Goal: Leave review/rating: Leave review/rating

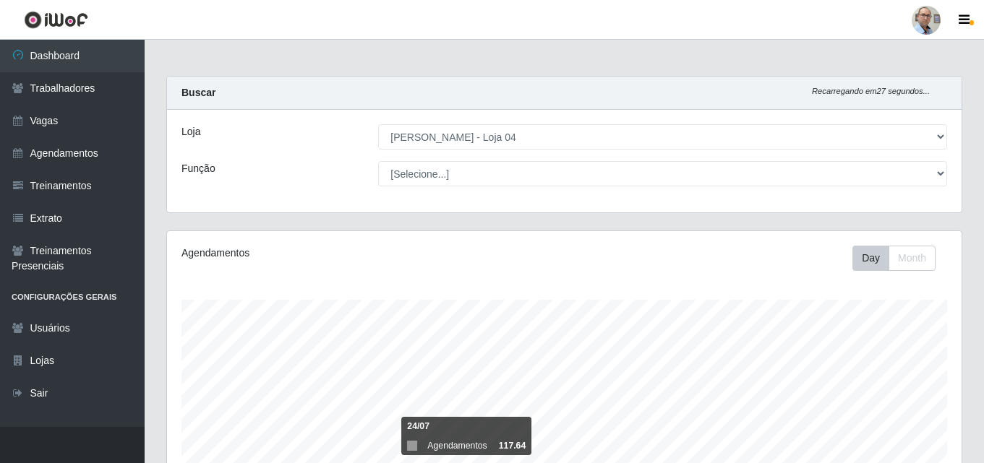
select select "251"
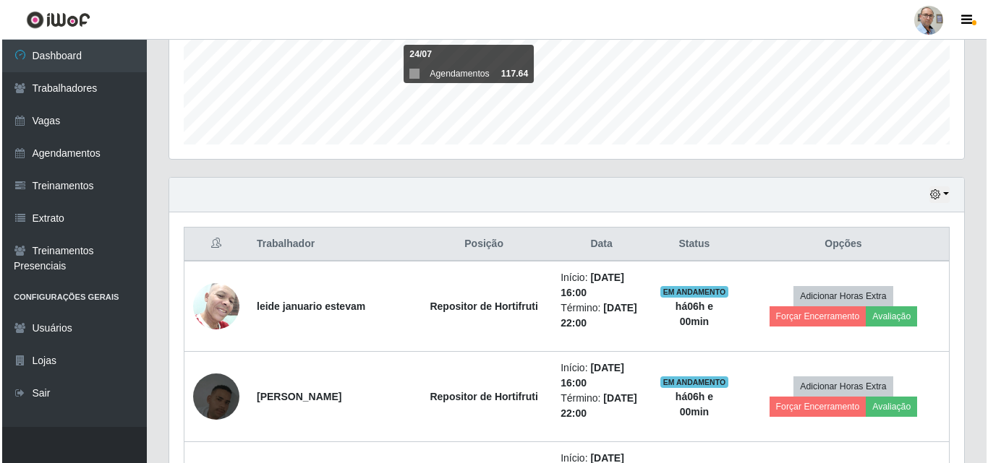
scroll to position [506, 0]
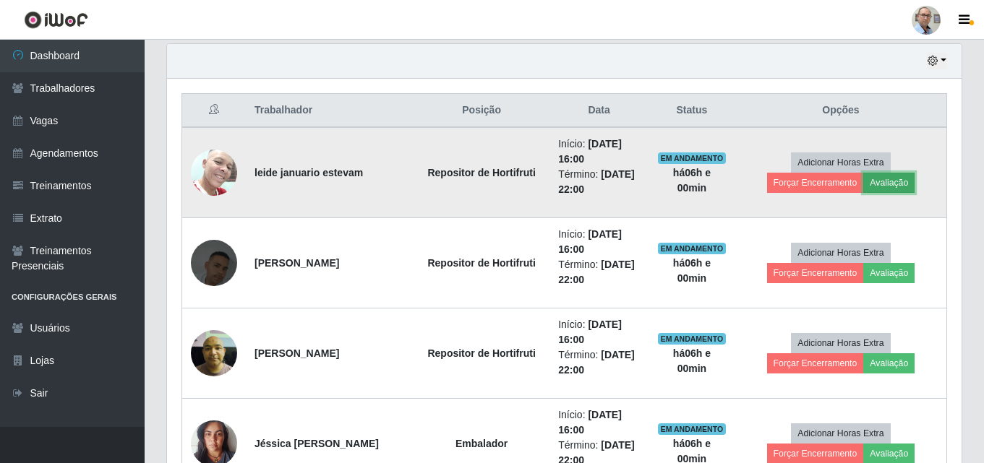
click at [901, 183] on button "Avaliação" at bounding box center [888, 183] width 51 height 20
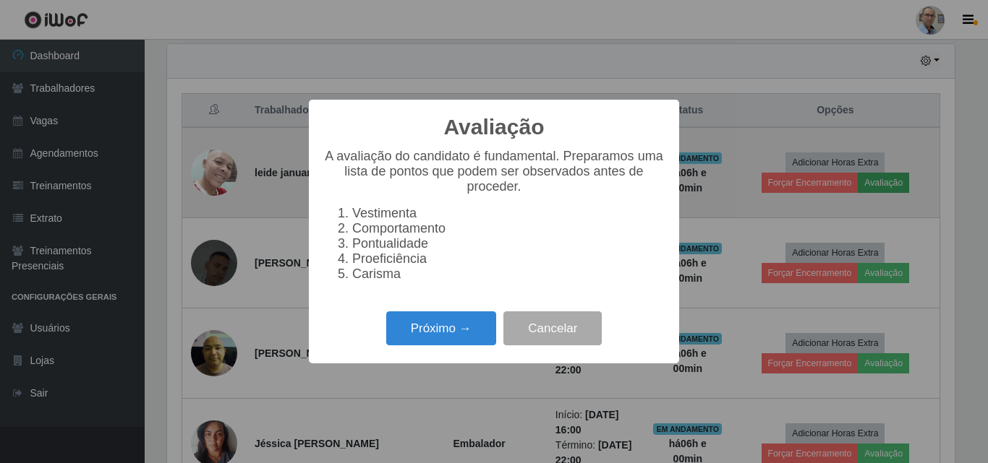
scroll to position [300, 787]
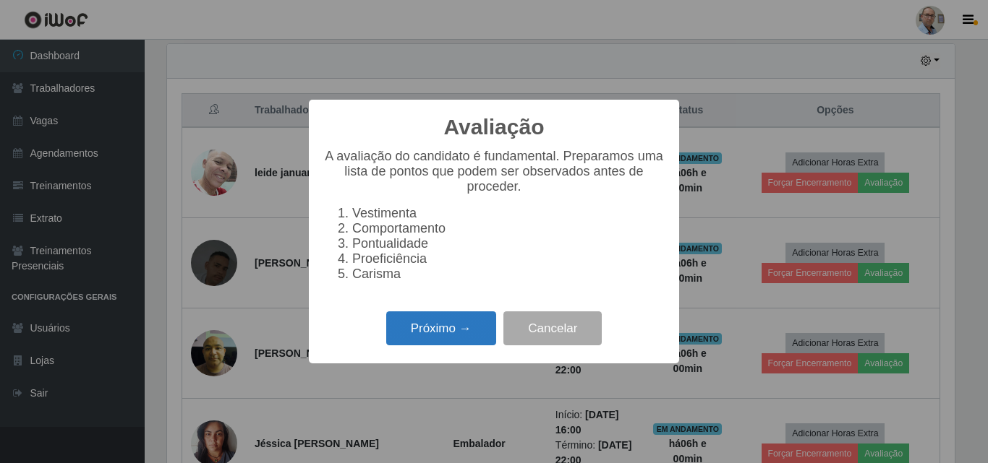
click at [437, 341] on button "Próximo →" at bounding box center [441, 329] width 110 height 34
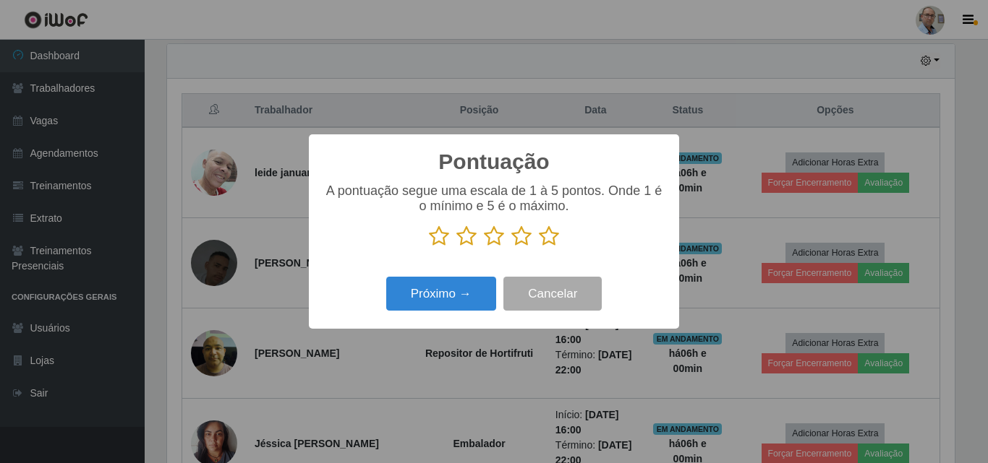
scroll to position [722788, 722301]
click at [555, 240] on icon at bounding box center [549, 237] width 20 height 22
click at [539, 247] on input "radio" at bounding box center [539, 247] width 0 height 0
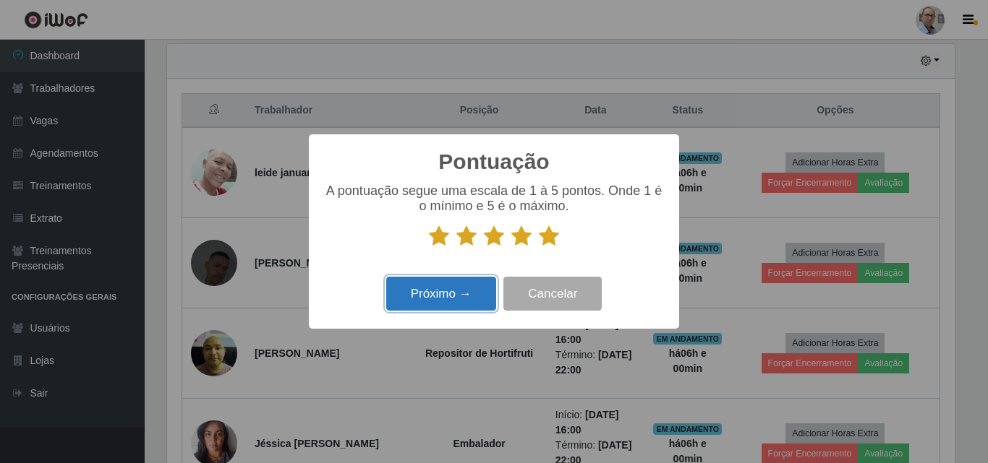
click at [433, 296] on button "Próximo →" at bounding box center [441, 294] width 110 height 34
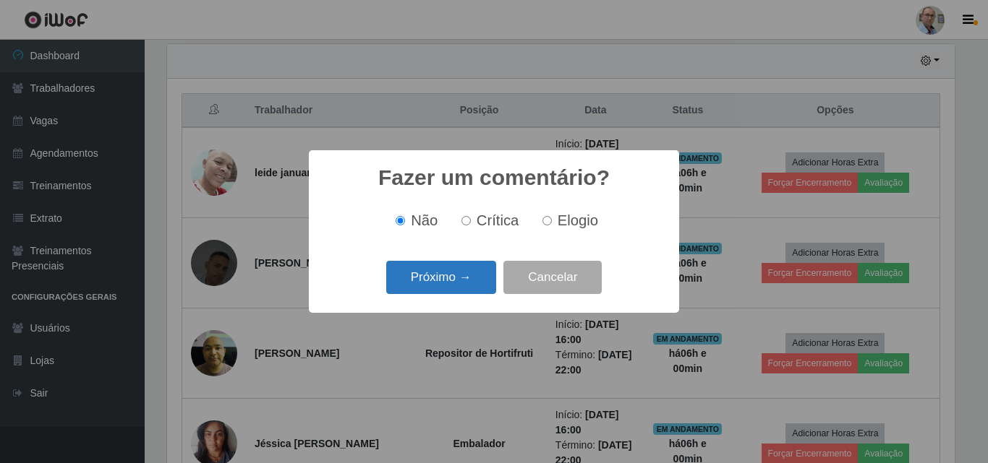
click at [430, 290] on button "Próximo →" at bounding box center [441, 278] width 110 height 34
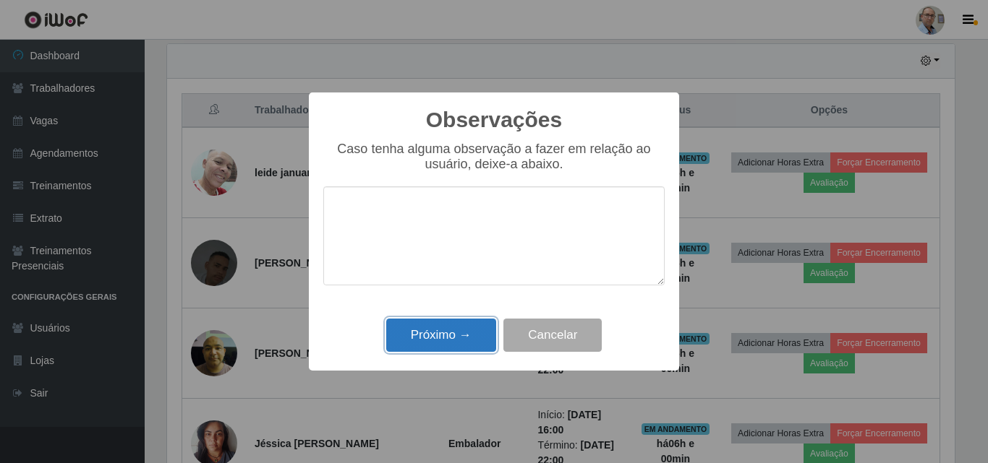
click at [425, 335] on button "Próximo →" at bounding box center [441, 336] width 110 height 34
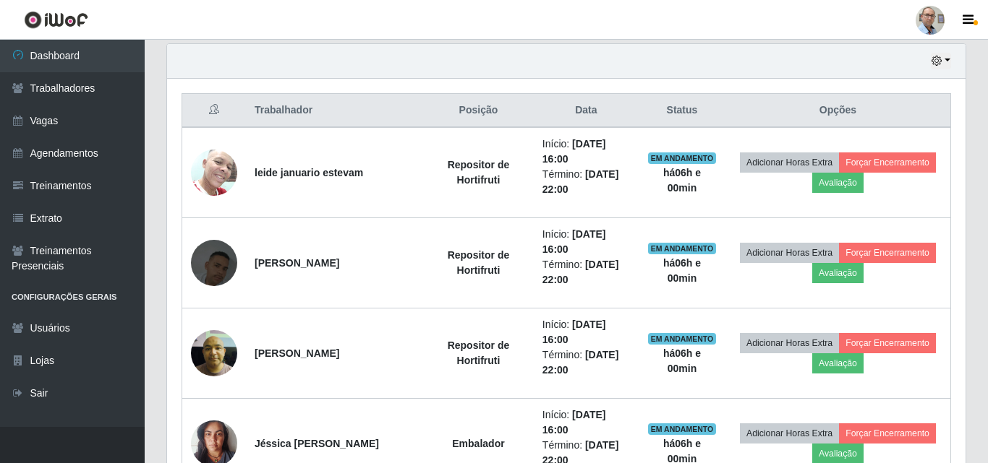
scroll to position [300, 795]
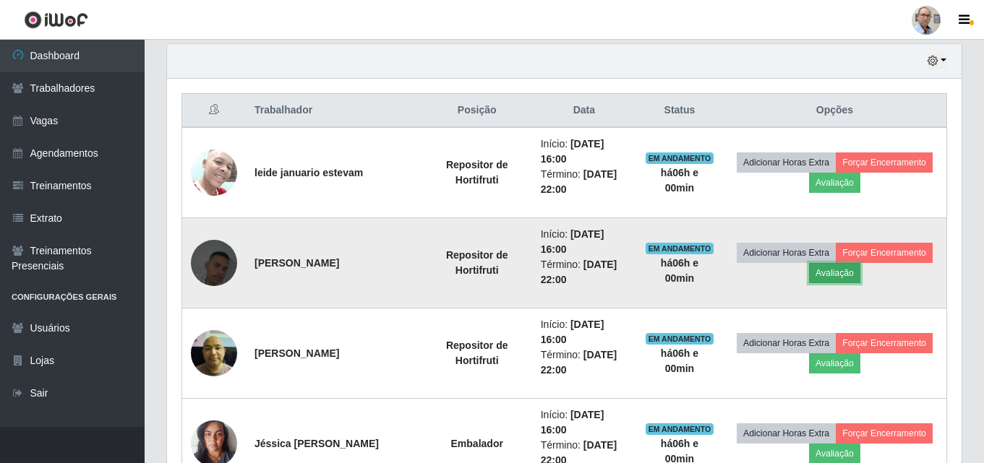
click at [830, 273] on button "Avaliação" at bounding box center [834, 273] width 51 height 20
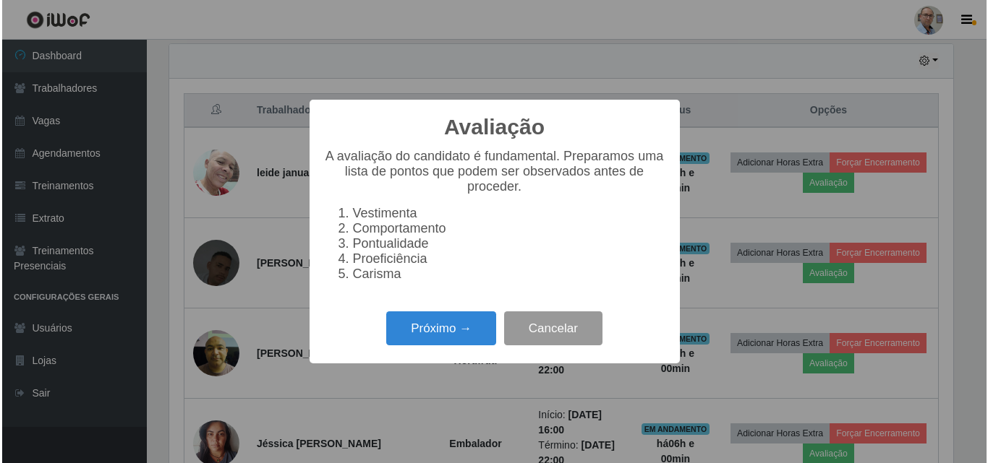
scroll to position [300, 787]
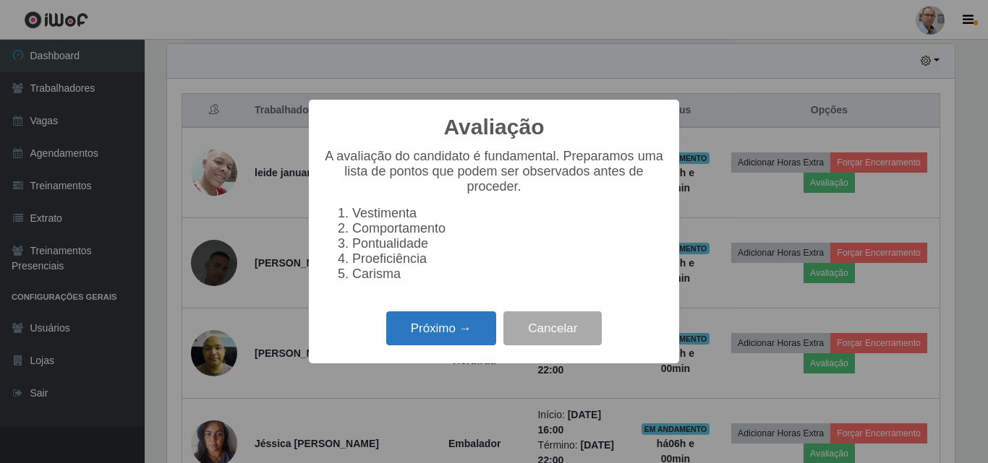
click at [430, 336] on button "Próximo →" at bounding box center [441, 329] width 110 height 34
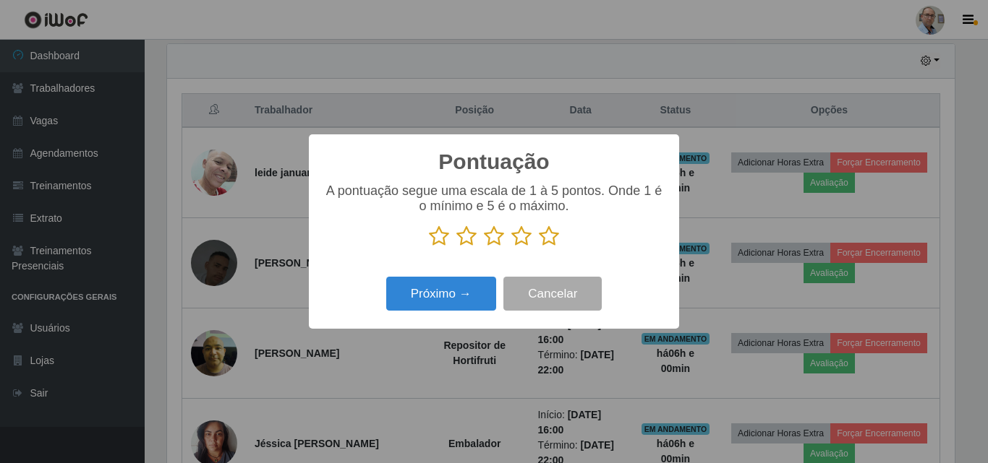
scroll to position [722788, 722301]
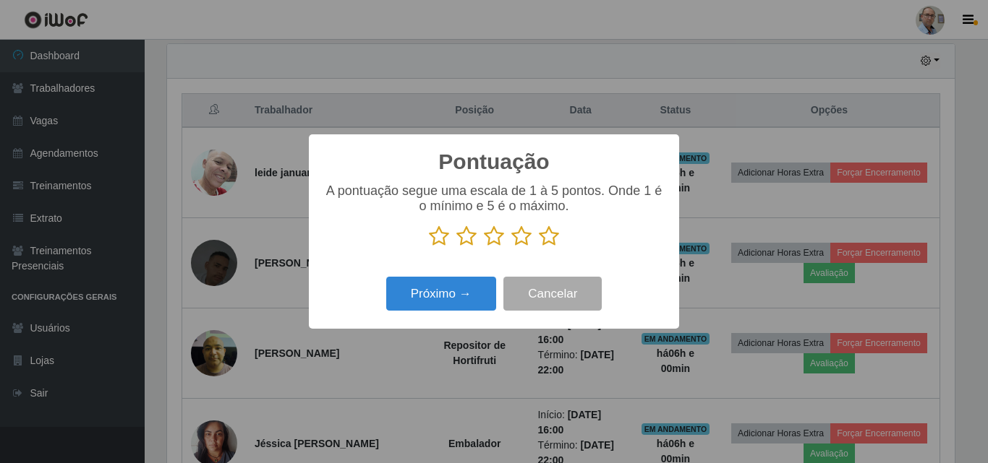
click at [552, 240] on icon at bounding box center [549, 237] width 20 height 22
click at [539, 247] on input "radio" at bounding box center [539, 247] width 0 height 0
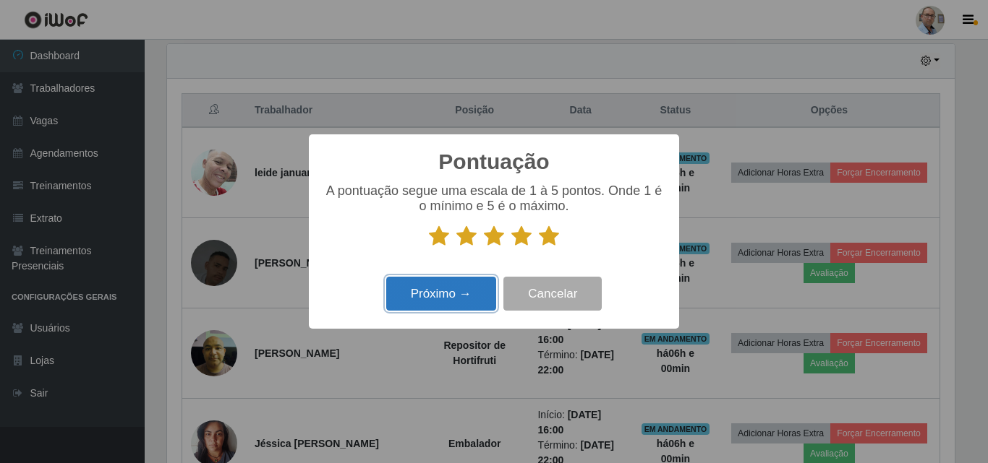
click at [476, 291] on button "Próximo →" at bounding box center [441, 294] width 110 height 34
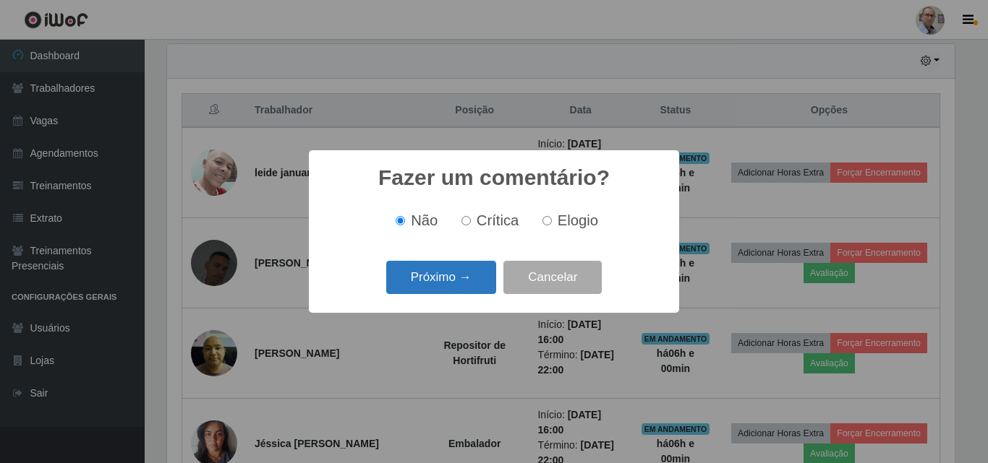
click at [437, 277] on button "Próximo →" at bounding box center [441, 278] width 110 height 34
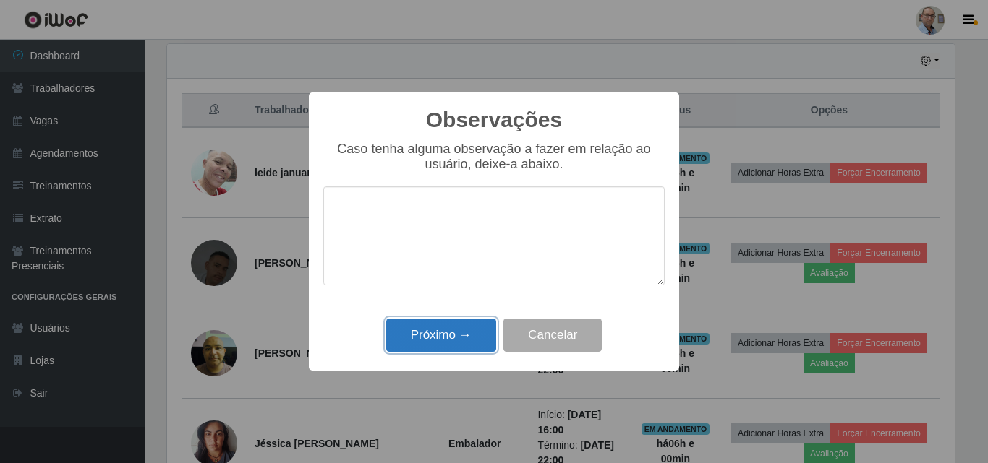
click at [448, 337] on button "Próximo →" at bounding box center [441, 336] width 110 height 34
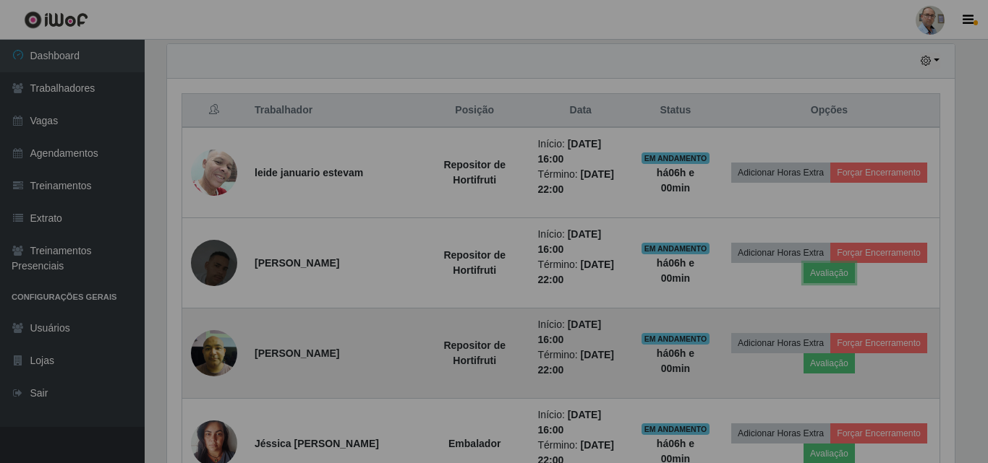
scroll to position [300, 795]
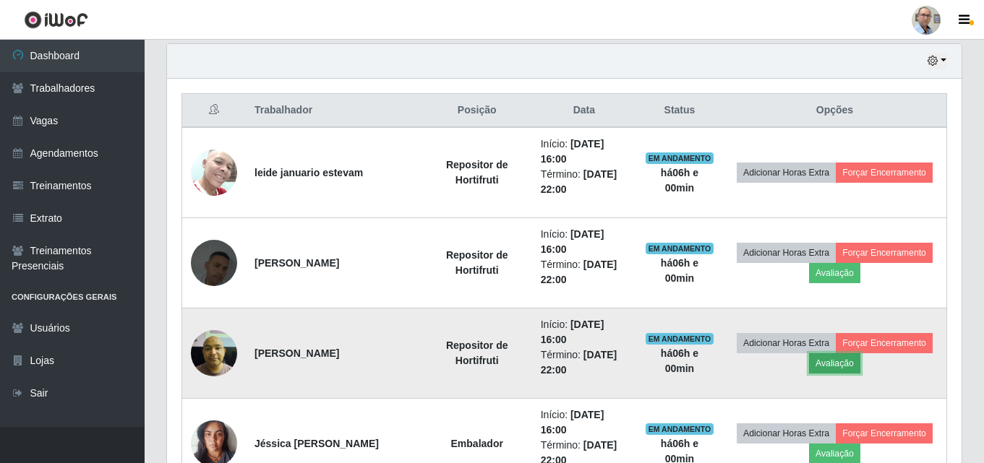
click at [827, 364] on button "Avaliação" at bounding box center [834, 364] width 51 height 20
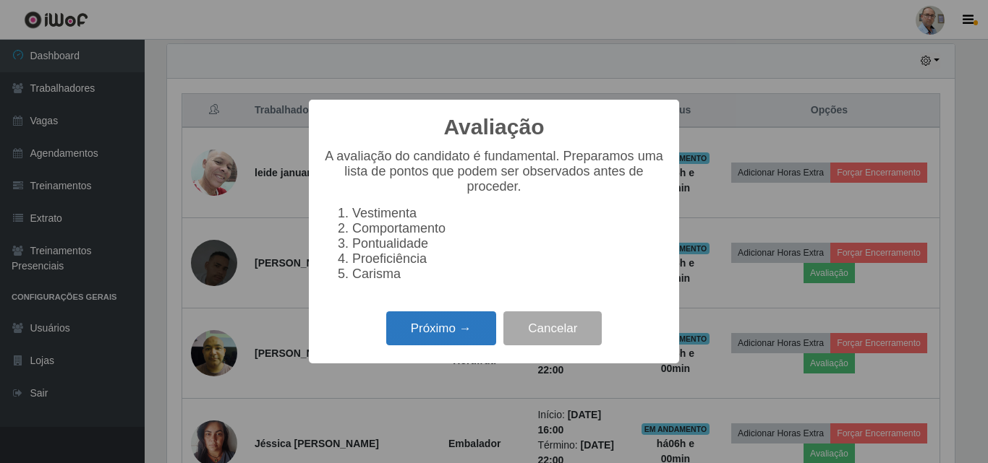
click at [419, 333] on button "Próximo →" at bounding box center [441, 329] width 110 height 34
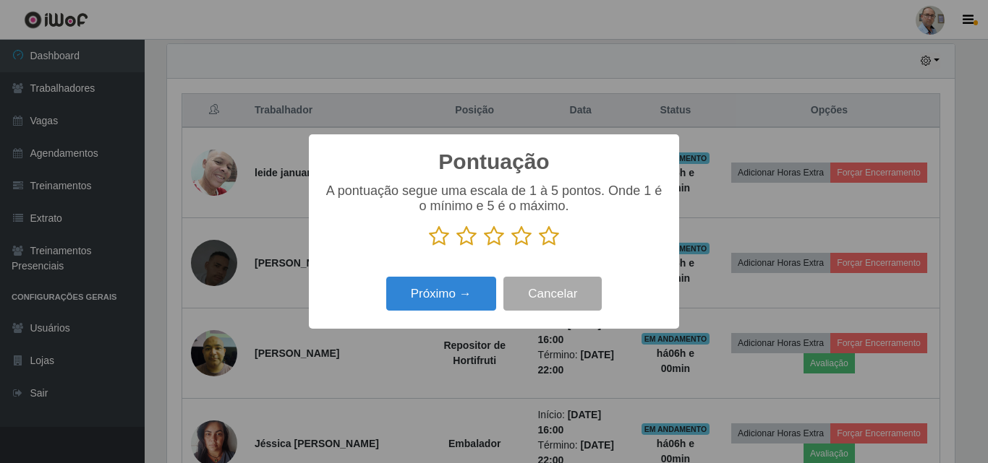
scroll to position [722788, 722301]
click at [548, 242] on icon at bounding box center [549, 237] width 20 height 22
click at [539, 247] on input "radio" at bounding box center [539, 247] width 0 height 0
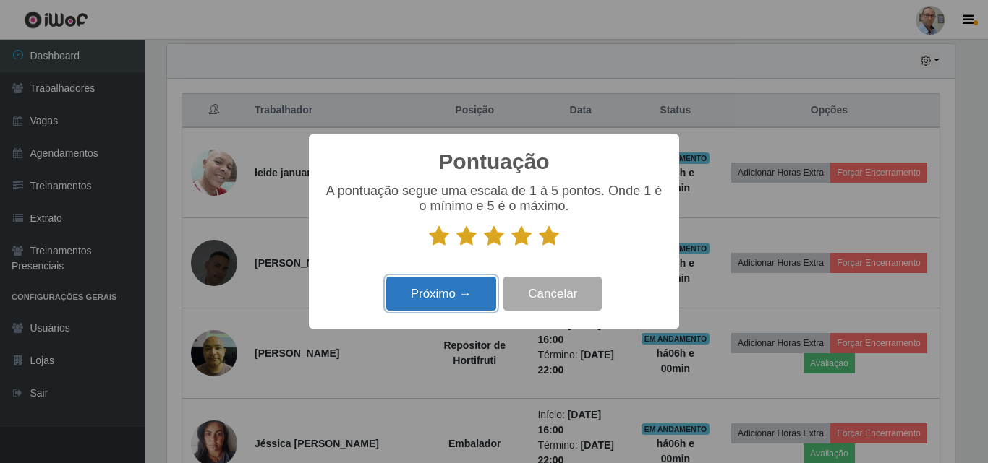
click at [453, 295] on button "Próximo →" at bounding box center [441, 294] width 110 height 34
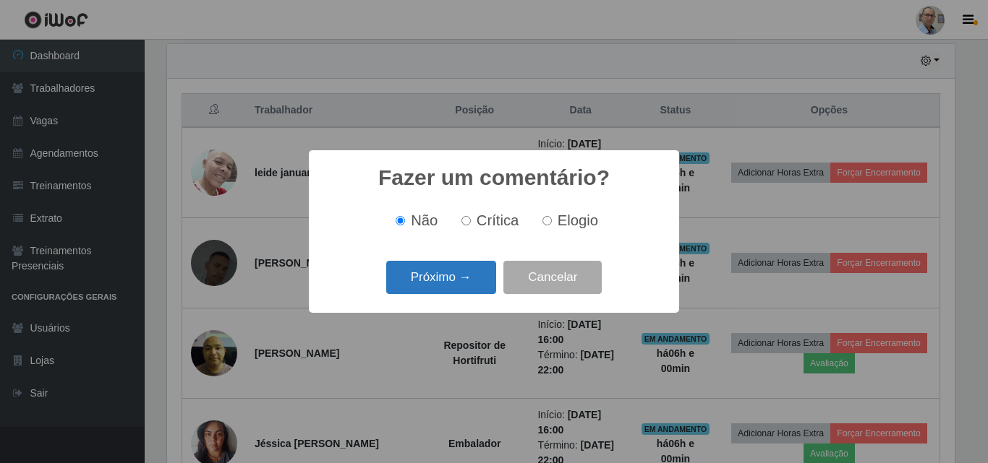
click at [443, 289] on button "Próximo →" at bounding box center [441, 278] width 110 height 34
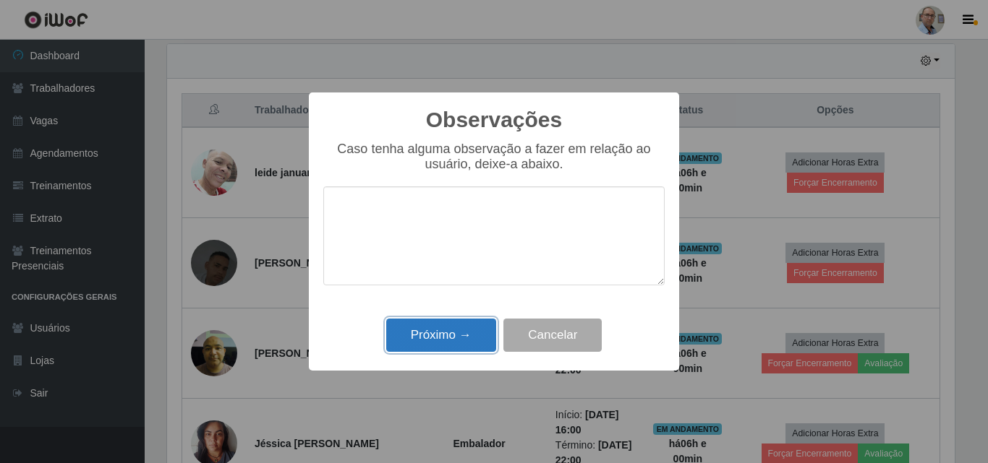
click at [438, 341] on button "Próximo →" at bounding box center [441, 336] width 110 height 34
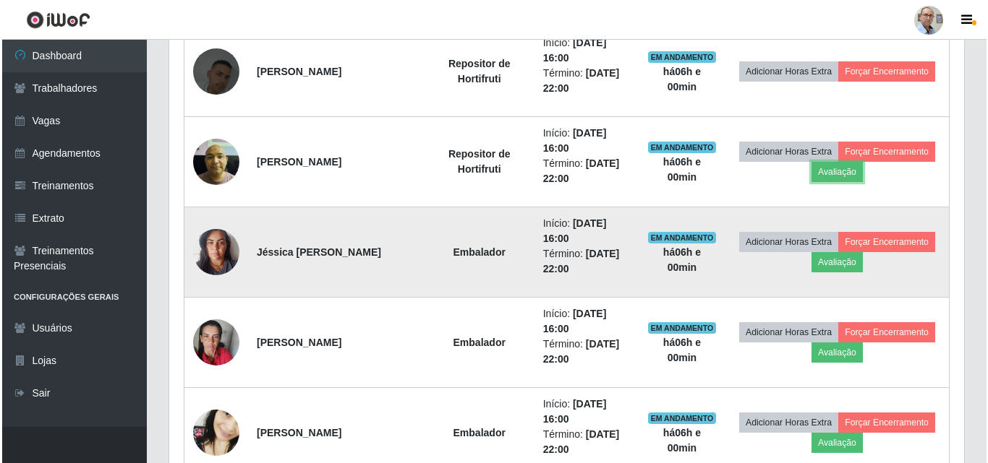
scroll to position [795, 0]
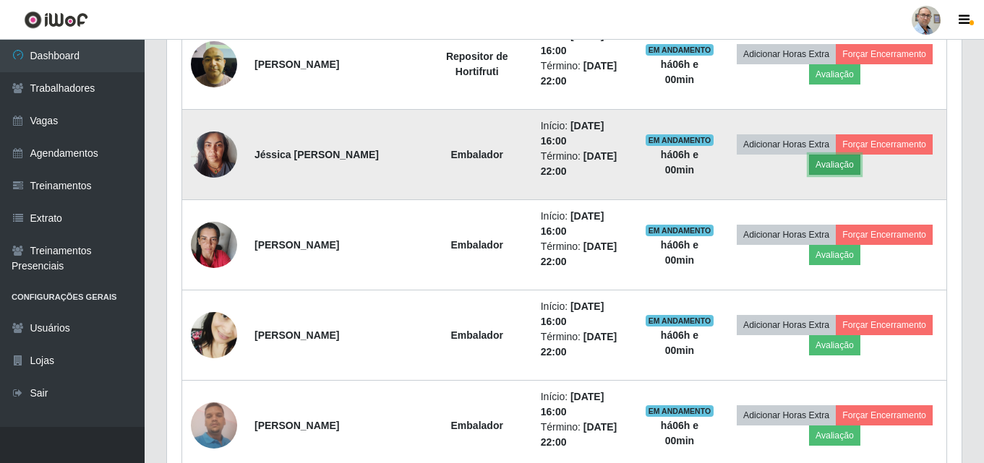
click at [843, 165] on button "Avaliação" at bounding box center [834, 165] width 51 height 20
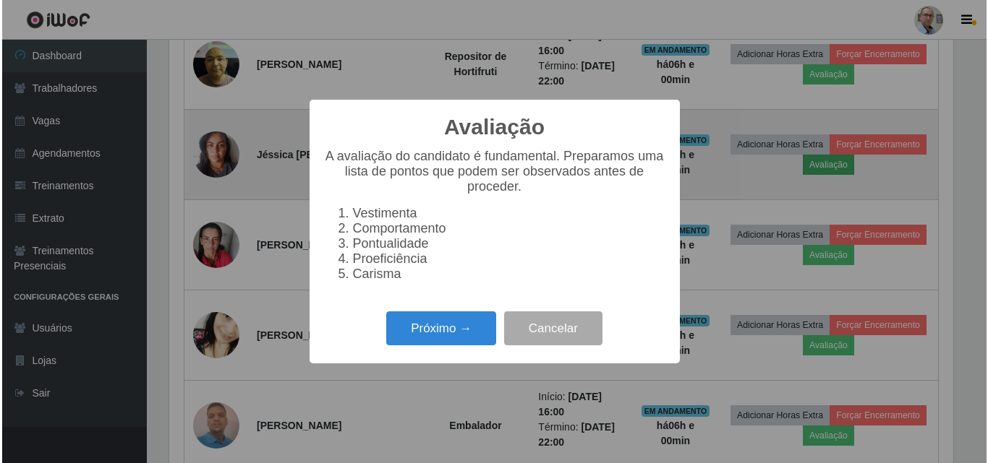
scroll to position [300, 787]
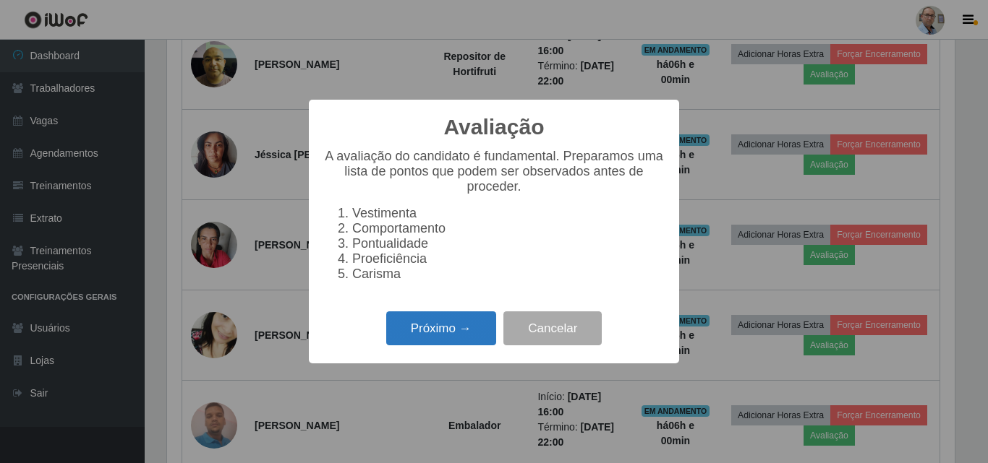
click at [457, 331] on button "Próximo →" at bounding box center [441, 329] width 110 height 34
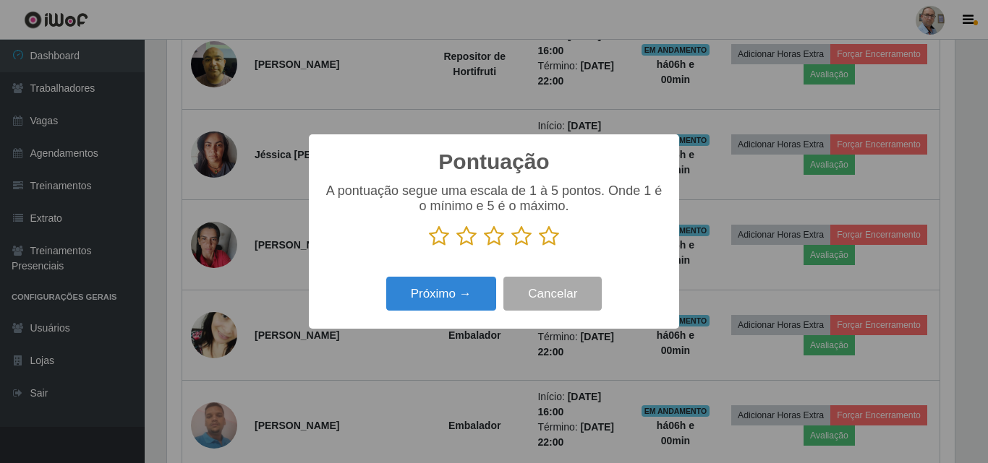
scroll to position [722788, 722301]
click at [545, 239] on icon at bounding box center [549, 237] width 20 height 22
click at [539, 247] on input "radio" at bounding box center [539, 247] width 0 height 0
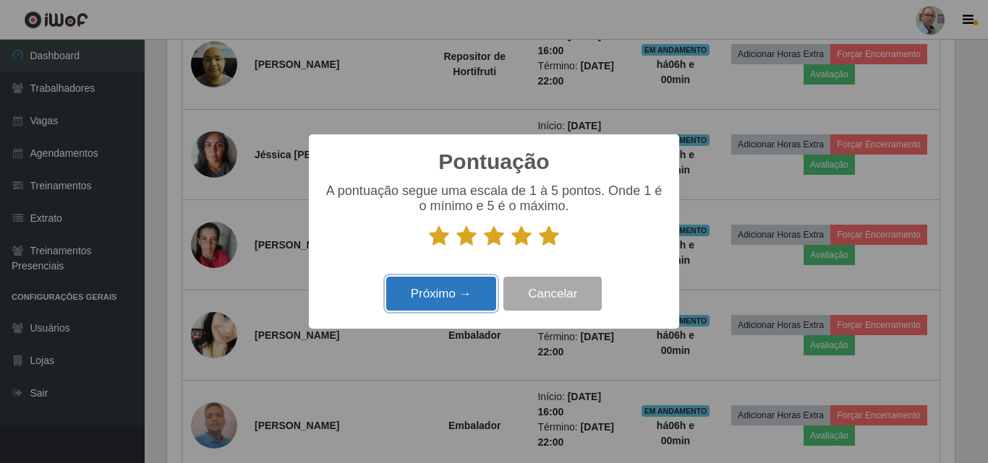
click at [445, 289] on button "Próximo →" at bounding box center [441, 294] width 110 height 34
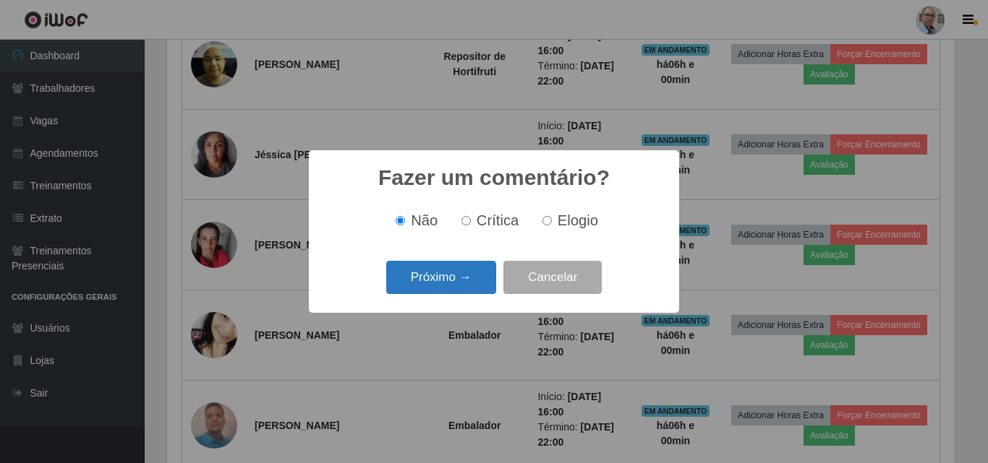
click at [443, 289] on button "Próximo →" at bounding box center [441, 278] width 110 height 34
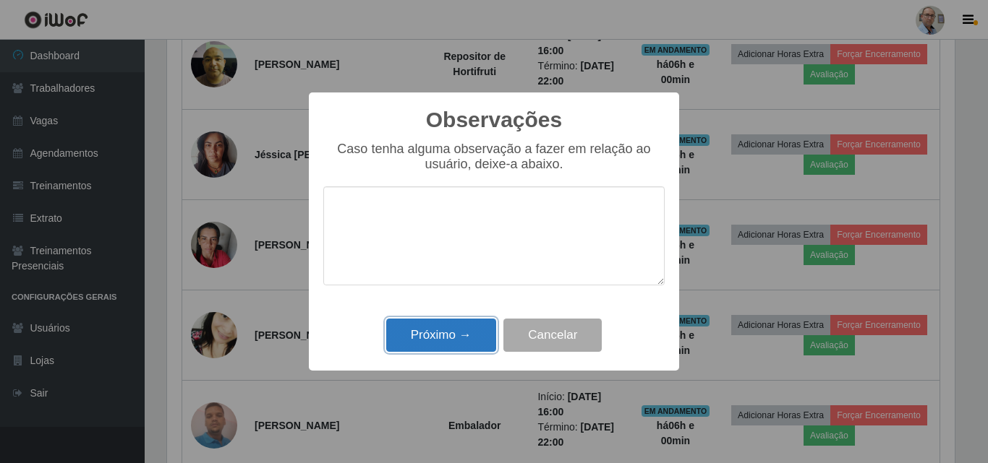
click at [444, 330] on button "Próximo →" at bounding box center [441, 336] width 110 height 34
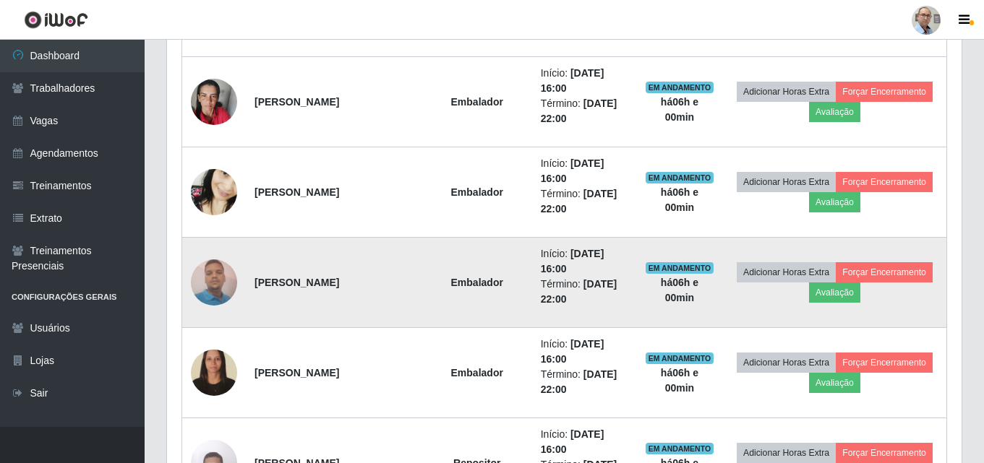
scroll to position [940, 0]
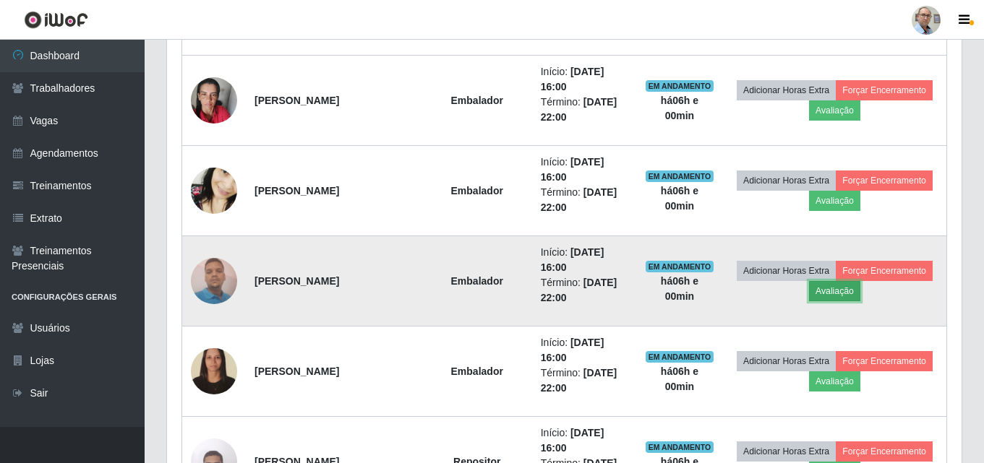
click at [842, 298] on button "Avaliação" at bounding box center [834, 291] width 51 height 20
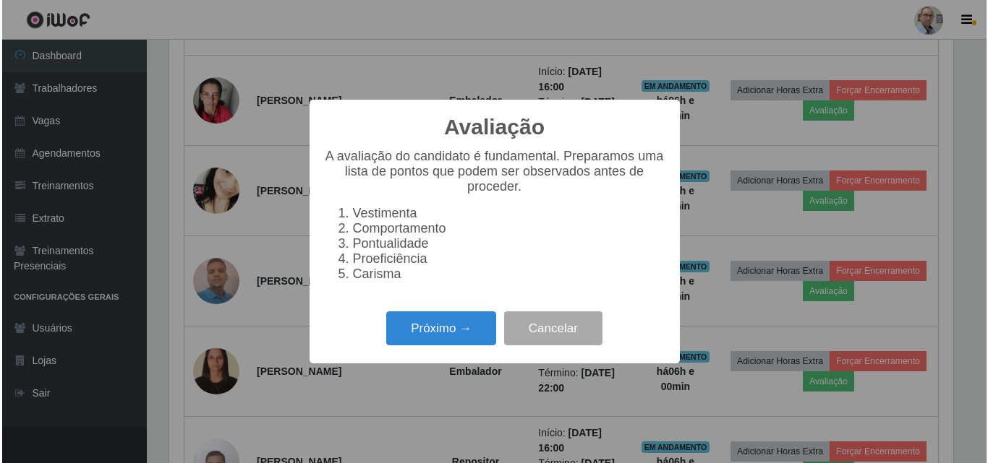
scroll to position [0, 0]
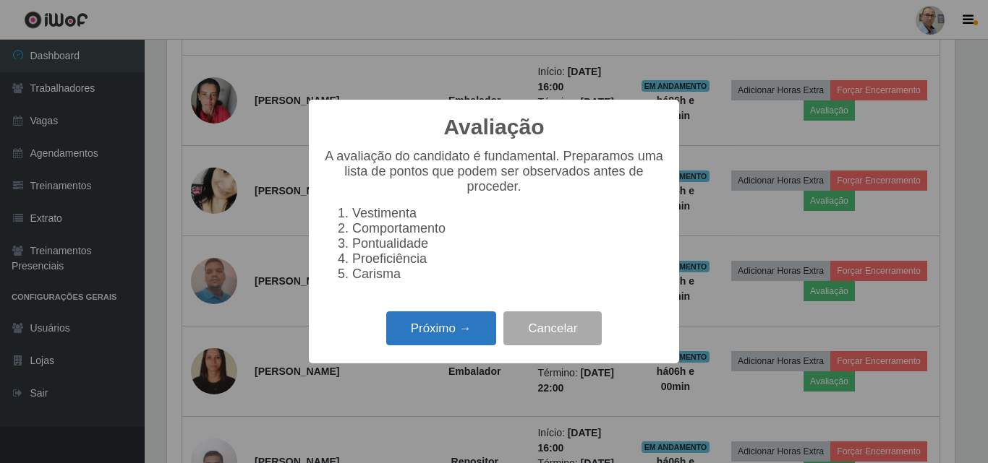
click at [451, 330] on button "Próximo →" at bounding box center [441, 329] width 110 height 34
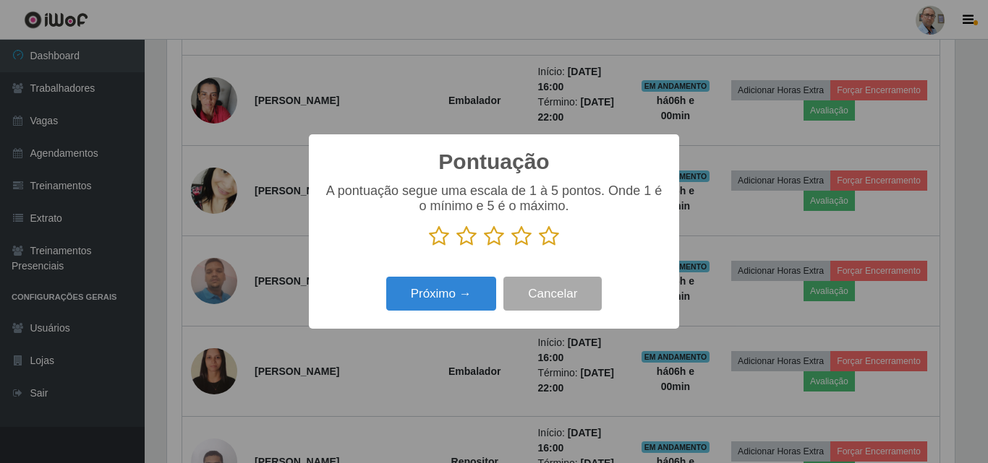
click at [547, 238] on icon at bounding box center [549, 237] width 20 height 22
click at [539, 247] on input "radio" at bounding box center [539, 247] width 0 height 0
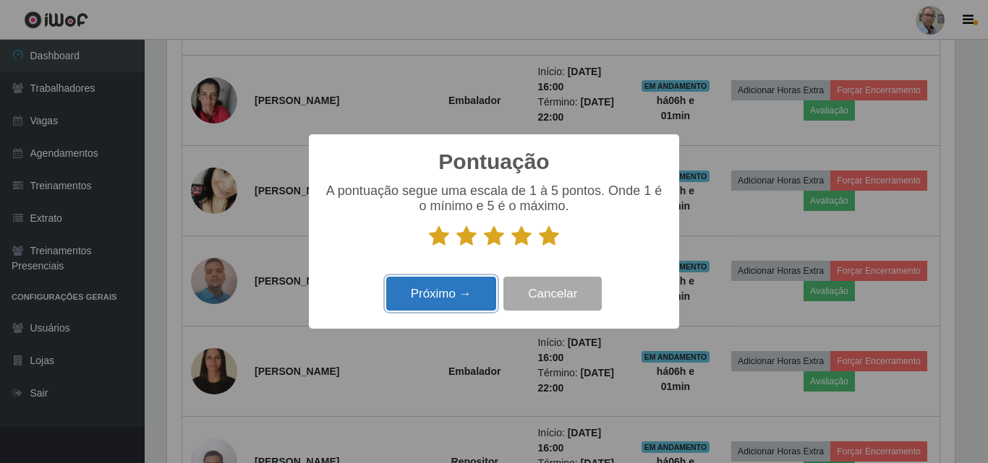
click at [453, 295] on button "Próximo →" at bounding box center [441, 294] width 110 height 34
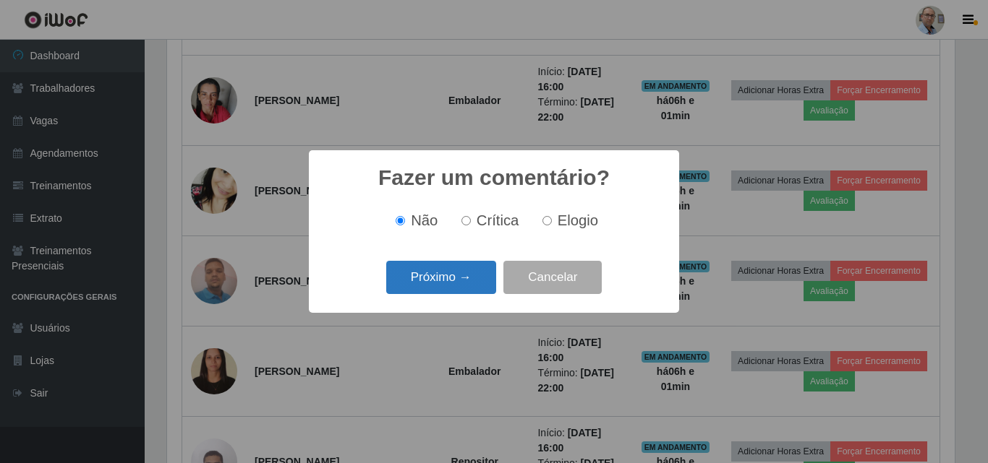
click at [436, 287] on button "Próximo →" at bounding box center [441, 278] width 110 height 34
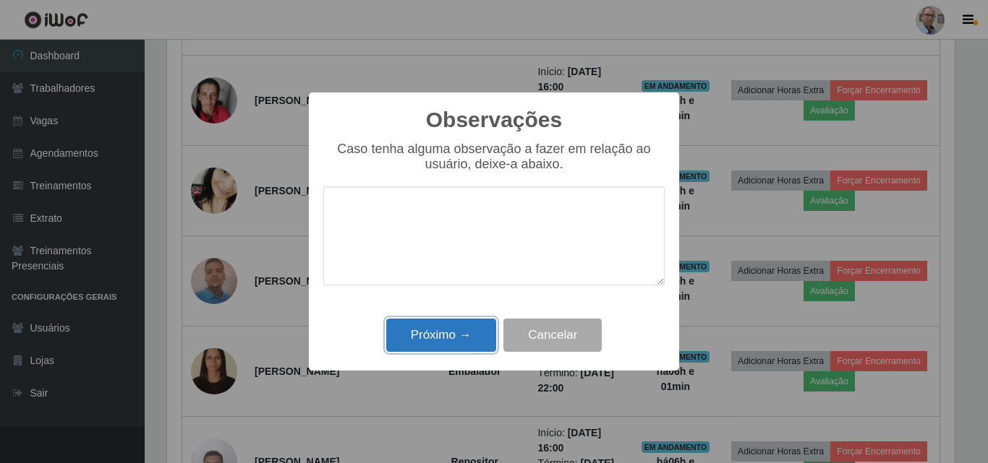
click at [436, 341] on button "Próximo →" at bounding box center [441, 336] width 110 height 34
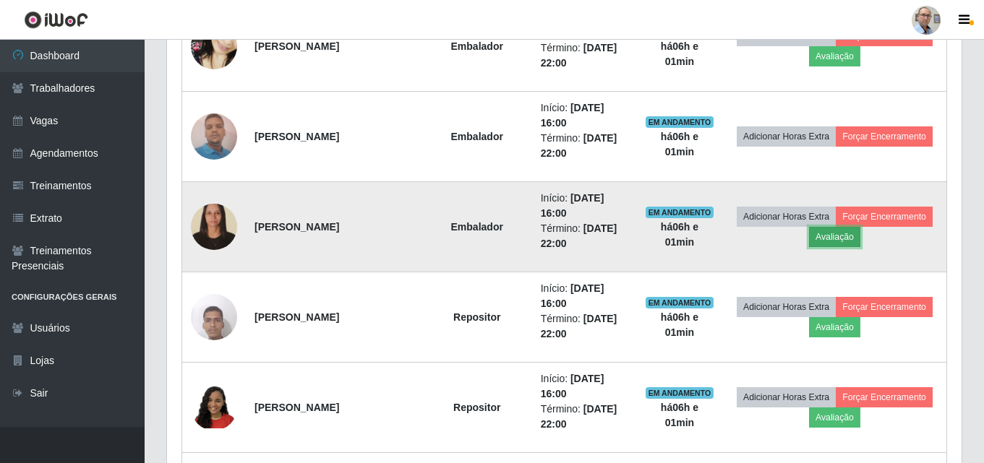
click at [838, 236] on button "Avaliação" at bounding box center [834, 237] width 51 height 20
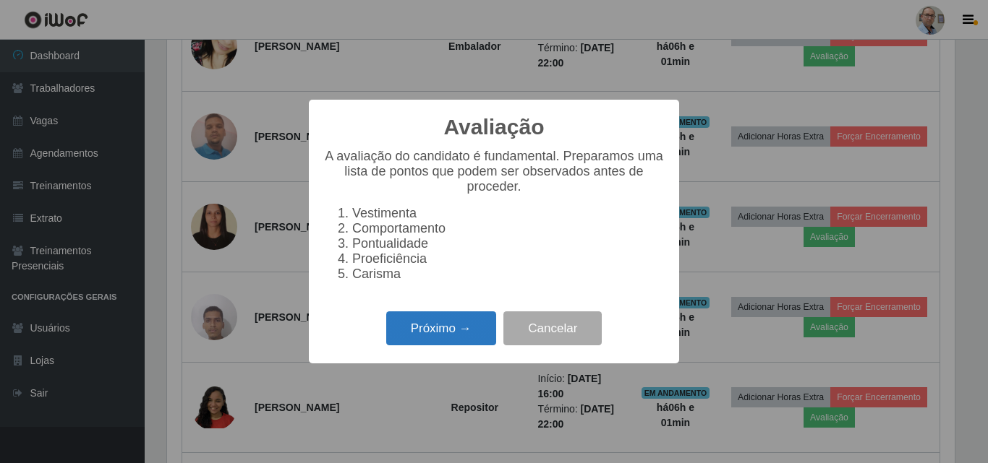
click at [432, 338] on button "Próximo →" at bounding box center [441, 329] width 110 height 34
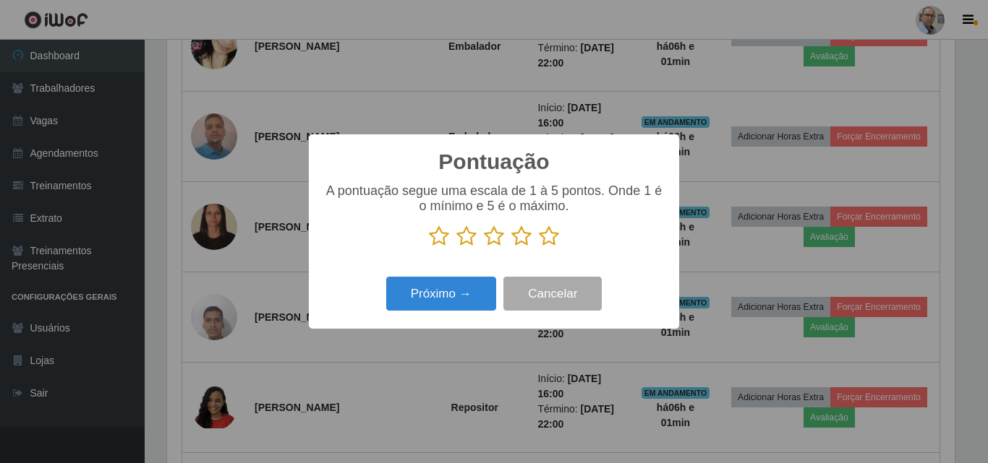
click at [547, 237] on icon at bounding box center [549, 237] width 20 height 22
click at [539, 247] on input "radio" at bounding box center [539, 247] width 0 height 0
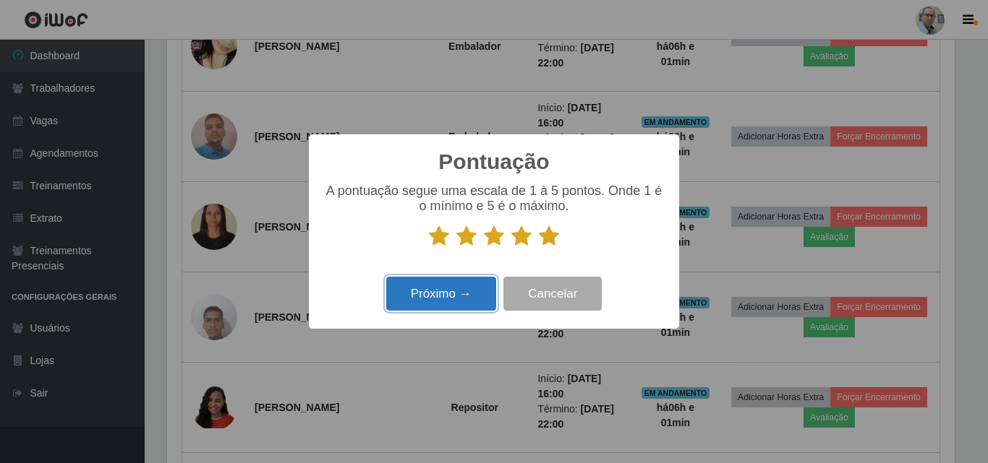
click at [424, 293] on button "Próximo →" at bounding box center [441, 294] width 110 height 34
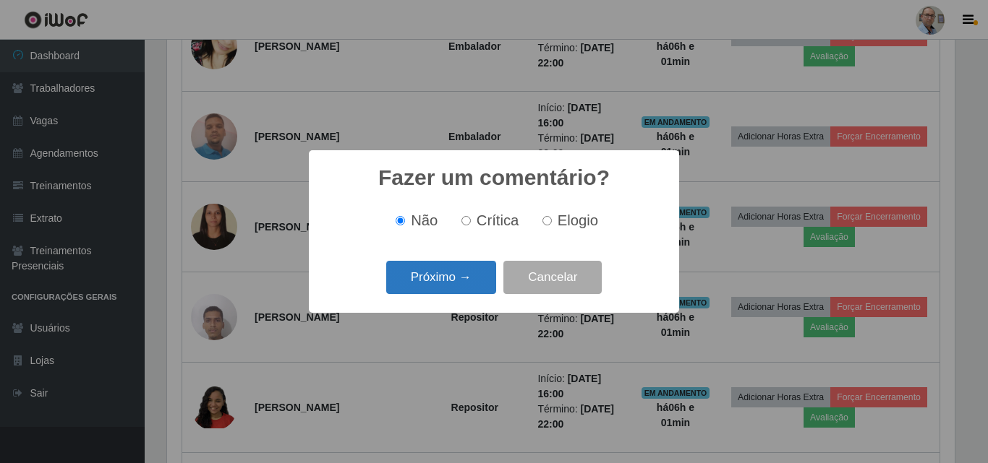
click at [432, 281] on button "Próximo →" at bounding box center [441, 278] width 110 height 34
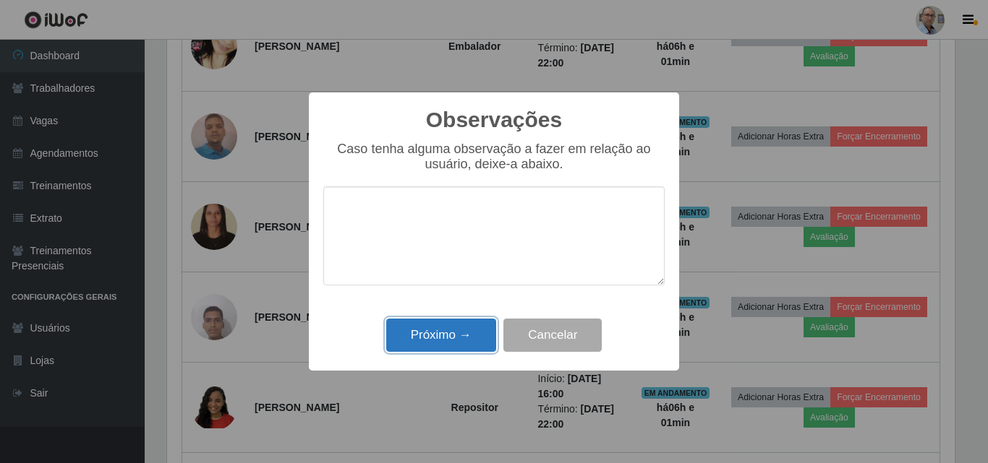
click at [440, 330] on button "Próximo →" at bounding box center [441, 336] width 110 height 34
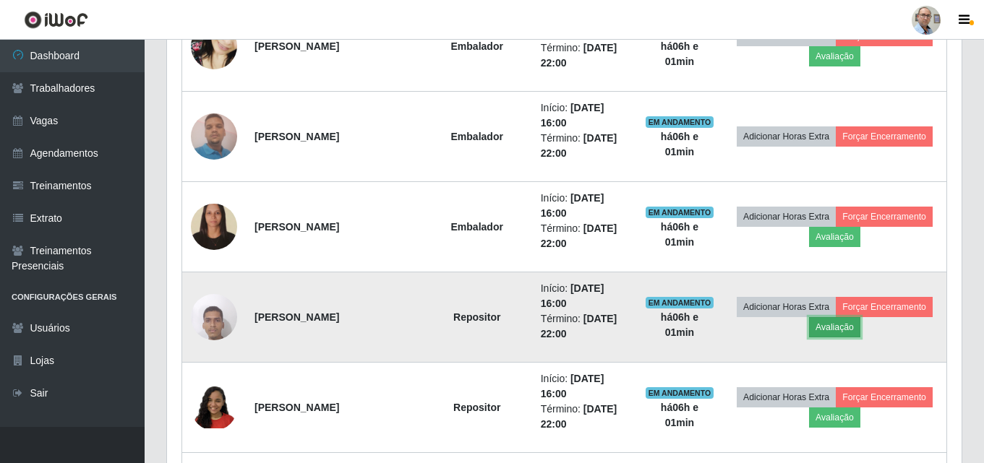
click at [843, 327] on button "Avaliação" at bounding box center [834, 327] width 51 height 20
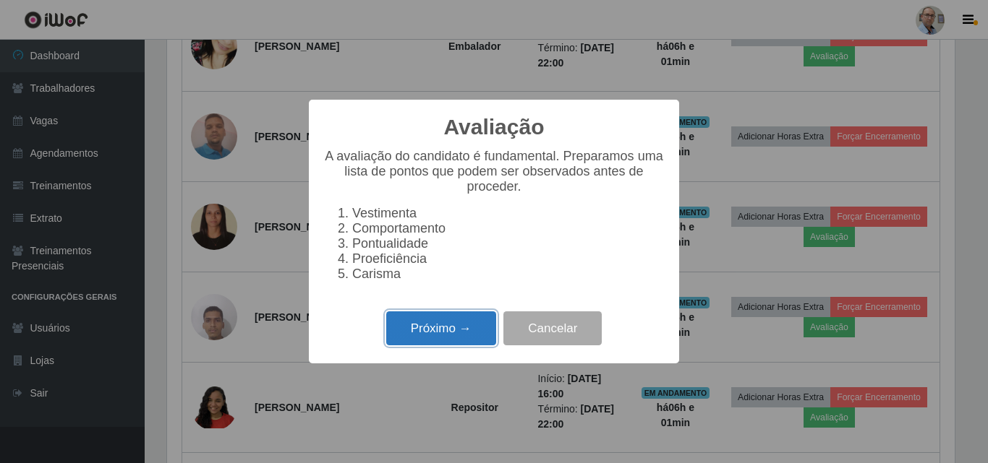
click at [441, 328] on button "Próximo →" at bounding box center [441, 329] width 110 height 34
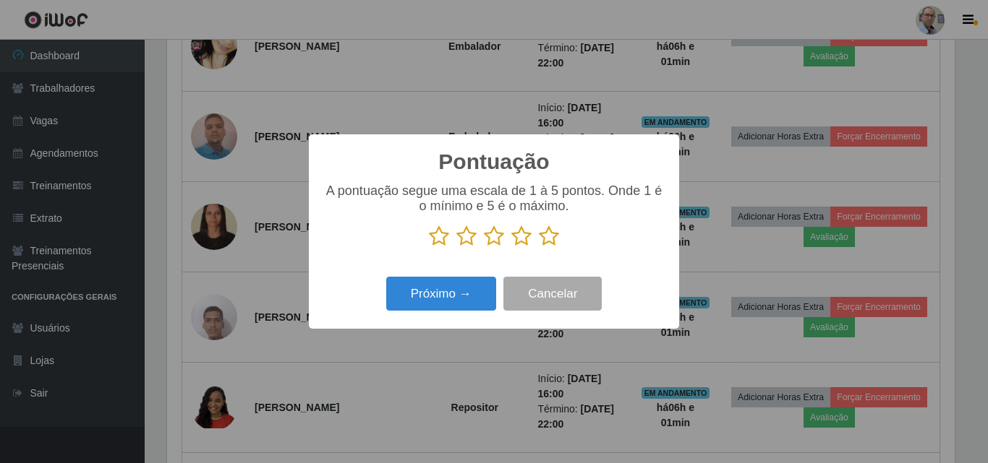
click at [550, 236] on icon at bounding box center [549, 237] width 20 height 22
click at [539, 247] on input "radio" at bounding box center [539, 247] width 0 height 0
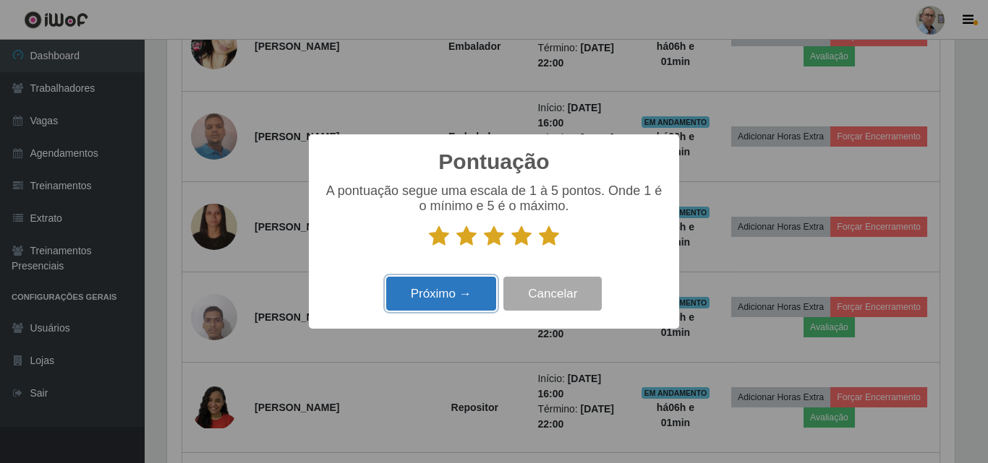
click at [443, 304] on button "Próximo →" at bounding box center [441, 294] width 110 height 34
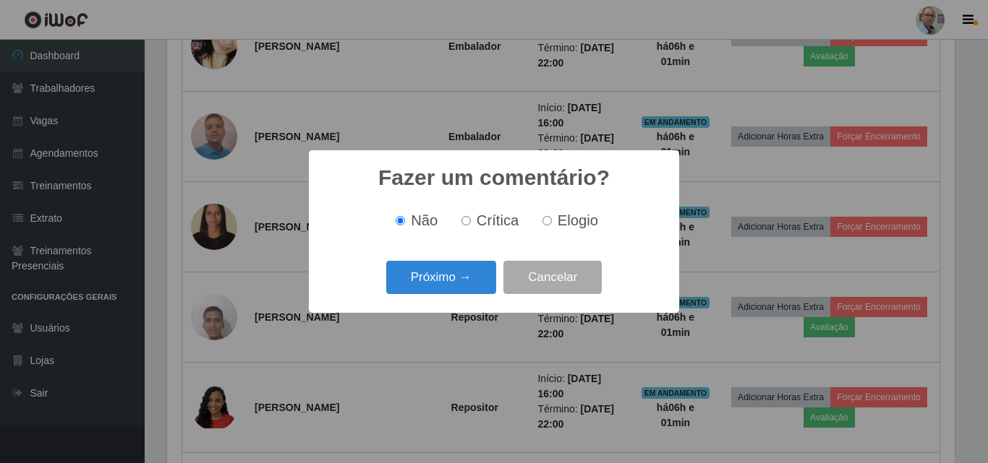
scroll to position [722788, 722301]
click at [433, 286] on button "Próximo →" at bounding box center [441, 278] width 110 height 34
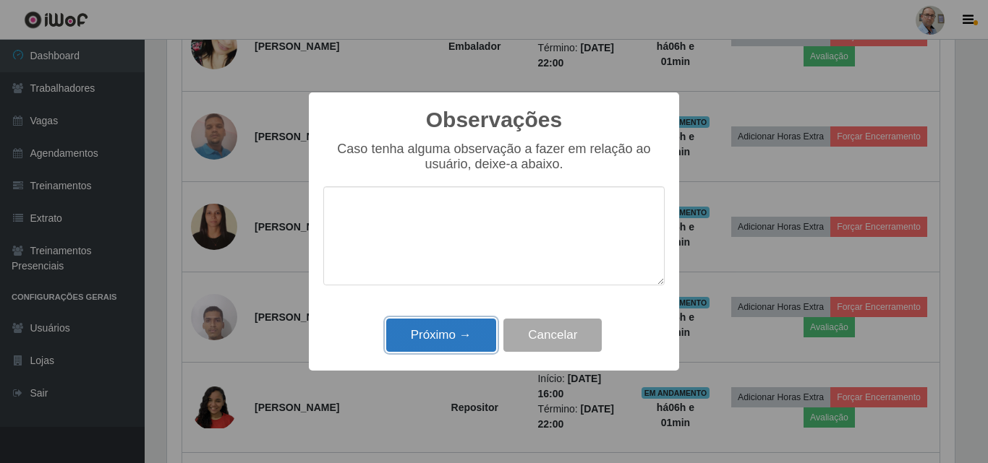
click at [421, 339] on button "Próximo →" at bounding box center [441, 336] width 110 height 34
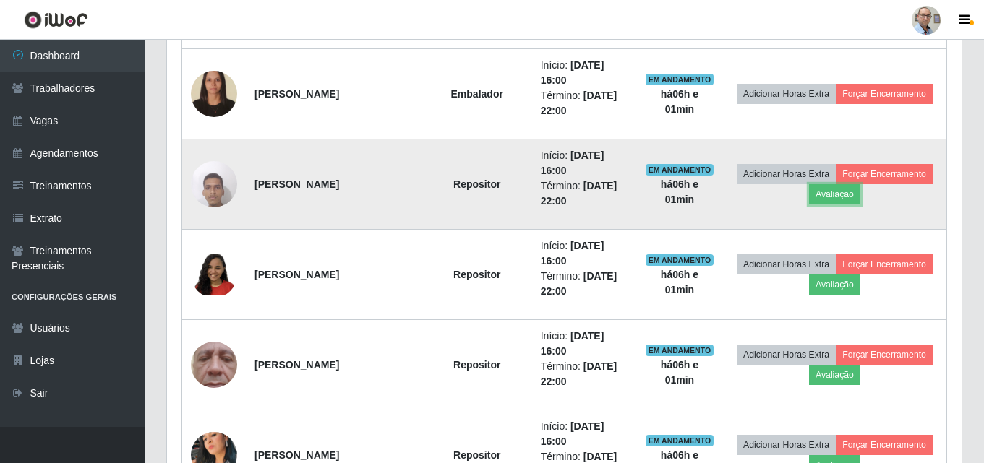
scroll to position [1229, 0]
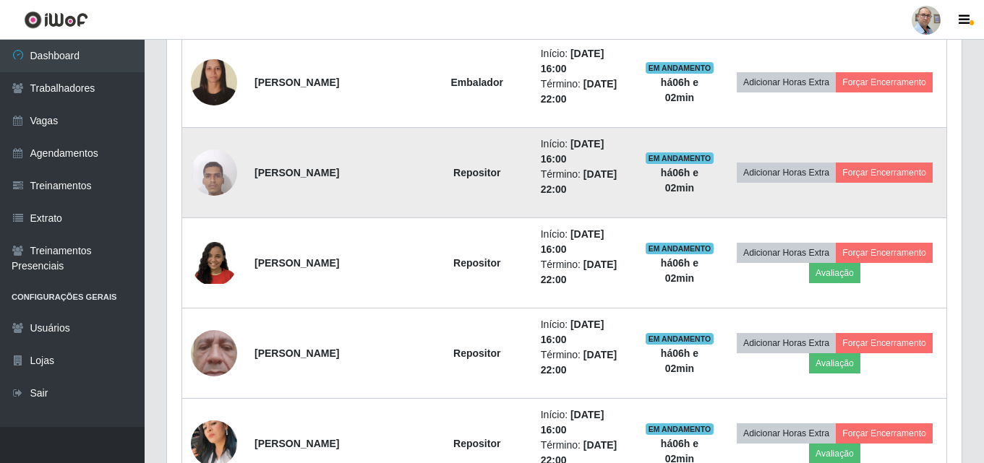
click at [829, 192] on td "Adicionar Horas Extra Forçar Encerramento" at bounding box center [835, 173] width 224 height 90
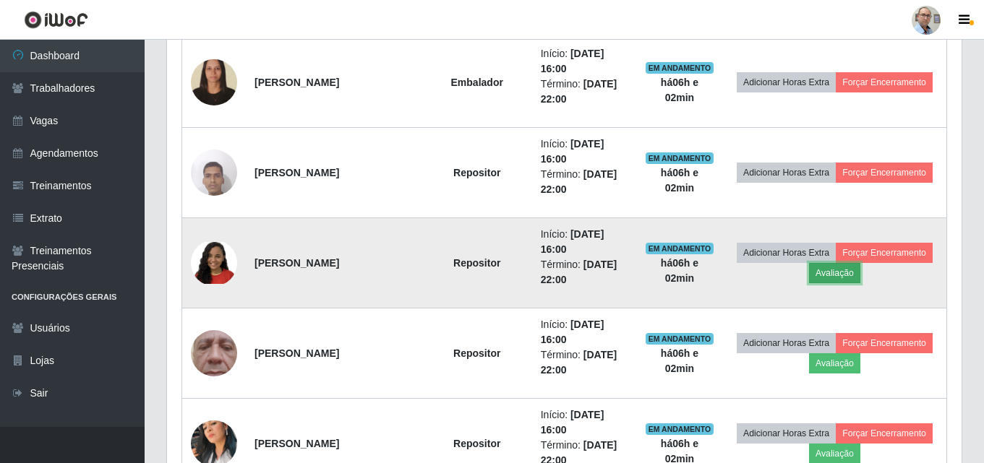
click at [847, 273] on button "Avaliação" at bounding box center [834, 273] width 51 height 20
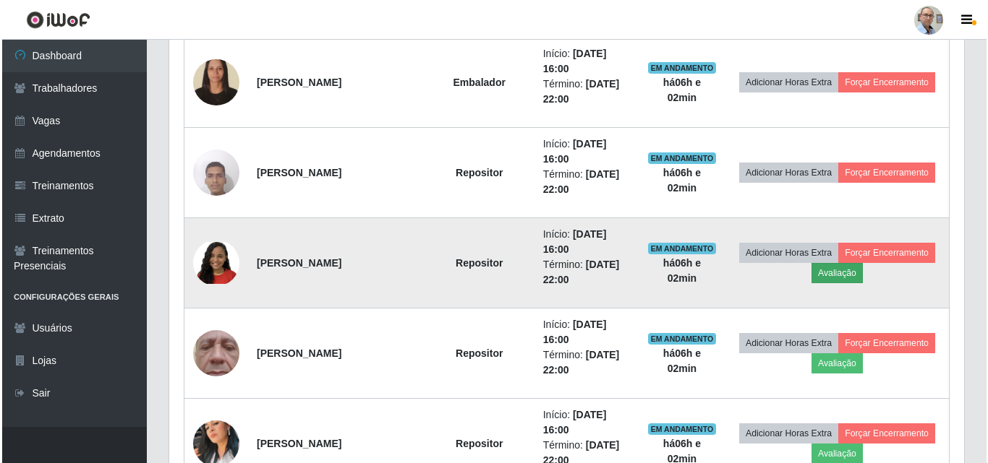
scroll to position [300, 787]
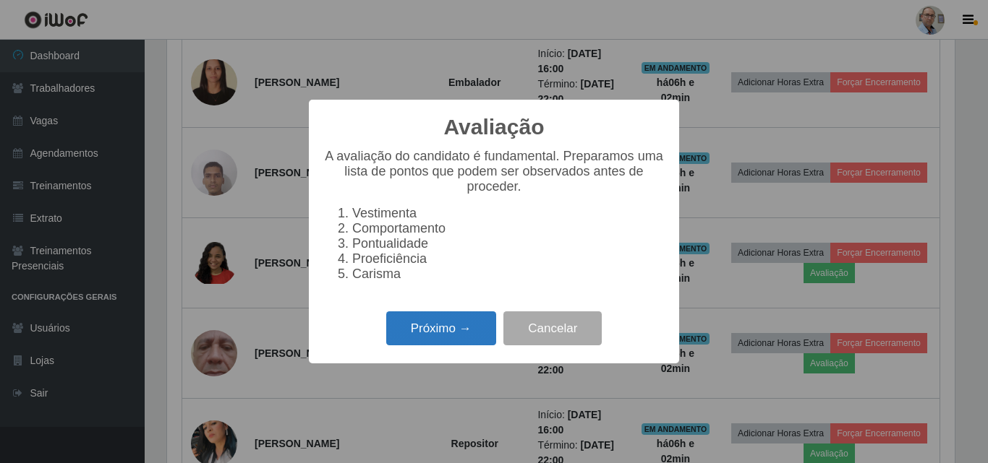
click at [458, 341] on button "Próximo →" at bounding box center [441, 329] width 110 height 34
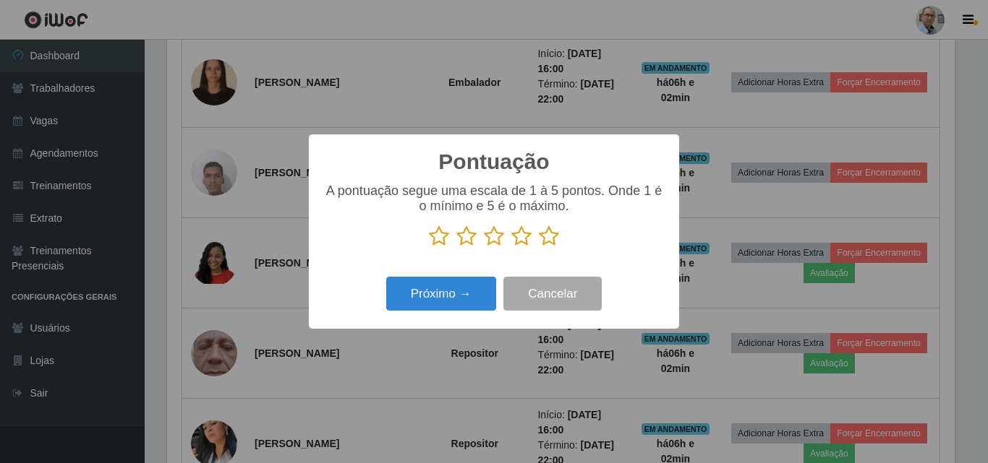
click at [500, 239] on icon at bounding box center [494, 237] width 20 height 22
click at [484, 247] on input "radio" at bounding box center [484, 247] width 0 height 0
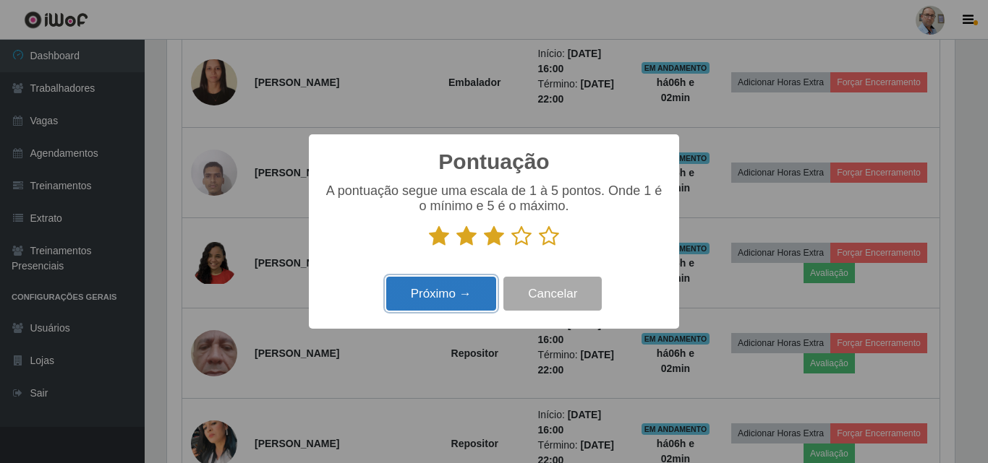
click at [457, 289] on button "Próximo →" at bounding box center [441, 294] width 110 height 34
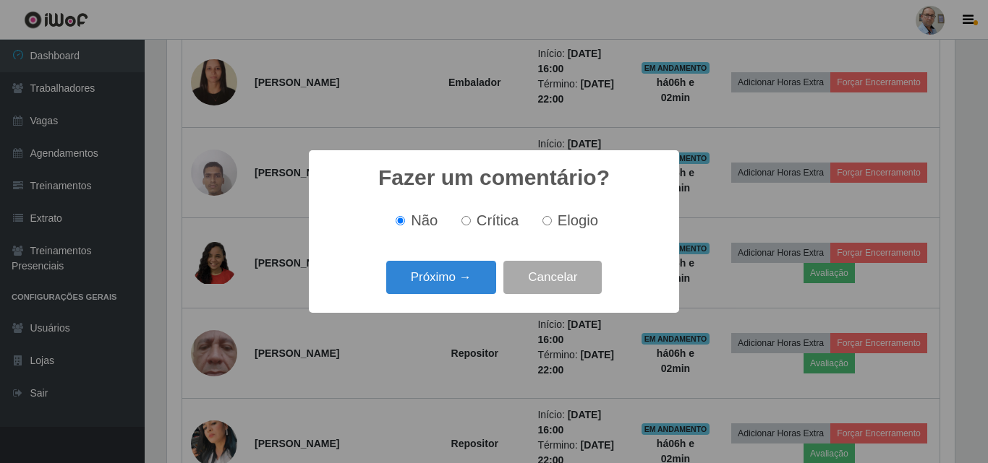
click at [457, 289] on button "Próximo →" at bounding box center [441, 278] width 110 height 34
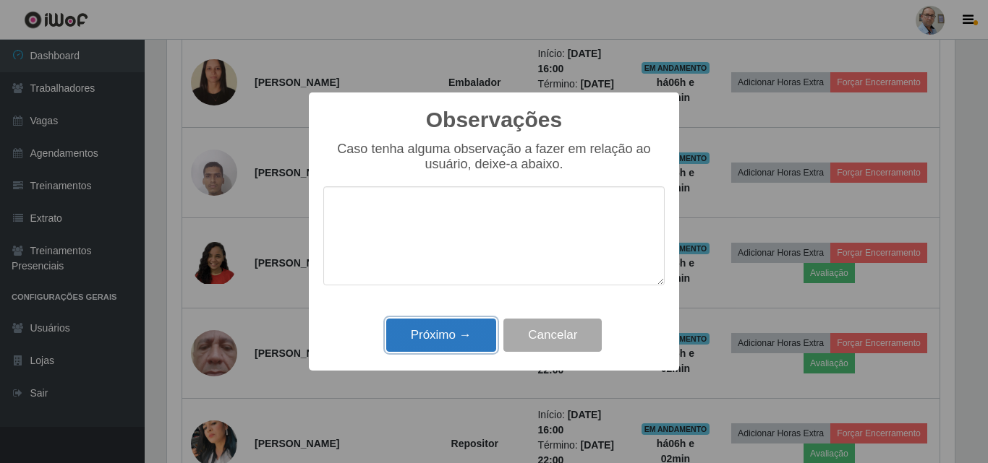
click at [443, 330] on button "Próximo →" at bounding box center [441, 336] width 110 height 34
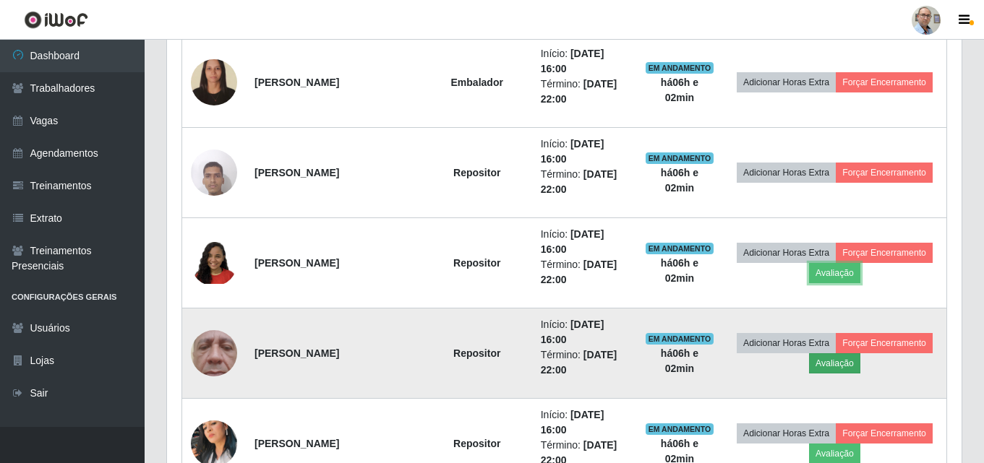
scroll to position [300, 795]
click at [826, 362] on button "Avaliação" at bounding box center [834, 364] width 51 height 20
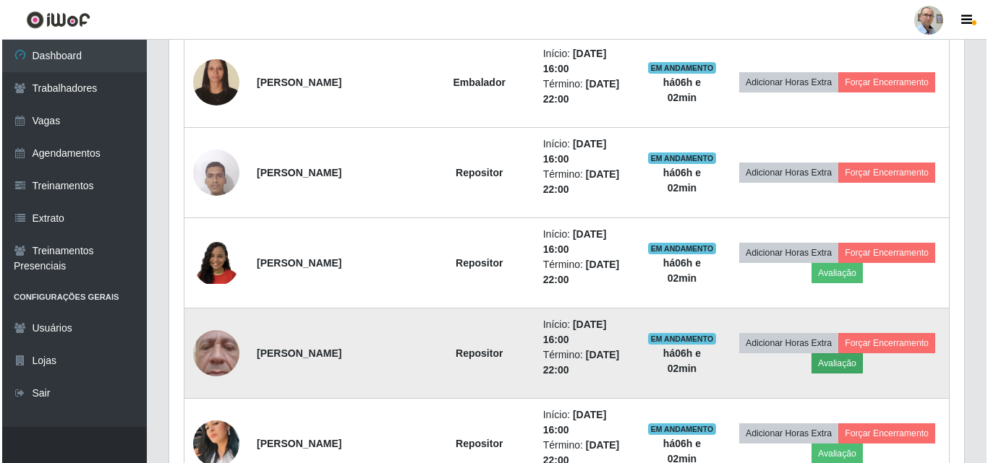
scroll to position [300, 787]
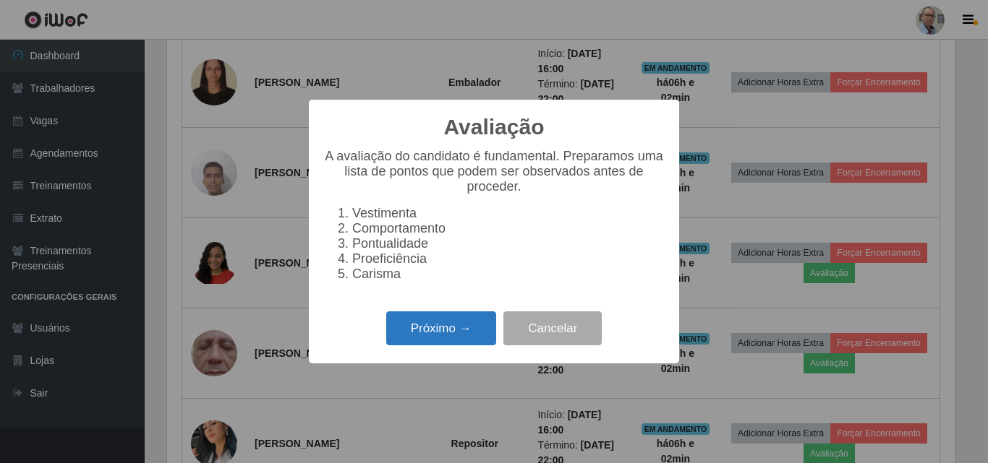
click at [442, 330] on button "Próximo →" at bounding box center [441, 329] width 110 height 34
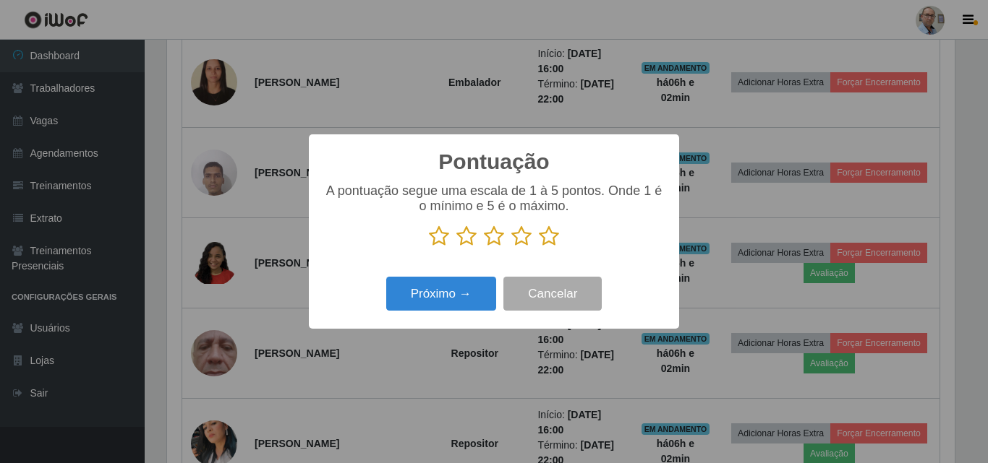
scroll to position [722788, 722301]
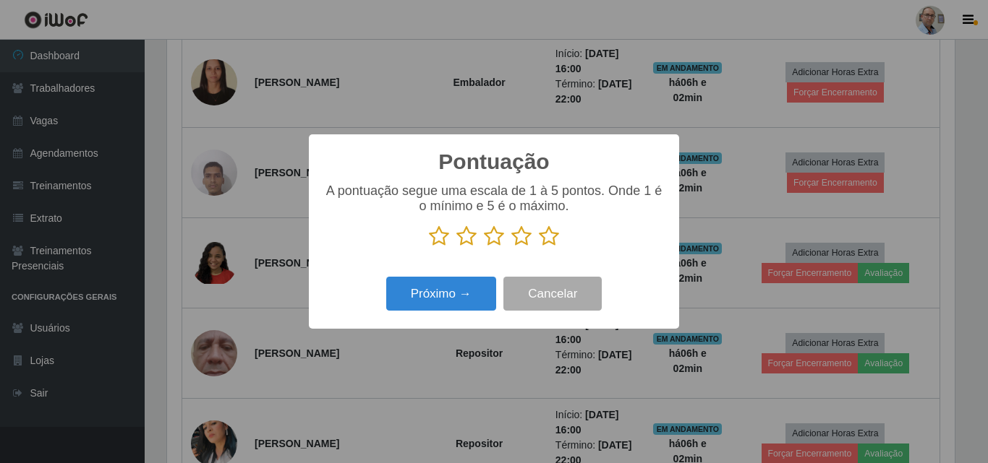
click at [497, 240] on icon at bounding box center [494, 237] width 20 height 22
click at [484, 247] on input "radio" at bounding box center [484, 247] width 0 height 0
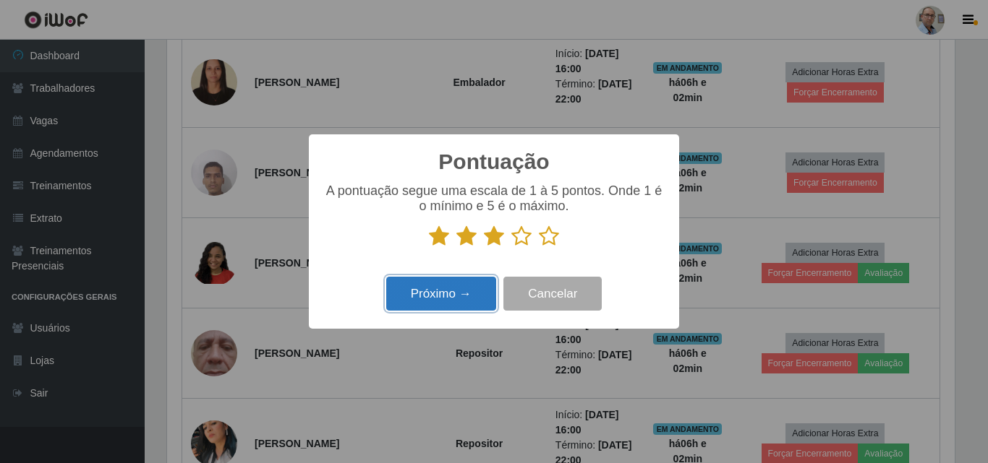
click at [449, 293] on button "Próximo →" at bounding box center [441, 294] width 110 height 34
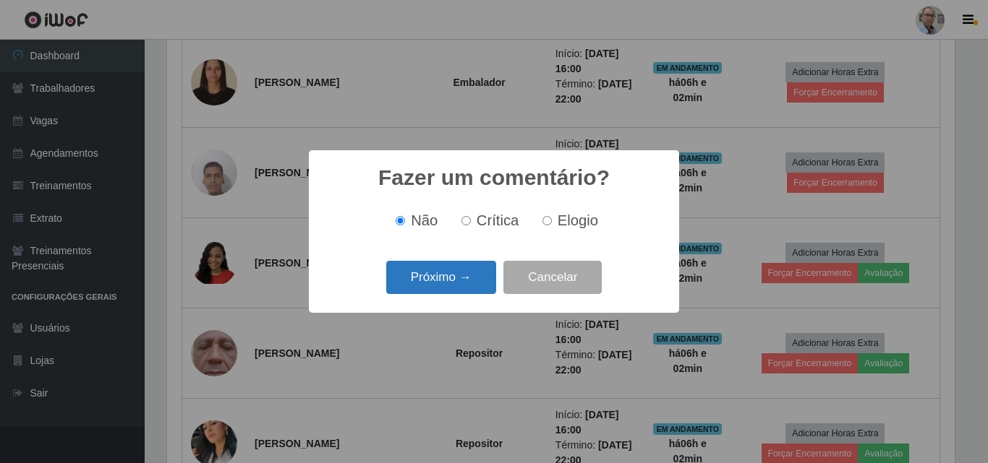
click at [467, 284] on button "Próximo →" at bounding box center [441, 278] width 110 height 34
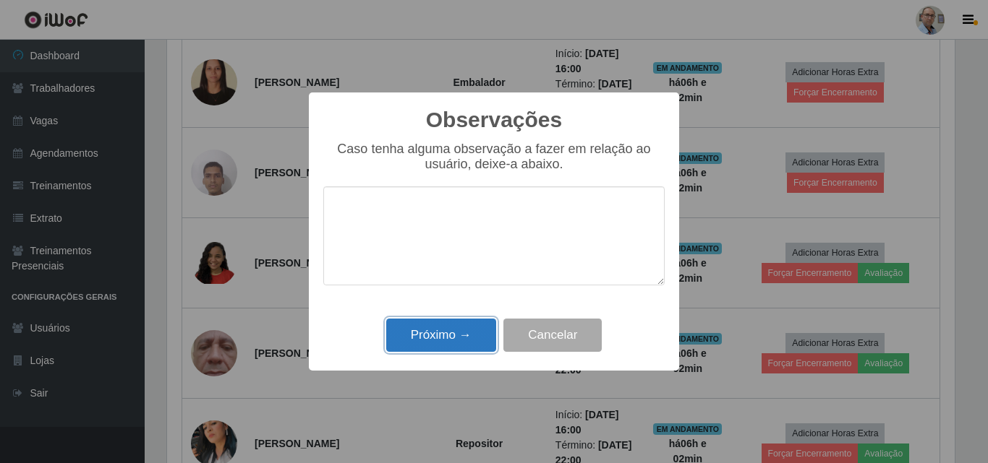
click at [445, 345] on button "Próximo →" at bounding box center [441, 336] width 110 height 34
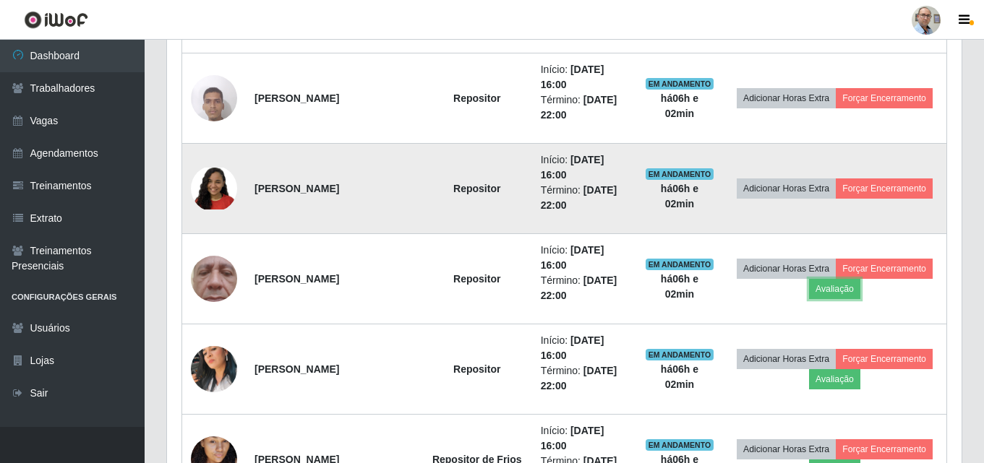
scroll to position [1374, 0]
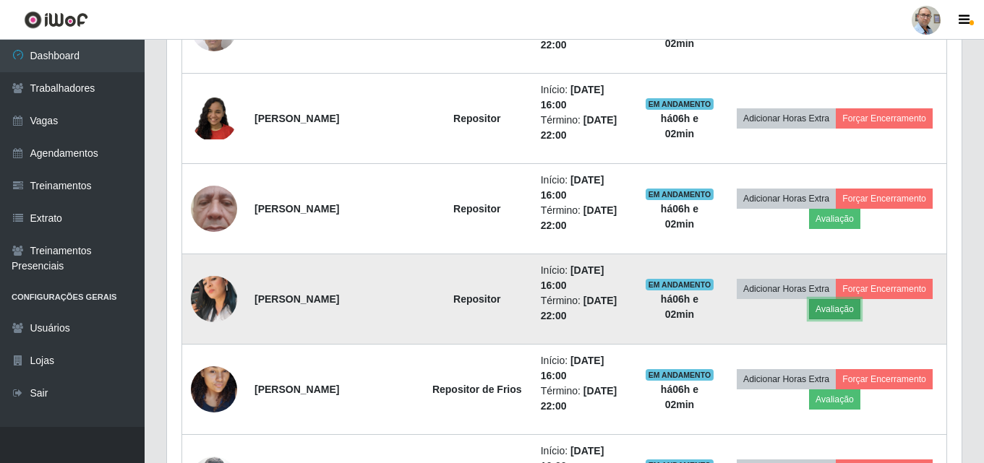
click at [841, 311] on button "Avaliação" at bounding box center [834, 309] width 51 height 20
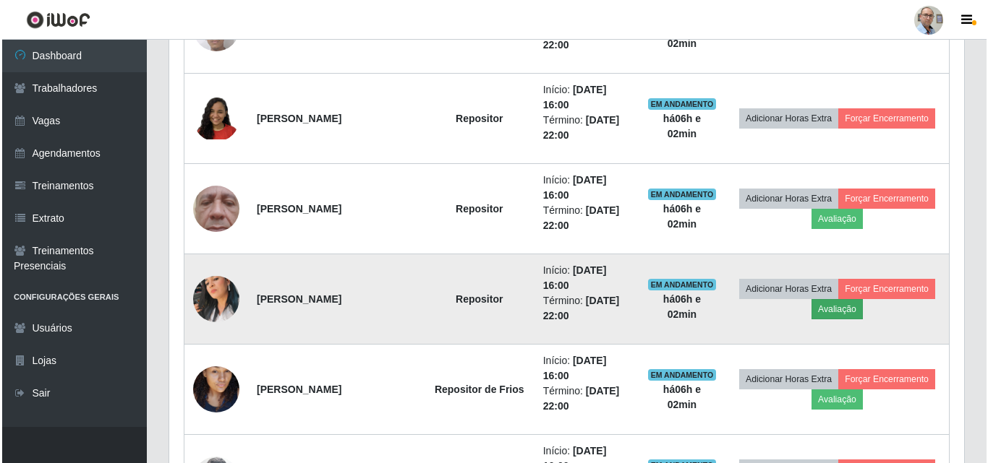
scroll to position [300, 787]
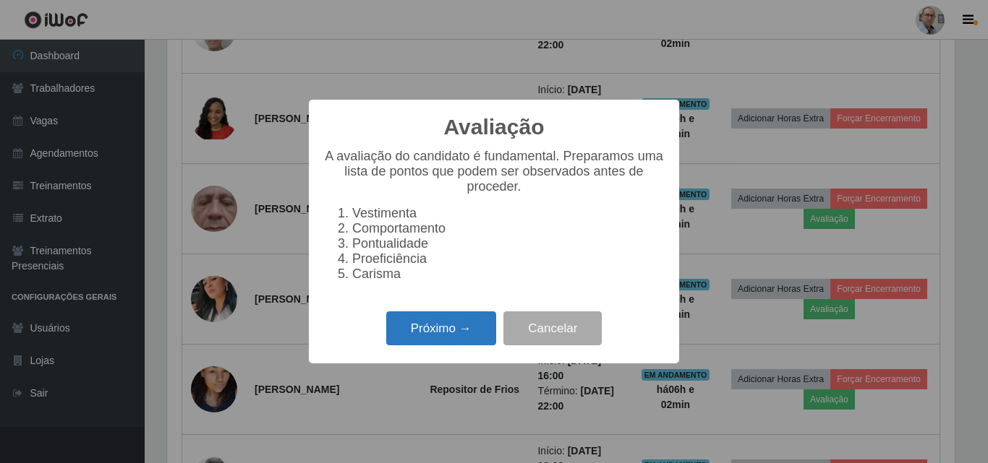
click at [448, 346] on button "Próximo →" at bounding box center [441, 329] width 110 height 34
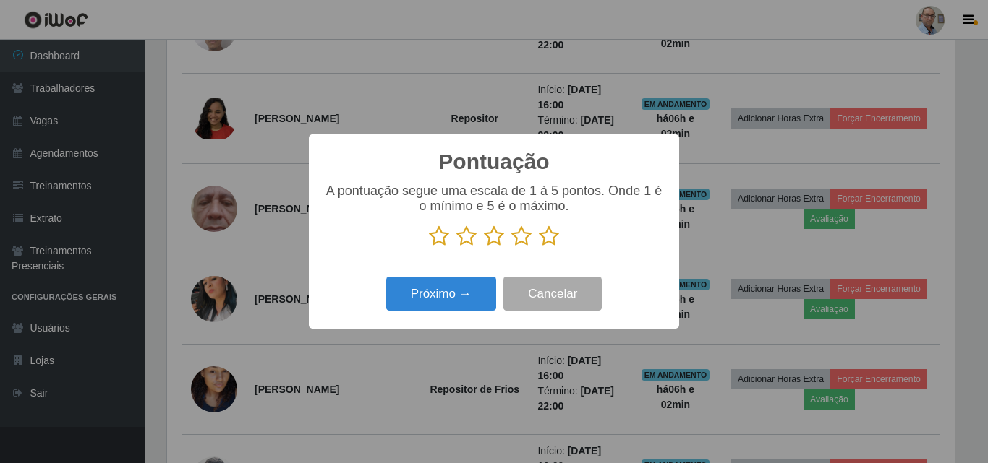
click at [495, 242] on icon at bounding box center [494, 237] width 20 height 22
click at [484, 247] on input "radio" at bounding box center [484, 247] width 0 height 0
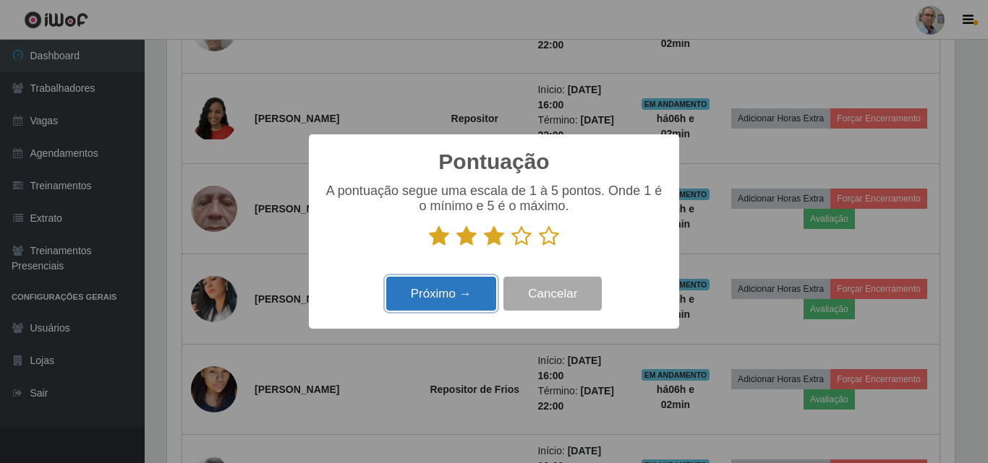
click at [445, 286] on button "Próximo →" at bounding box center [441, 294] width 110 height 34
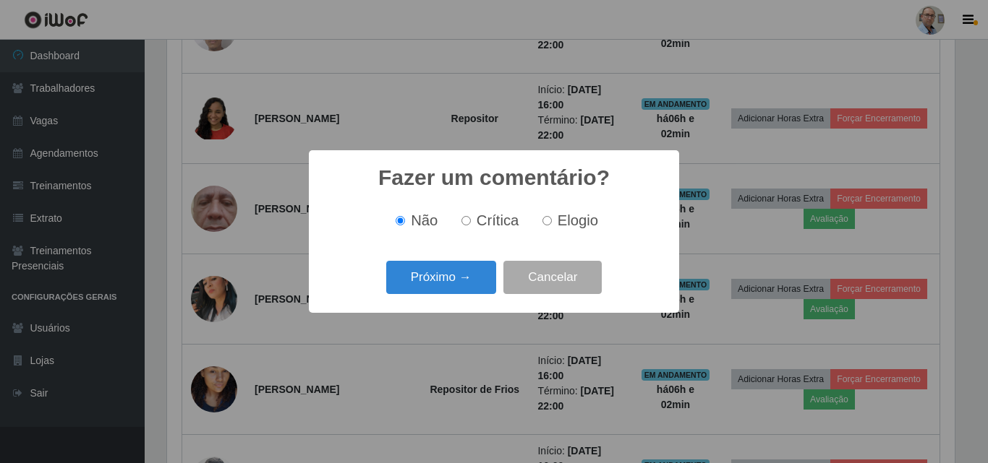
click at [445, 286] on button "Próximo →" at bounding box center [441, 278] width 110 height 34
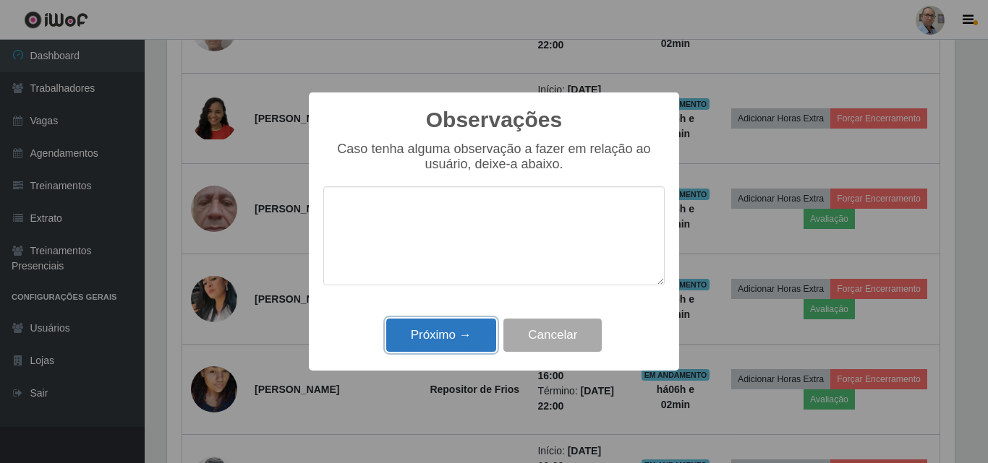
click at [432, 341] on button "Próximo →" at bounding box center [441, 336] width 110 height 34
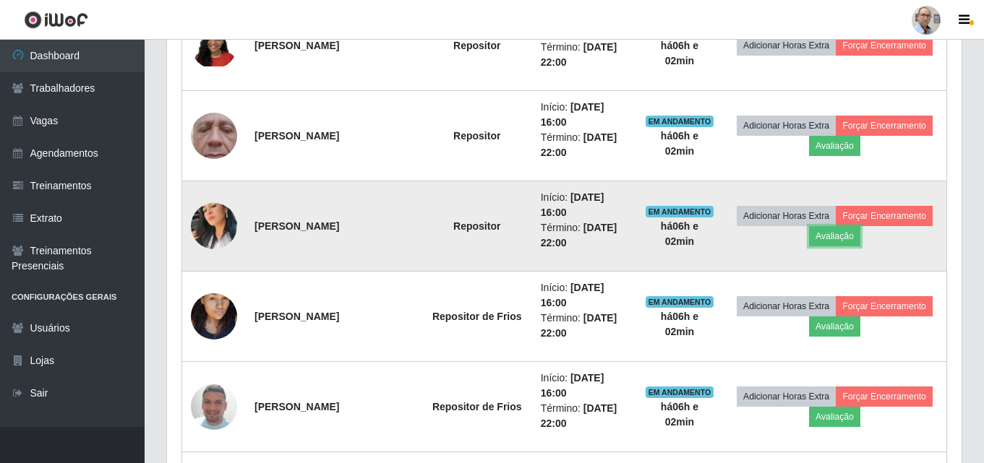
scroll to position [1518, 0]
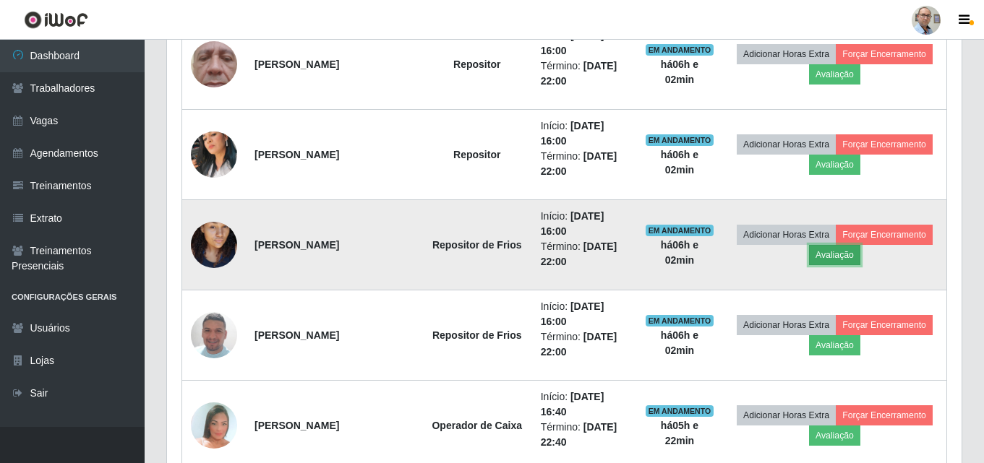
click at [841, 254] on button "Avaliação" at bounding box center [834, 255] width 51 height 20
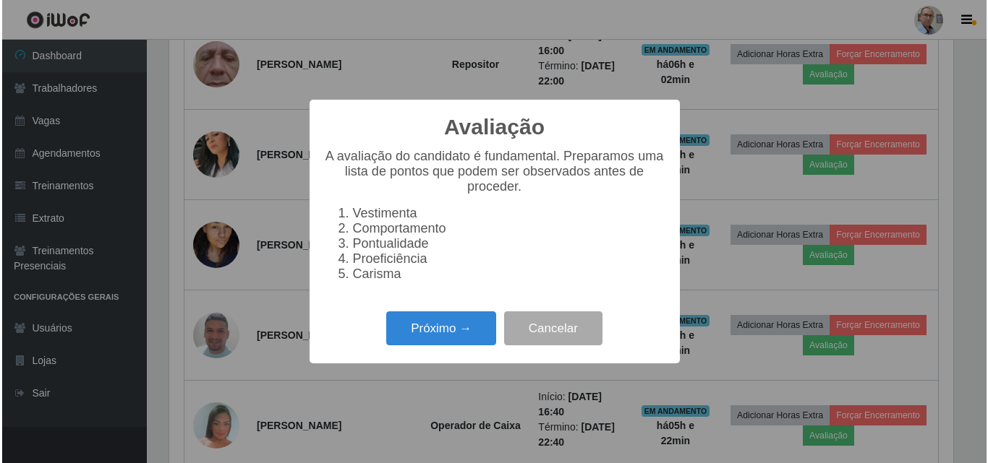
scroll to position [300, 787]
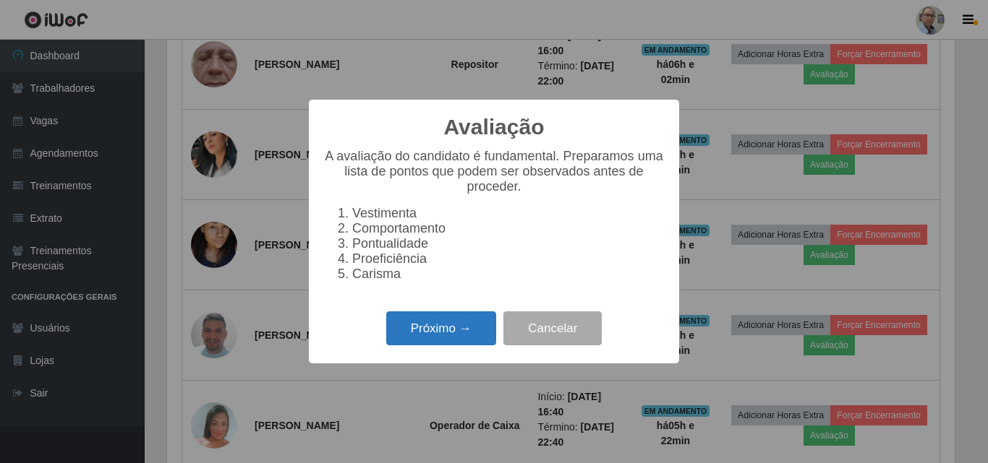
click at [433, 341] on button "Próximo →" at bounding box center [441, 329] width 110 height 34
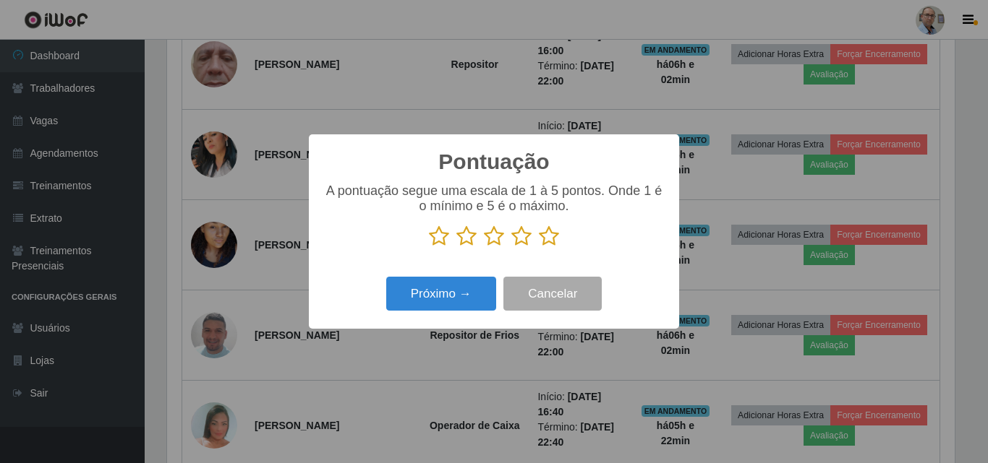
click at [551, 246] on icon at bounding box center [549, 237] width 20 height 22
click at [539, 247] on input "radio" at bounding box center [539, 247] width 0 height 0
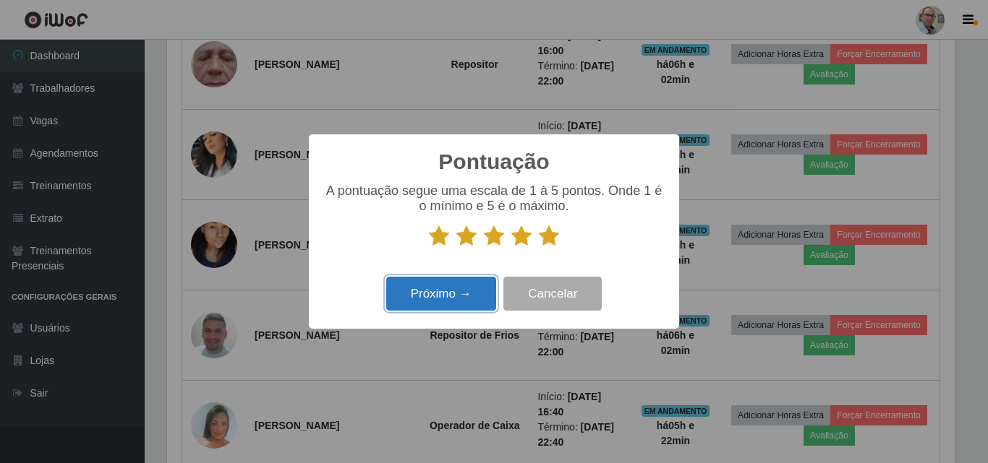
click at [436, 294] on button "Próximo →" at bounding box center [441, 294] width 110 height 34
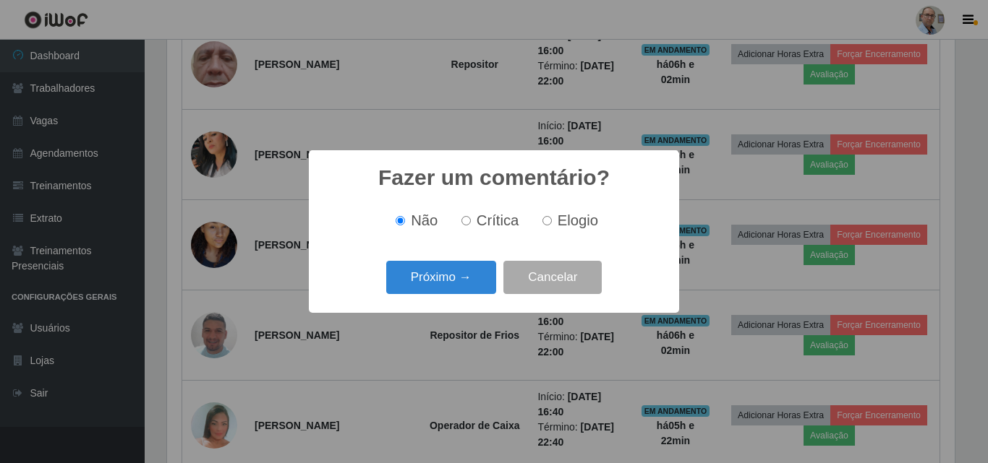
click at [438, 290] on button "Próximo →" at bounding box center [441, 278] width 110 height 34
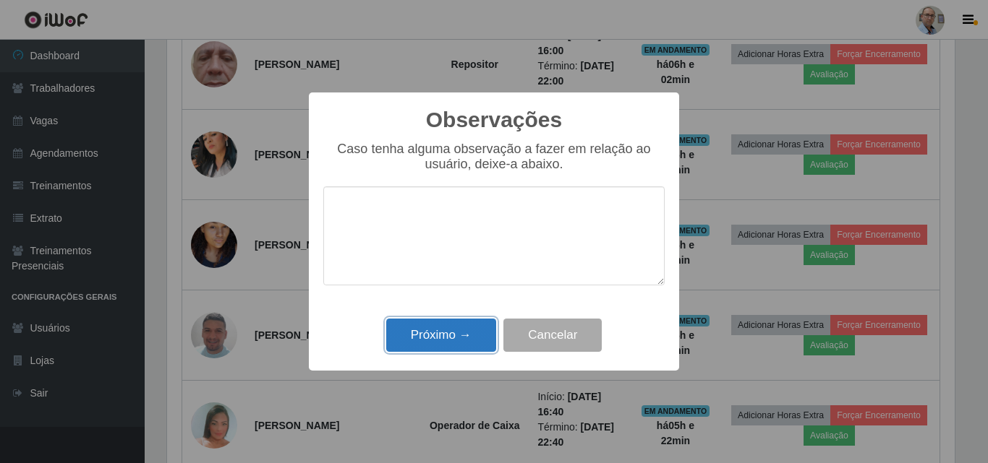
click at [456, 341] on button "Próximo →" at bounding box center [441, 336] width 110 height 34
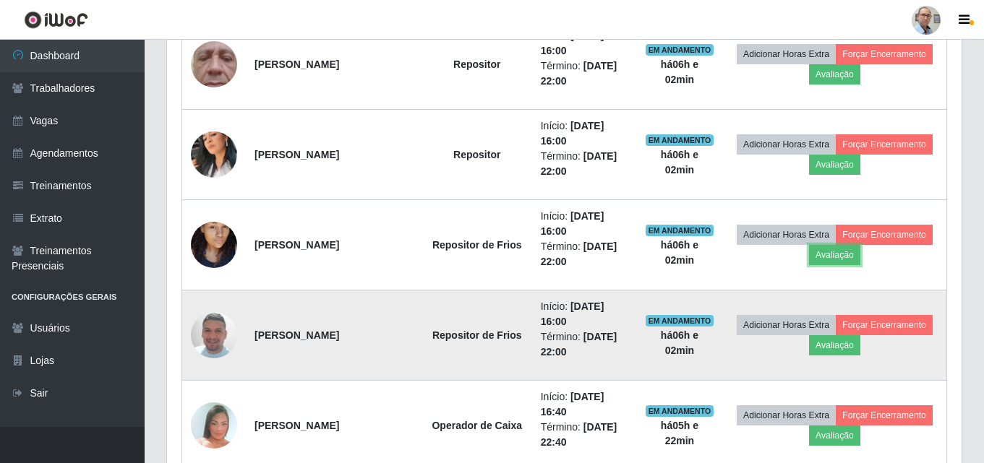
scroll to position [300, 795]
click at [847, 348] on button "Avaliação" at bounding box center [834, 346] width 51 height 20
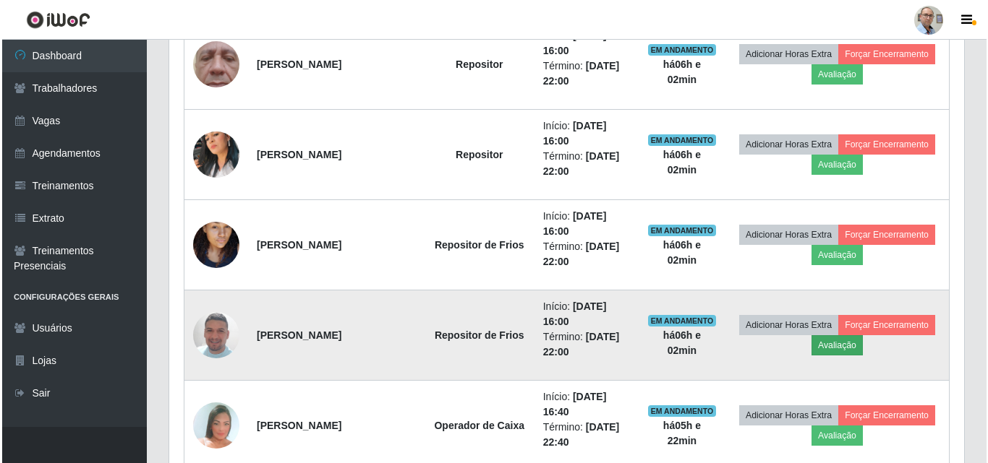
scroll to position [300, 787]
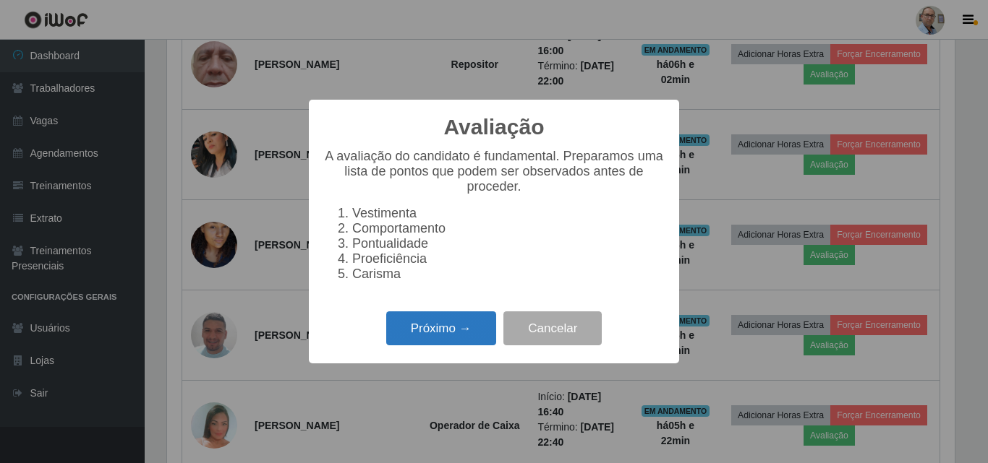
click at [427, 338] on button "Próximo →" at bounding box center [441, 329] width 110 height 34
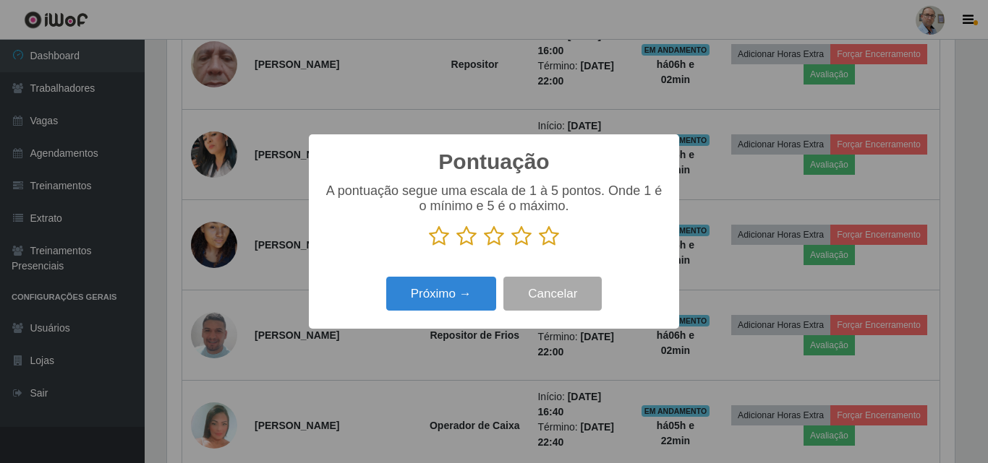
click at [545, 236] on icon at bounding box center [549, 237] width 20 height 22
click at [539, 247] on input "radio" at bounding box center [539, 247] width 0 height 0
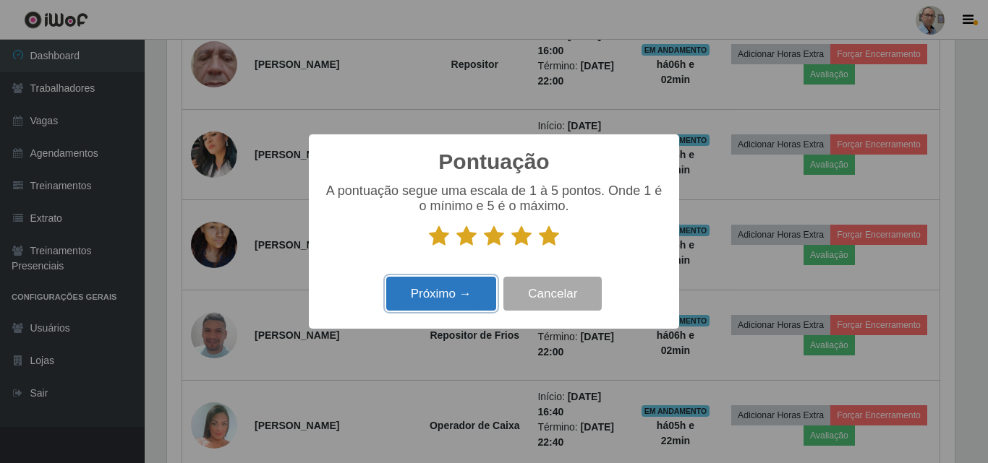
click at [417, 296] on button "Próximo →" at bounding box center [441, 294] width 110 height 34
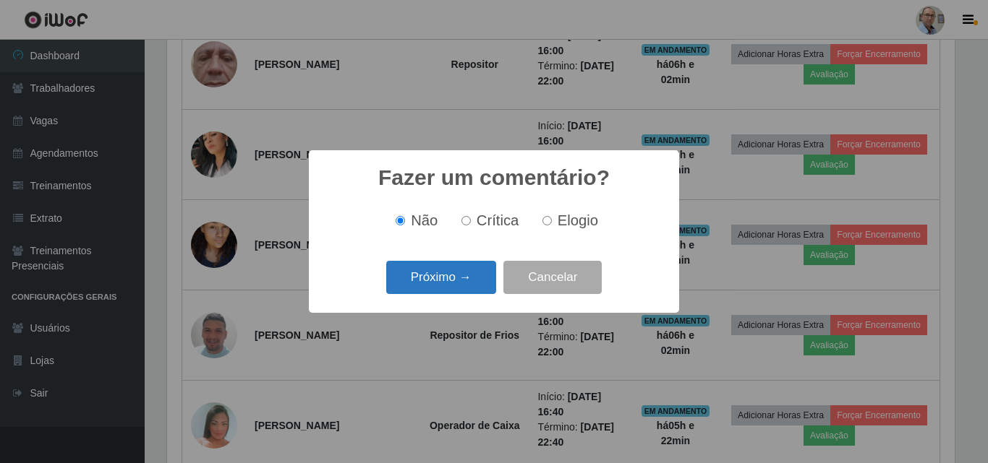
click at [427, 288] on button "Próximo →" at bounding box center [441, 278] width 110 height 34
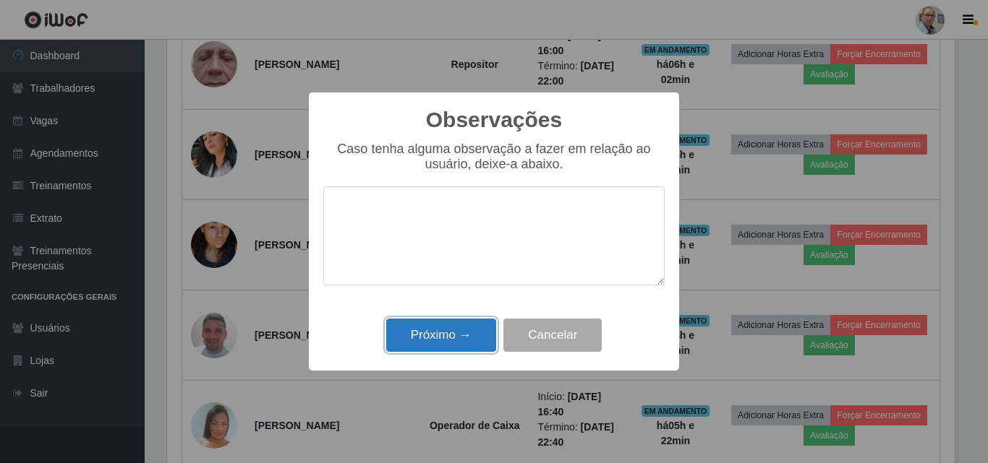
click at [430, 320] on button "Próximo →" at bounding box center [441, 336] width 110 height 34
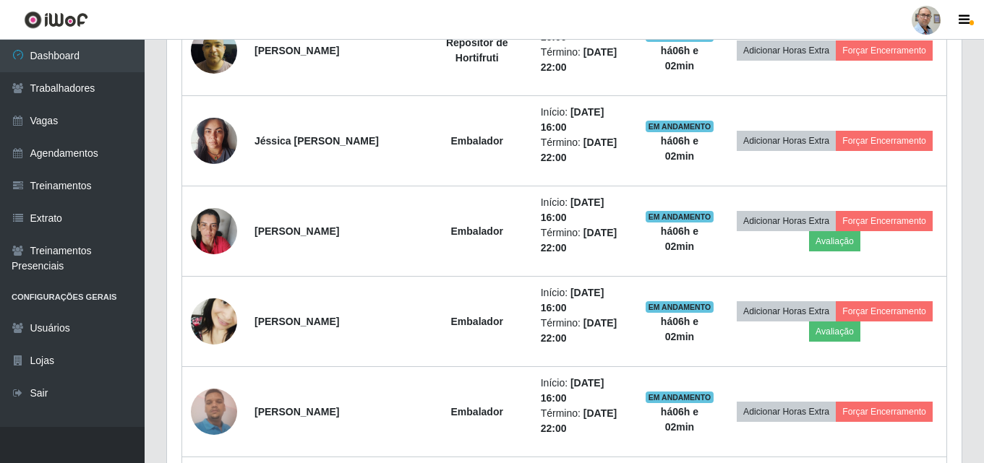
scroll to position [795, 0]
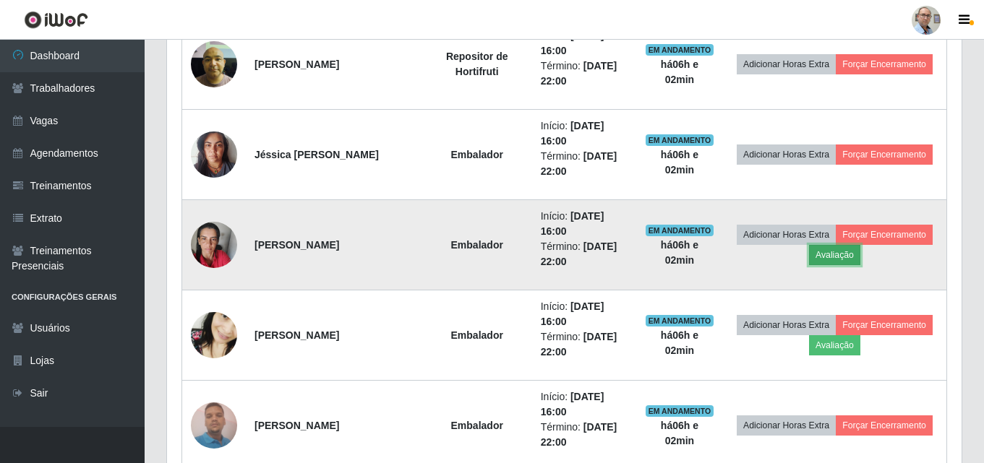
click at [839, 260] on button "Avaliação" at bounding box center [834, 255] width 51 height 20
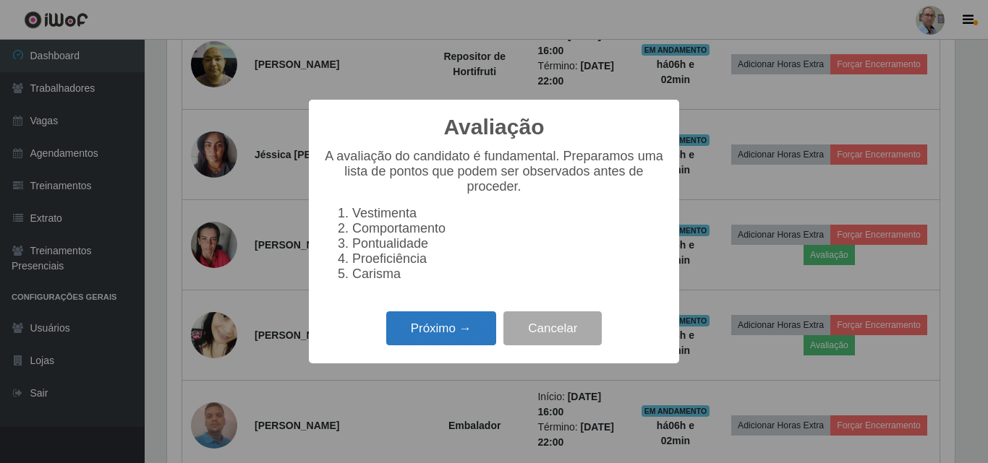
click at [448, 344] on button "Próximo →" at bounding box center [441, 329] width 110 height 34
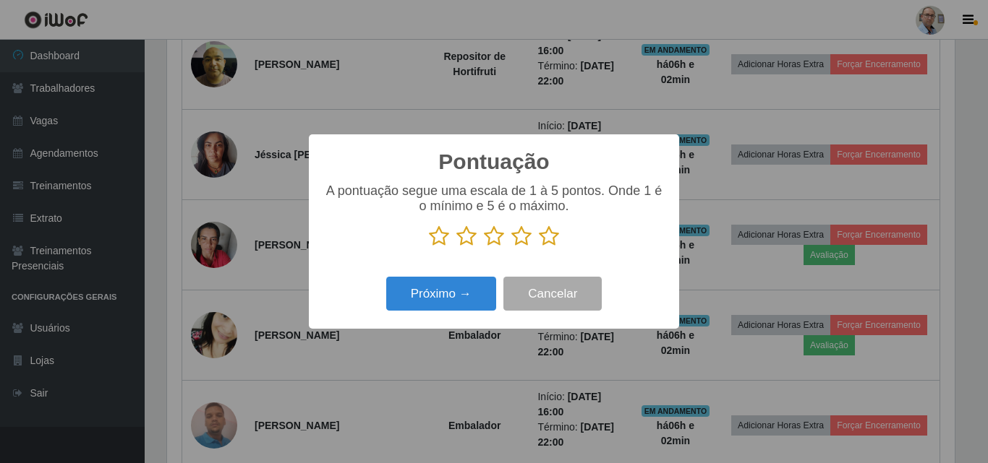
click at [551, 236] on icon at bounding box center [549, 237] width 20 height 22
click at [539, 247] on input "radio" at bounding box center [539, 247] width 0 height 0
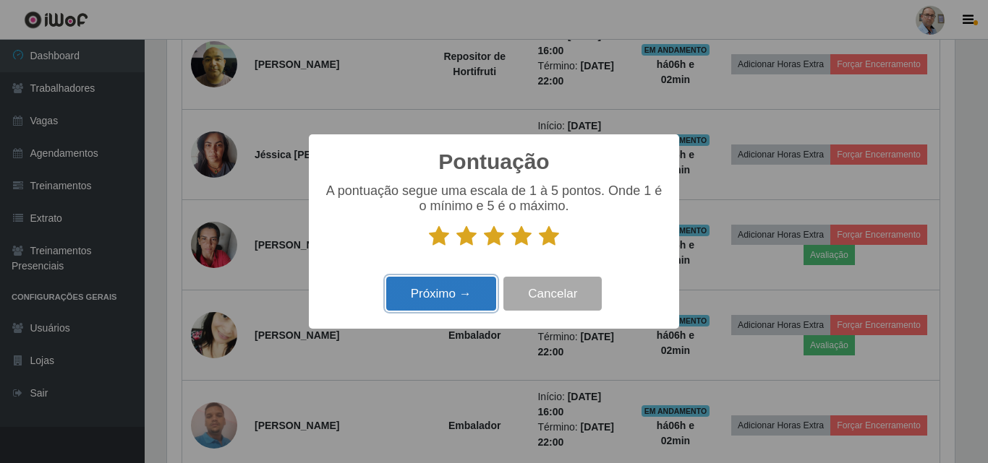
click at [399, 311] on button "Próximo →" at bounding box center [441, 294] width 110 height 34
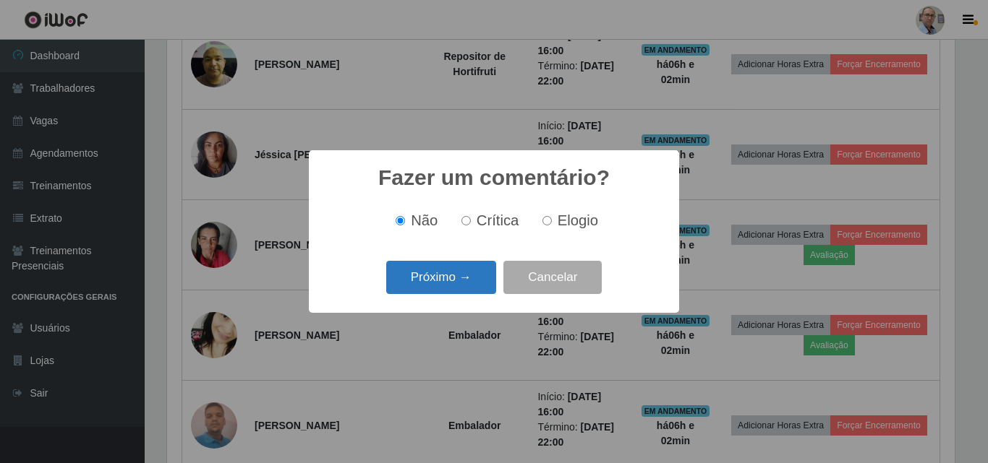
click at [424, 281] on button "Próximo →" at bounding box center [441, 278] width 110 height 34
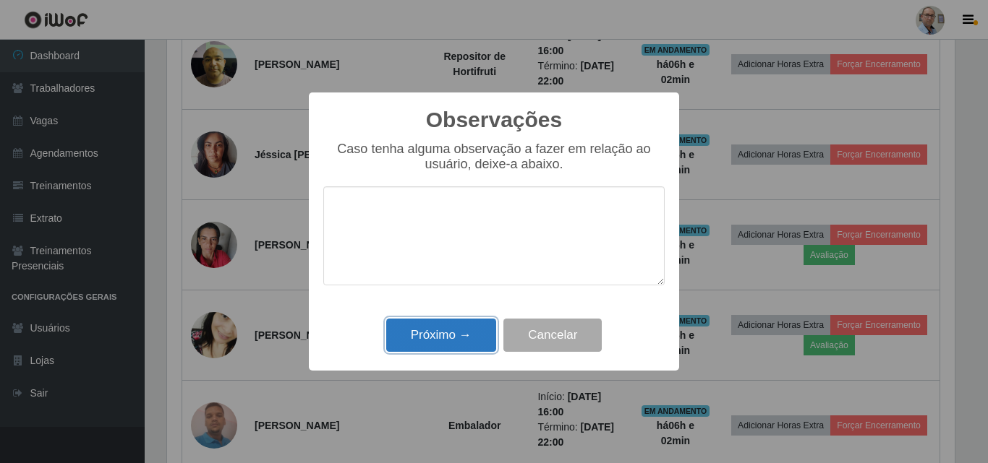
click at [438, 322] on button "Próximo →" at bounding box center [441, 336] width 110 height 34
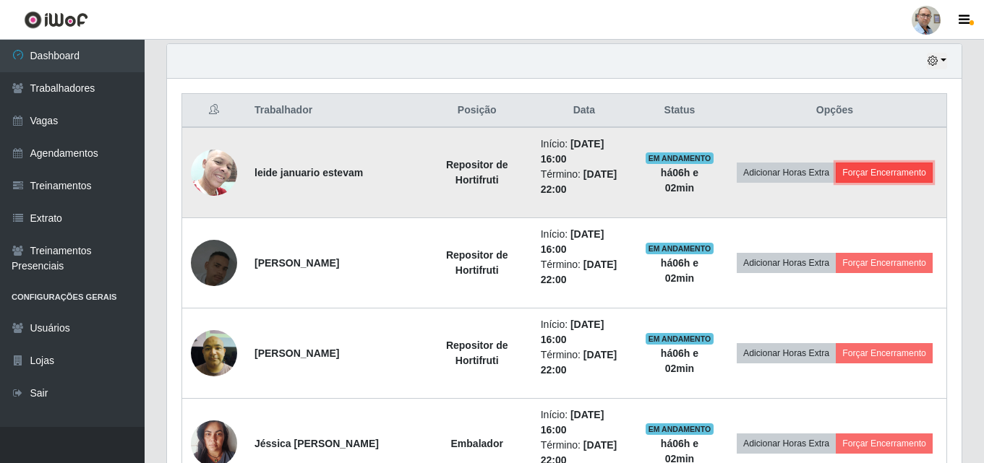
click at [893, 174] on button "Forçar Encerramento" at bounding box center [884, 173] width 97 height 20
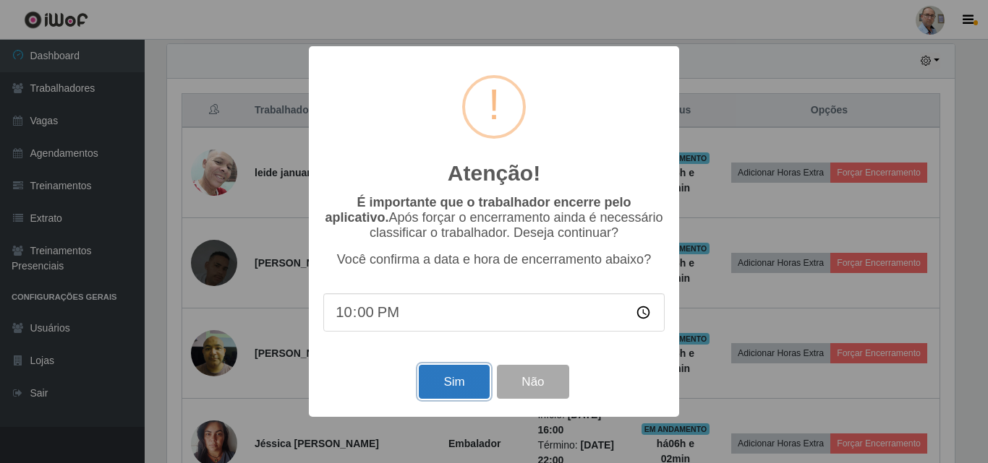
click at [456, 380] on button "Sim" at bounding box center [454, 382] width 70 height 34
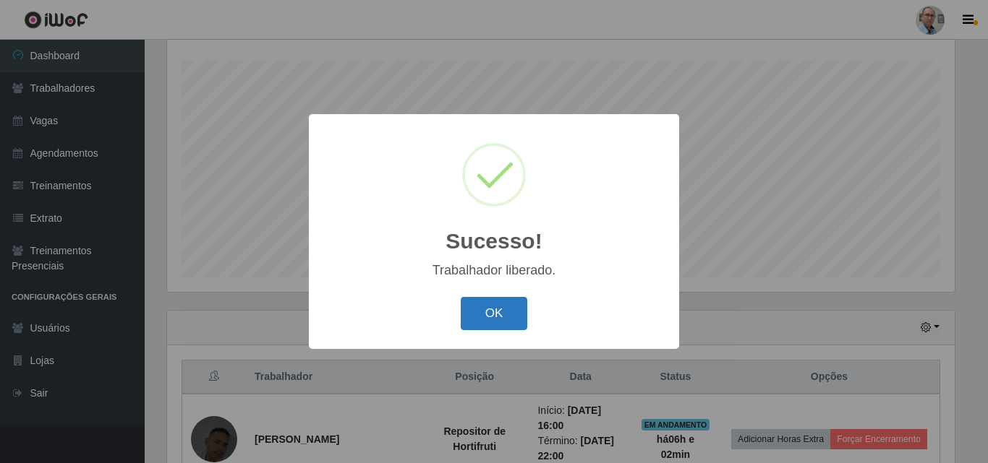
click at [486, 310] on button "OK" at bounding box center [494, 314] width 67 height 34
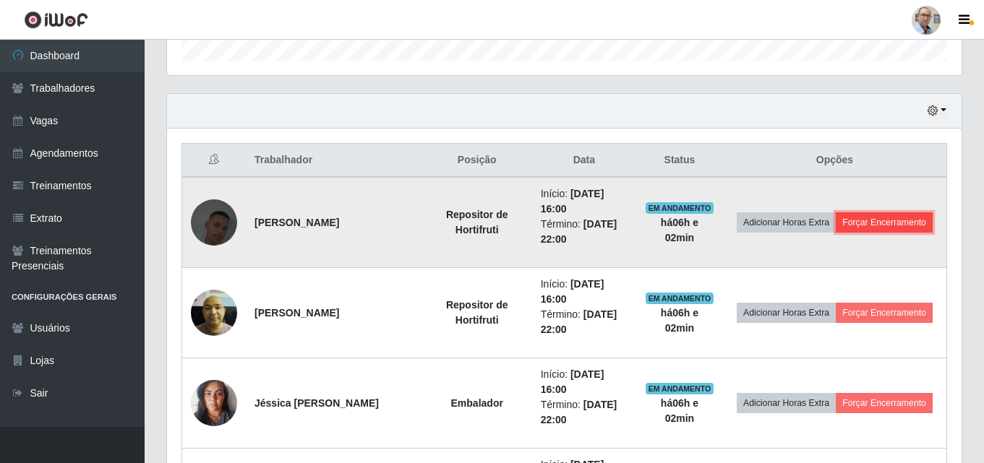
click at [892, 228] on button "Forçar Encerramento" at bounding box center [884, 223] width 97 height 20
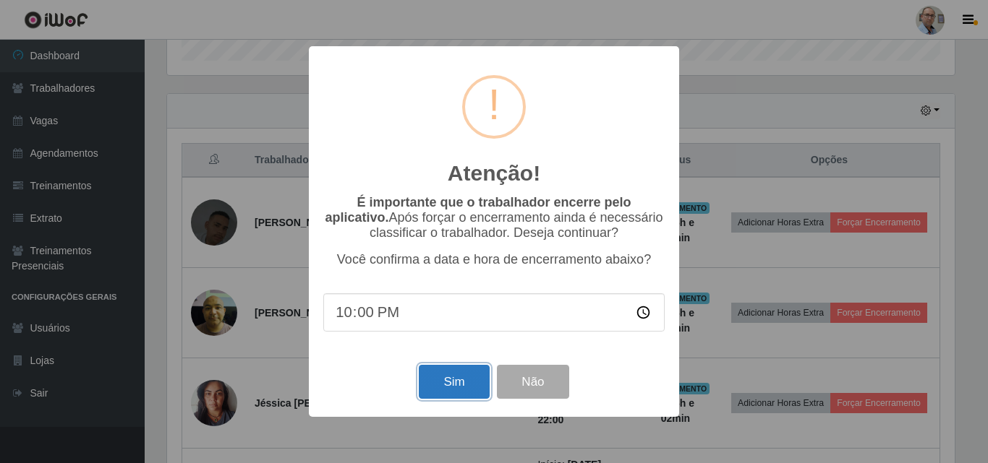
click at [437, 383] on button "Sim" at bounding box center [454, 382] width 70 height 34
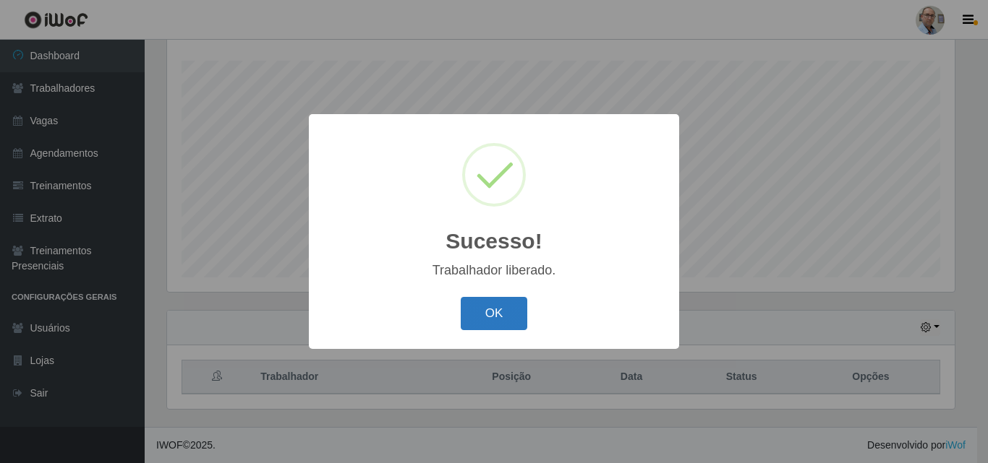
click at [491, 316] on button "OK" at bounding box center [494, 314] width 67 height 34
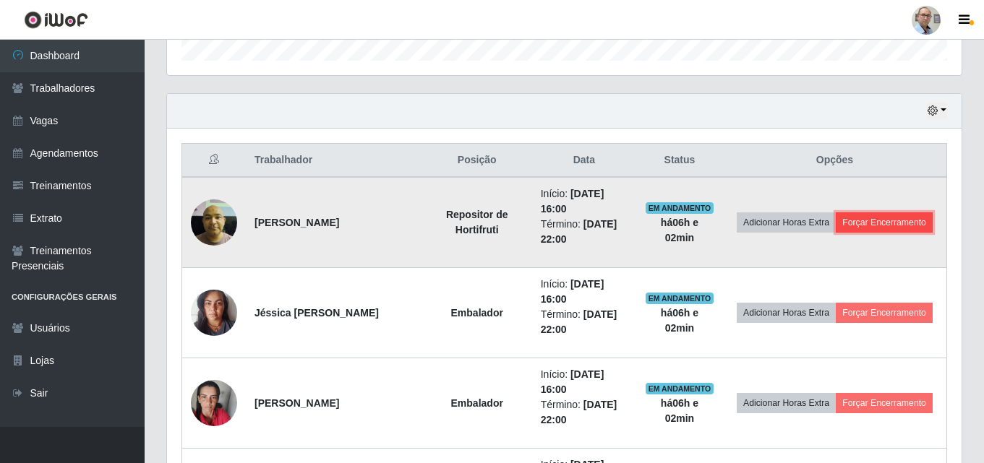
click at [915, 219] on button "Forçar Encerramento" at bounding box center [884, 223] width 97 height 20
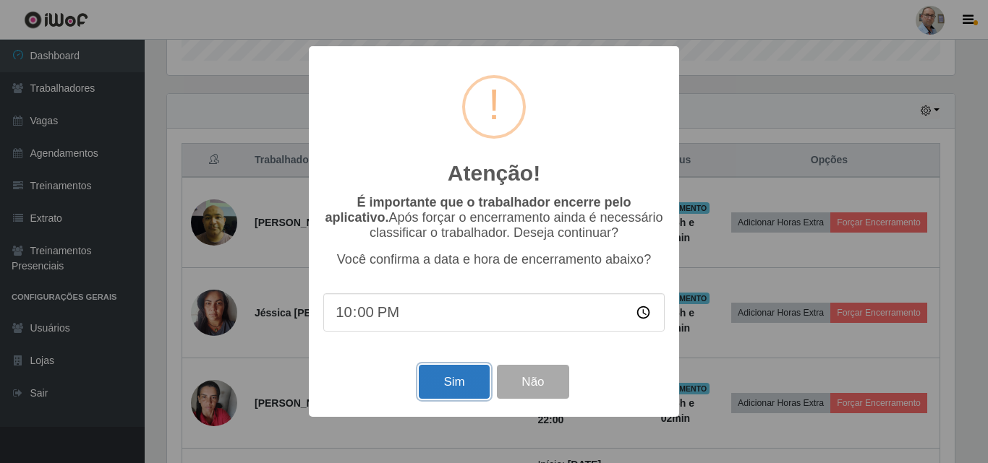
click at [452, 386] on button "Sim" at bounding box center [454, 382] width 70 height 34
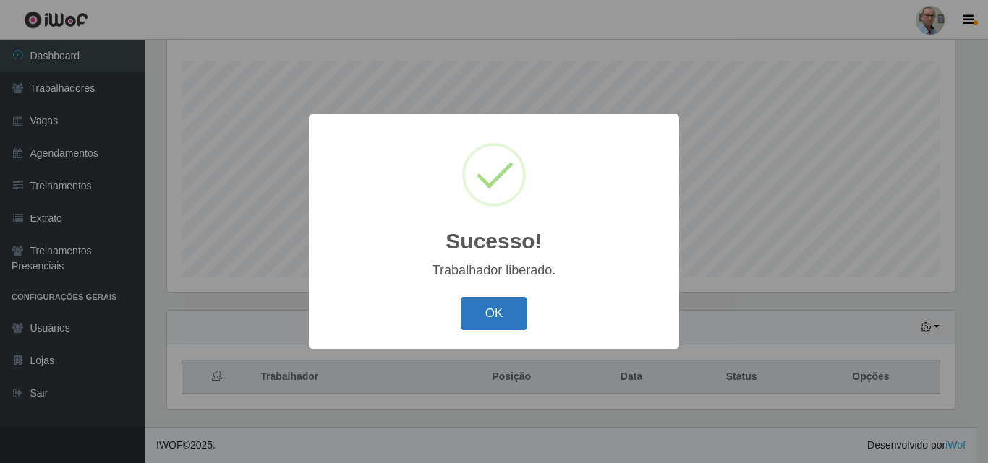
click at [505, 310] on button "OK" at bounding box center [494, 314] width 67 height 34
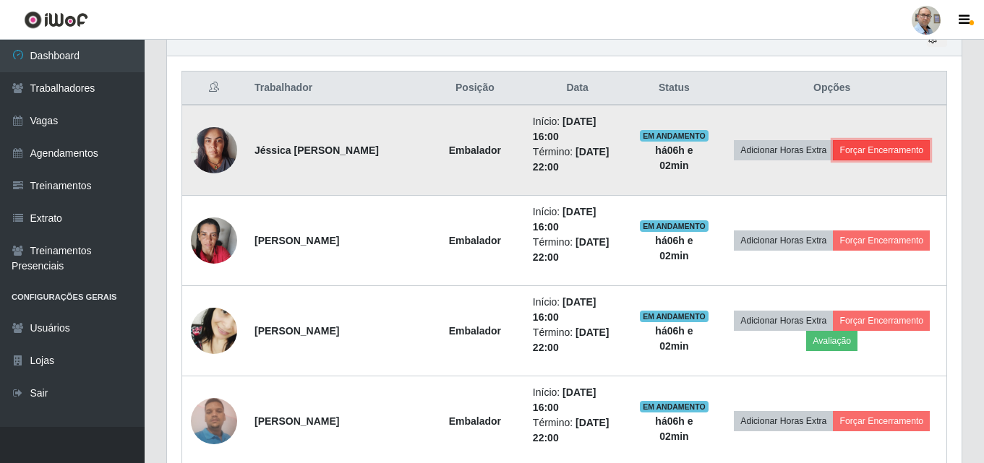
click at [892, 151] on button "Forçar Encerramento" at bounding box center [881, 150] width 97 height 20
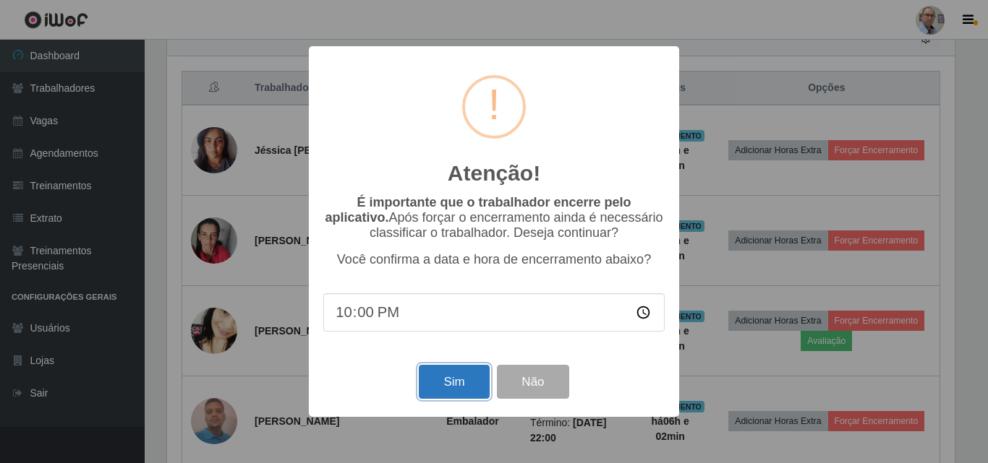
click at [442, 385] on button "Sim" at bounding box center [454, 382] width 70 height 34
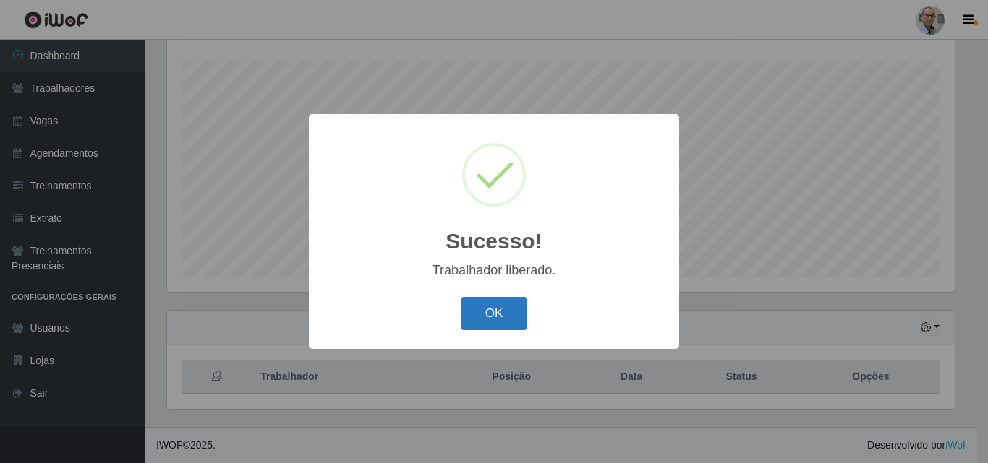
click at [482, 304] on button "OK" at bounding box center [494, 314] width 67 height 34
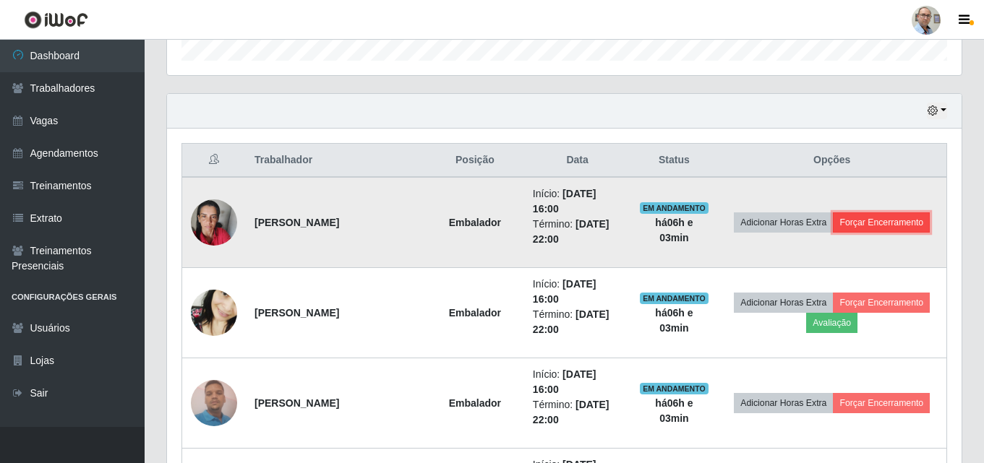
click at [896, 219] on button "Forçar Encerramento" at bounding box center [881, 223] width 97 height 20
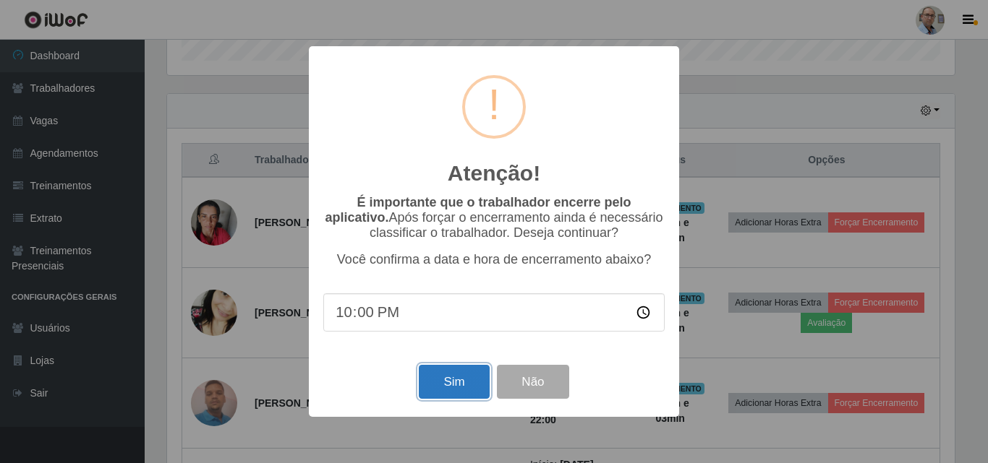
click at [454, 373] on button "Sim" at bounding box center [454, 382] width 70 height 34
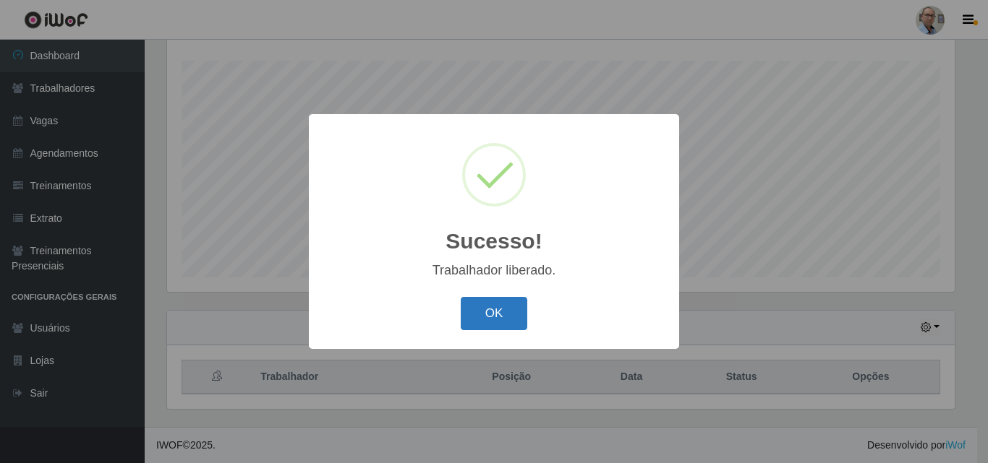
click at [490, 324] on button "OK" at bounding box center [494, 314] width 67 height 34
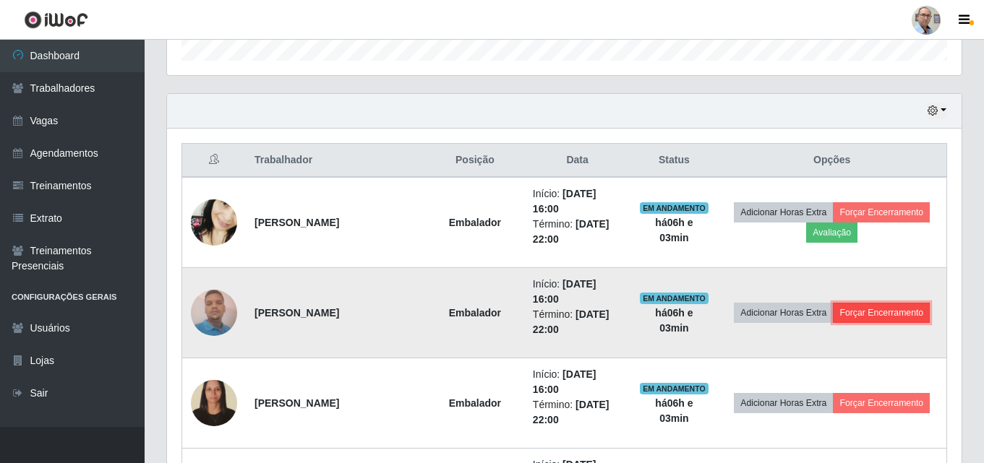
click at [871, 321] on button "Forçar Encerramento" at bounding box center [881, 313] width 97 height 20
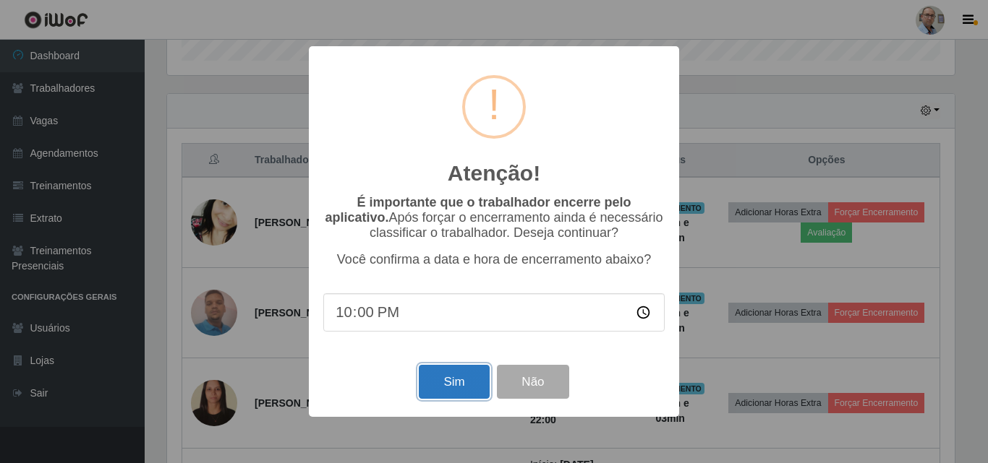
click at [452, 383] on button "Sim" at bounding box center [454, 382] width 70 height 34
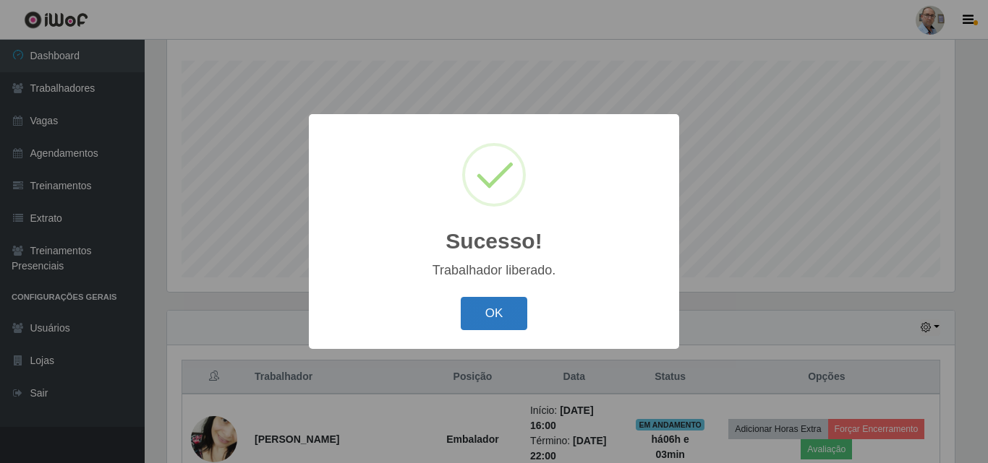
click at [493, 302] on button "OK" at bounding box center [494, 314] width 67 height 34
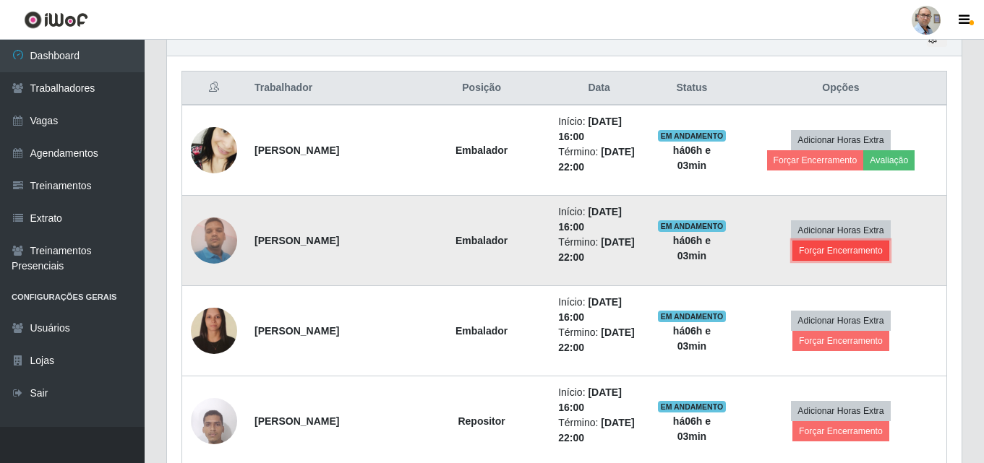
click at [845, 254] on button "Forçar Encerramento" at bounding box center [841, 251] width 97 height 20
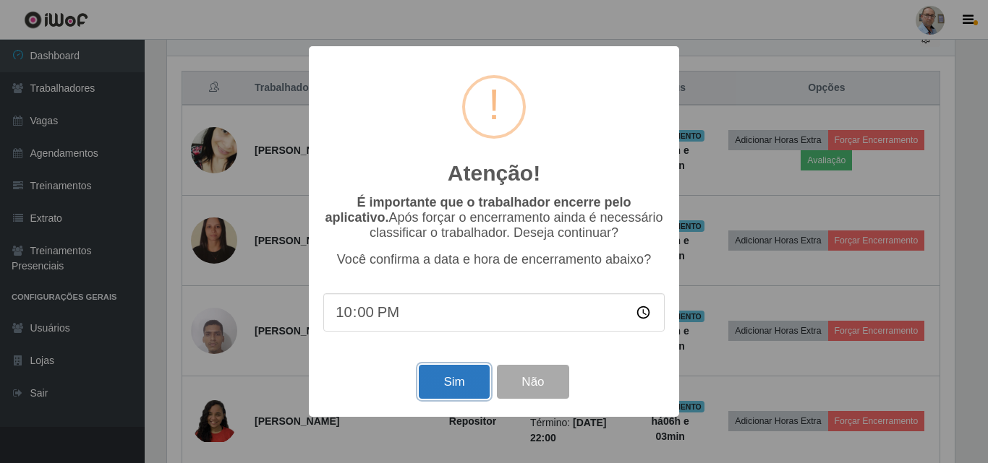
click at [446, 378] on button "Sim" at bounding box center [454, 382] width 70 height 34
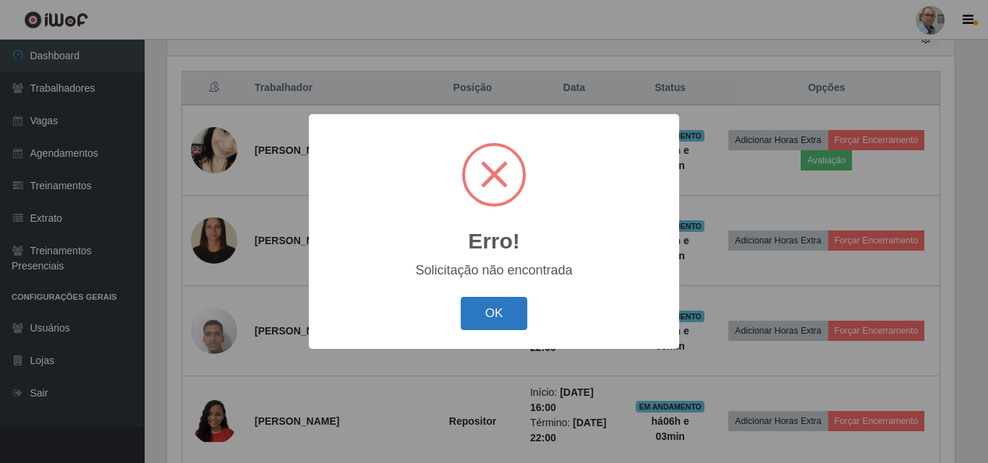
click at [489, 314] on button "OK" at bounding box center [494, 314] width 67 height 34
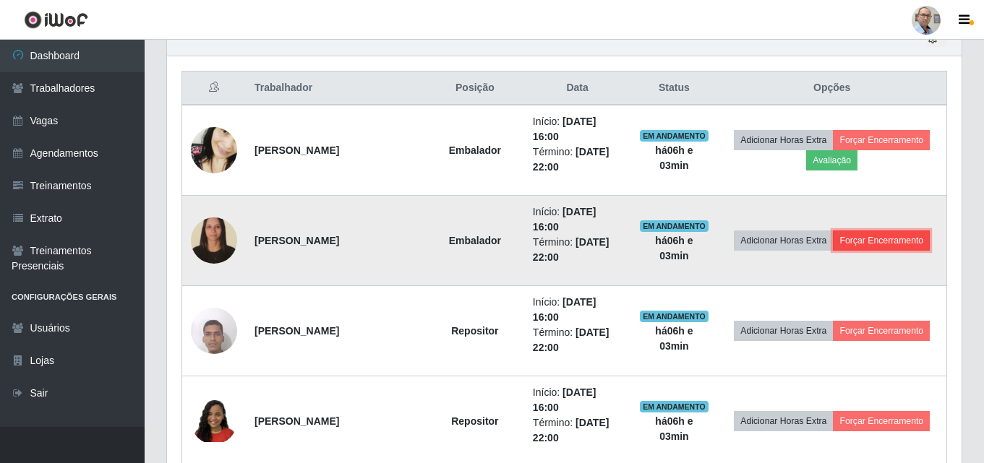
click at [915, 245] on button "Forçar Encerramento" at bounding box center [881, 241] width 97 height 20
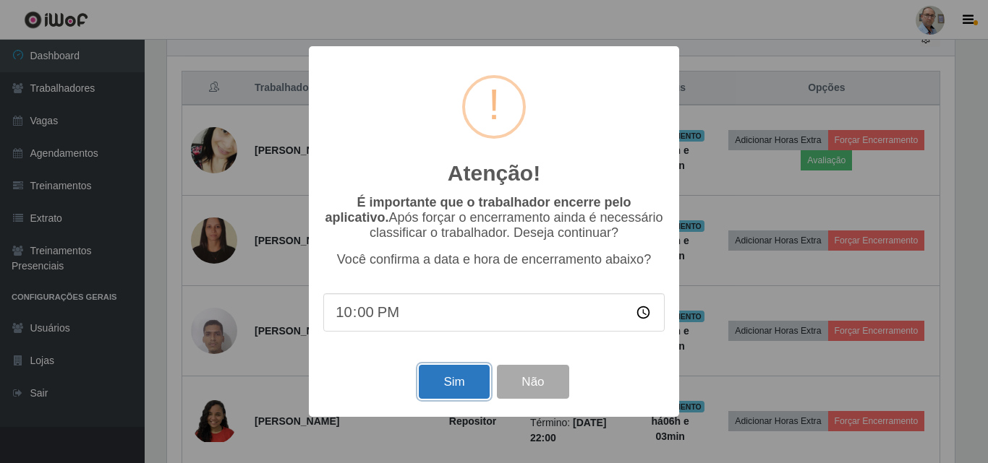
click at [449, 382] on button "Sim" at bounding box center [454, 382] width 70 height 34
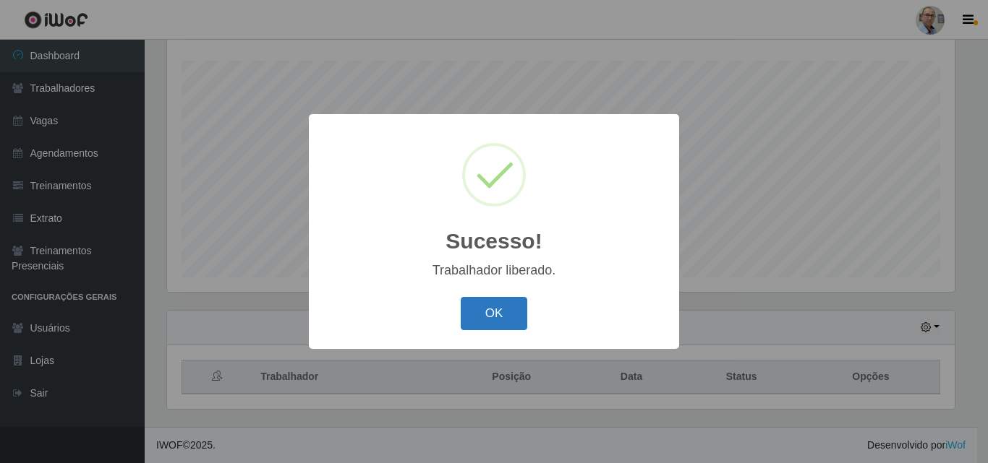
click at [498, 325] on button "OK" at bounding box center [494, 314] width 67 height 34
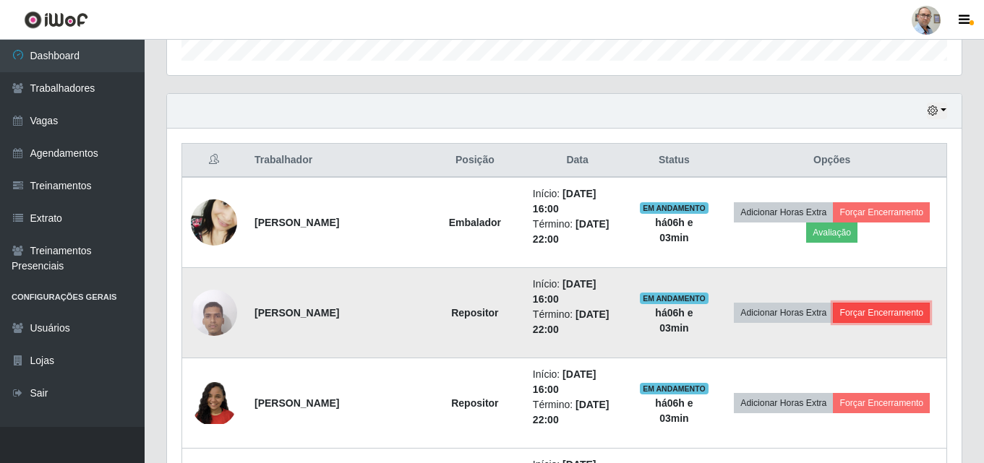
click at [880, 307] on button "Forçar Encerramento" at bounding box center [881, 313] width 97 height 20
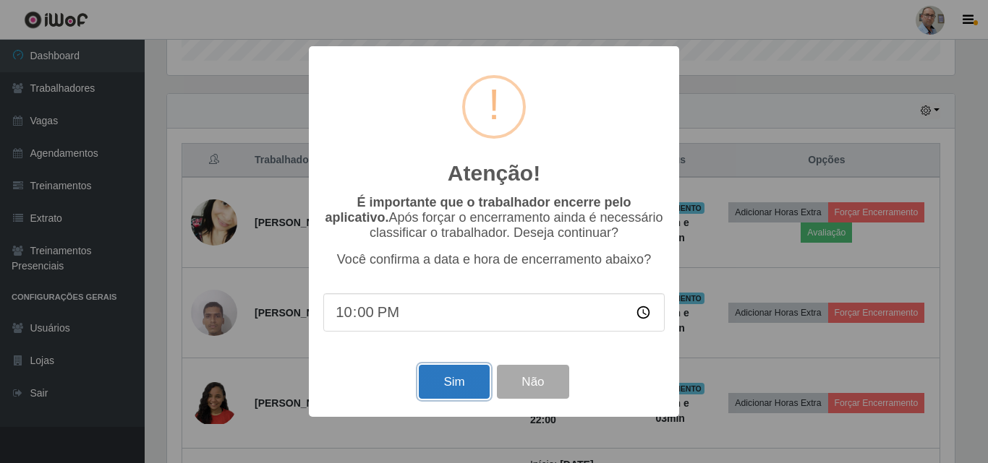
click at [460, 390] on button "Sim" at bounding box center [454, 382] width 70 height 34
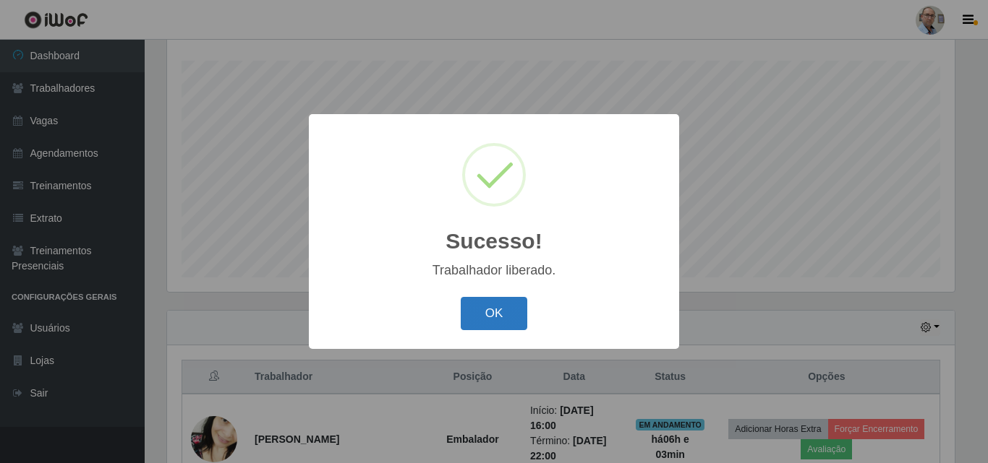
click at [484, 312] on button "OK" at bounding box center [494, 314] width 67 height 34
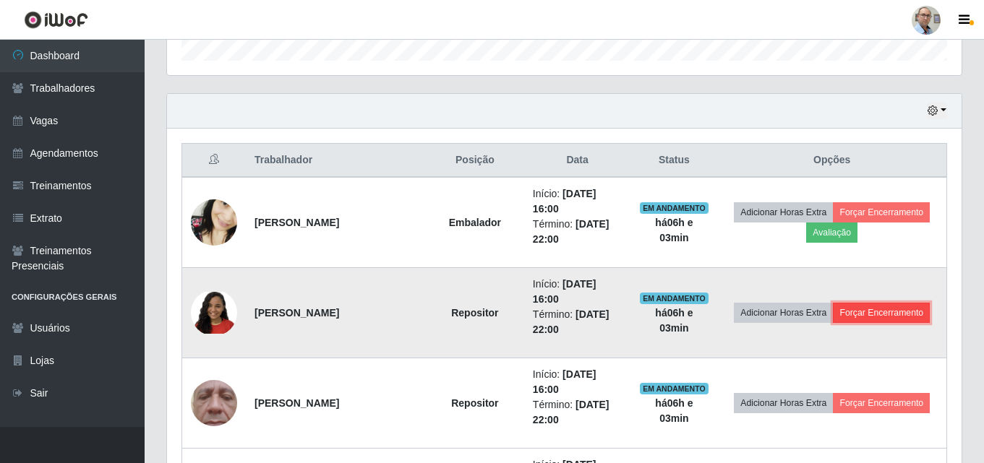
click at [888, 309] on button "Forçar Encerramento" at bounding box center [881, 313] width 97 height 20
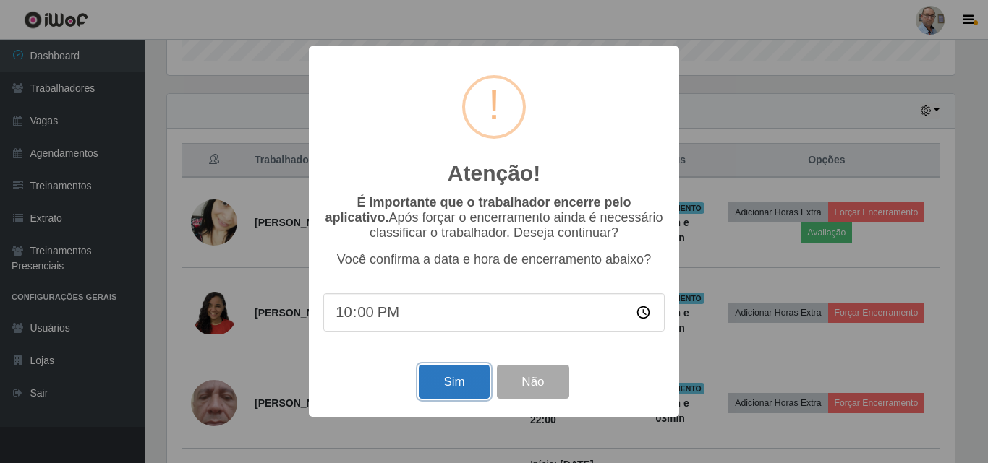
click at [448, 380] on button "Sim" at bounding box center [454, 382] width 70 height 34
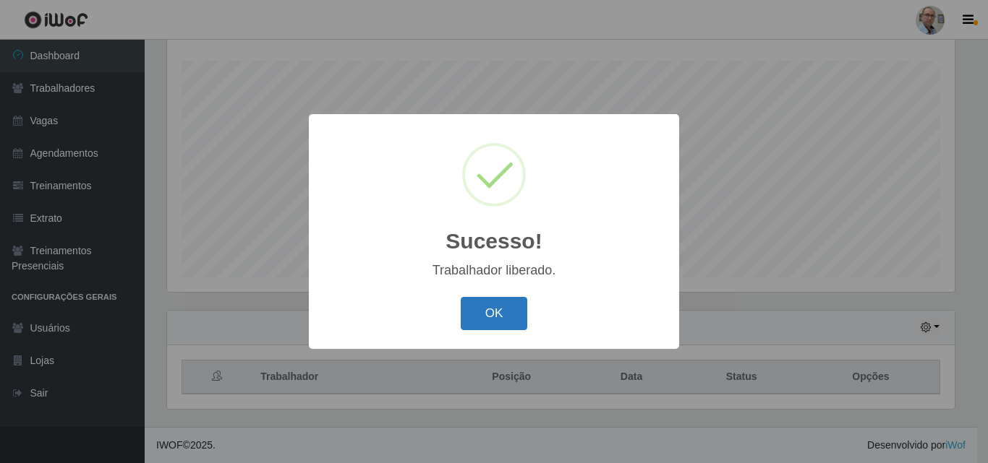
click at [502, 312] on button "OK" at bounding box center [494, 314] width 67 height 34
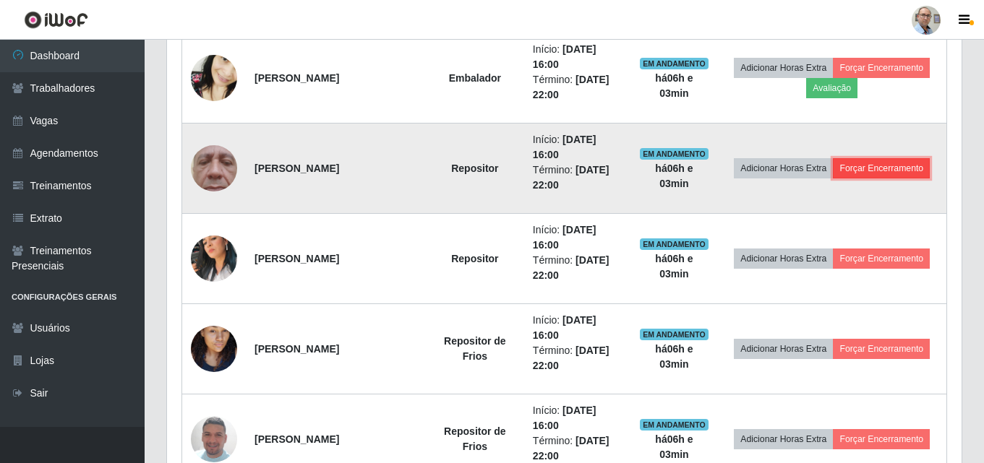
click at [900, 169] on button "Forçar Encerramento" at bounding box center [881, 168] width 97 height 20
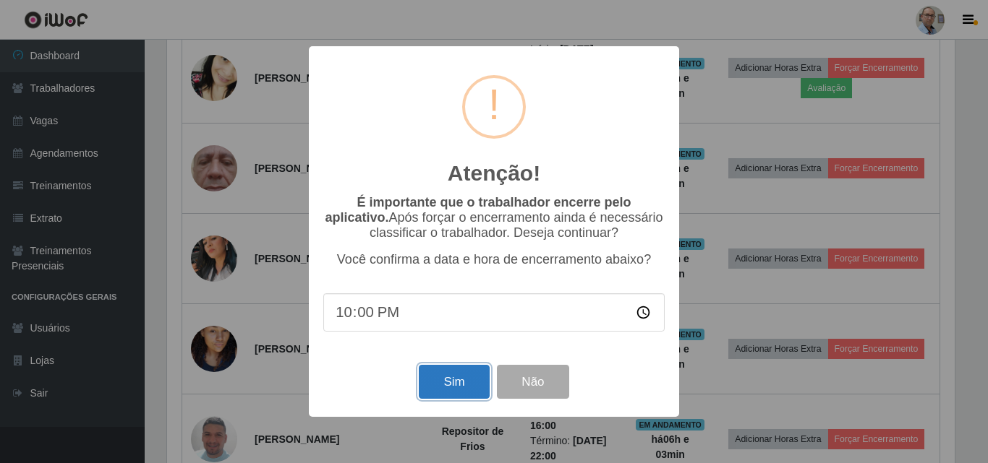
click at [450, 388] on button "Sim" at bounding box center [454, 382] width 70 height 34
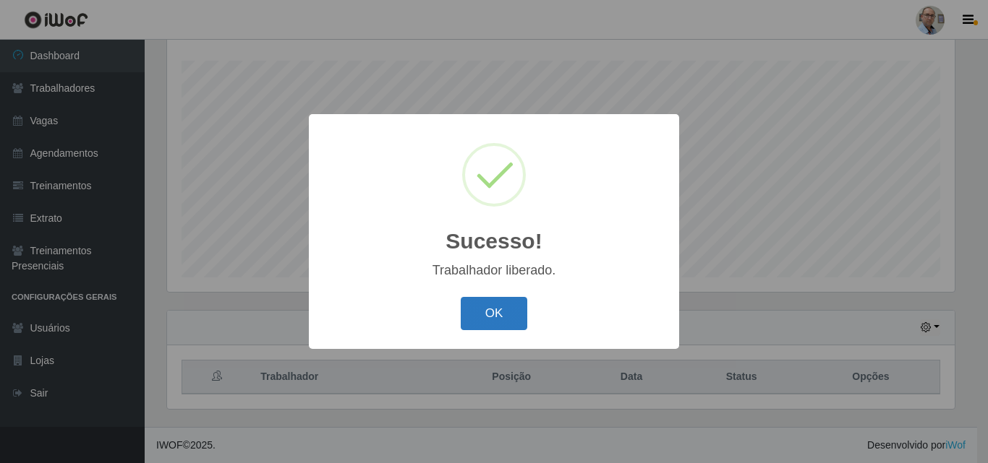
click at [500, 320] on button "OK" at bounding box center [494, 314] width 67 height 34
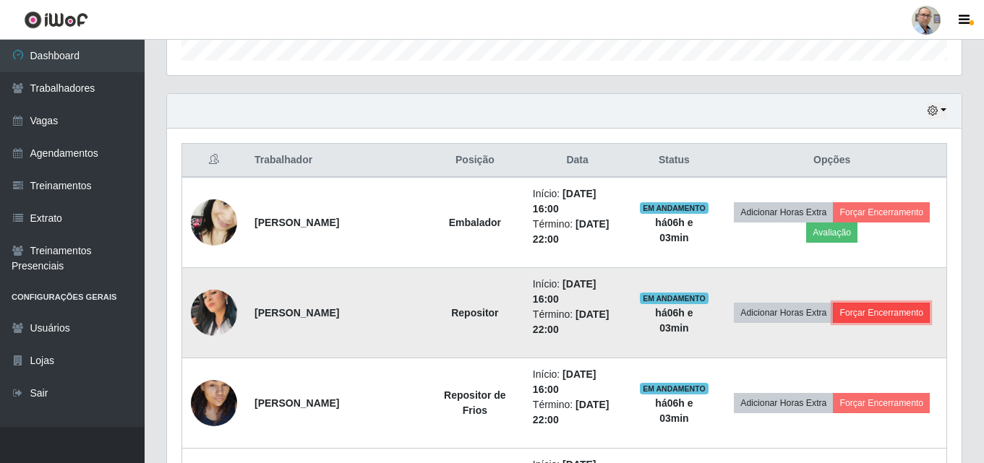
click at [889, 310] on button "Forçar Encerramento" at bounding box center [881, 313] width 97 height 20
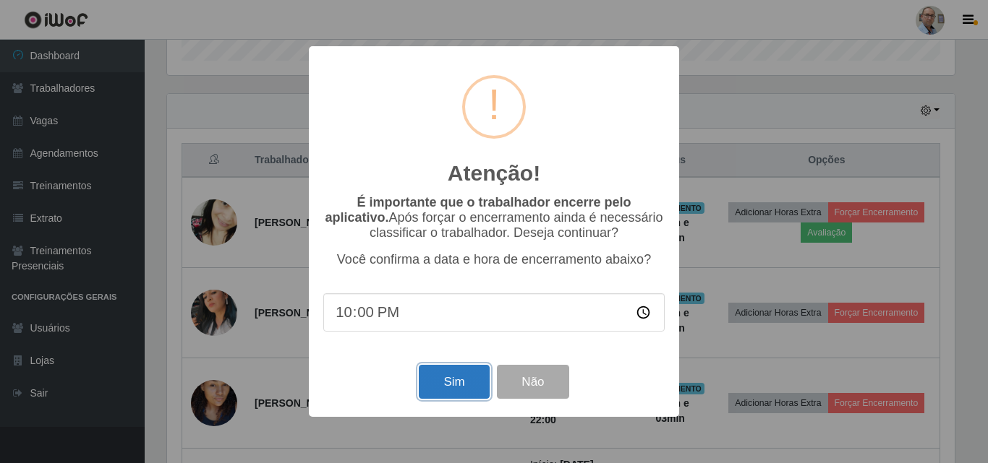
click at [444, 384] on button "Sim" at bounding box center [454, 382] width 70 height 34
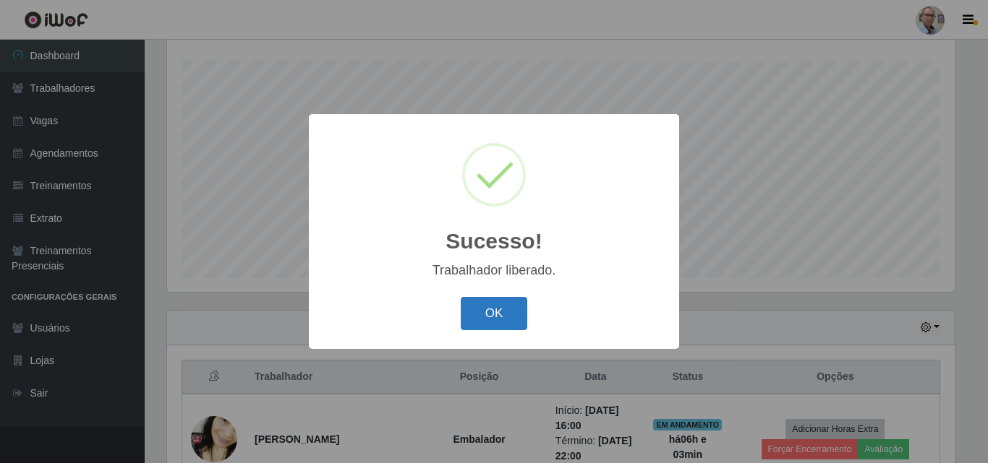
click at [486, 314] on button "OK" at bounding box center [494, 314] width 67 height 34
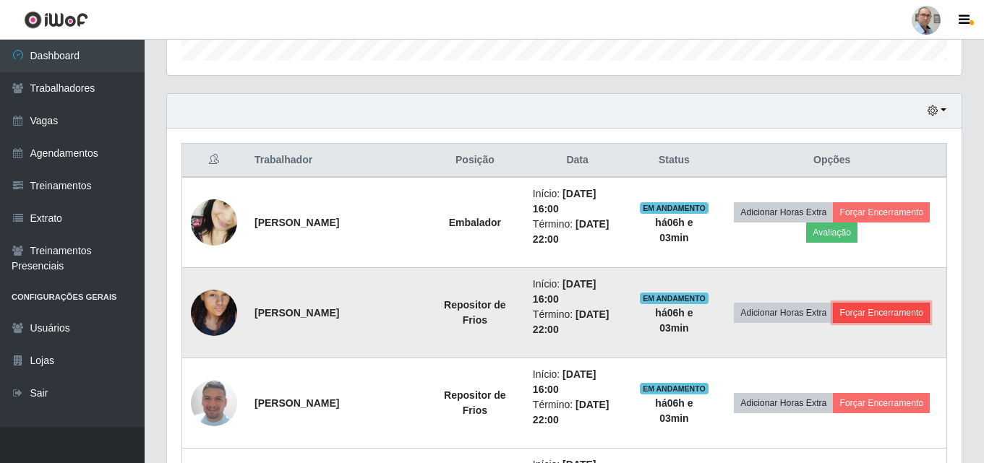
click at [873, 315] on button "Forçar Encerramento" at bounding box center [881, 313] width 97 height 20
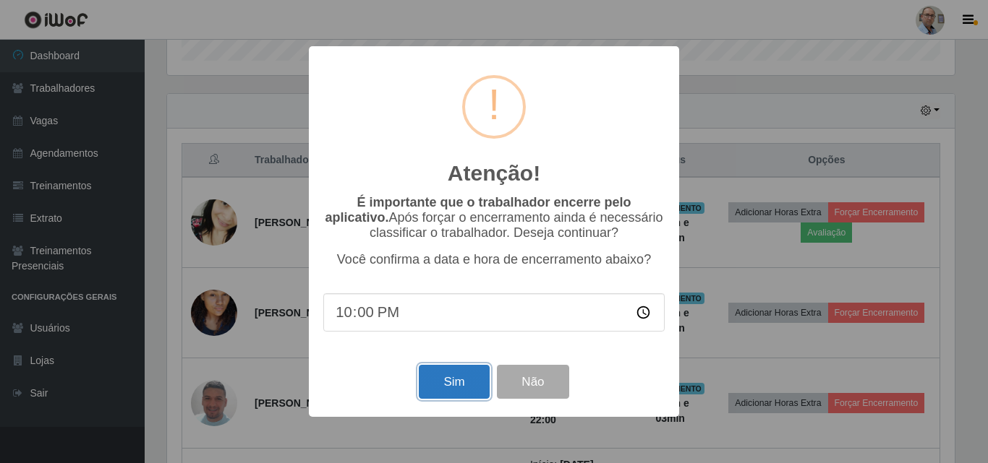
click at [450, 383] on button "Sim" at bounding box center [454, 382] width 70 height 34
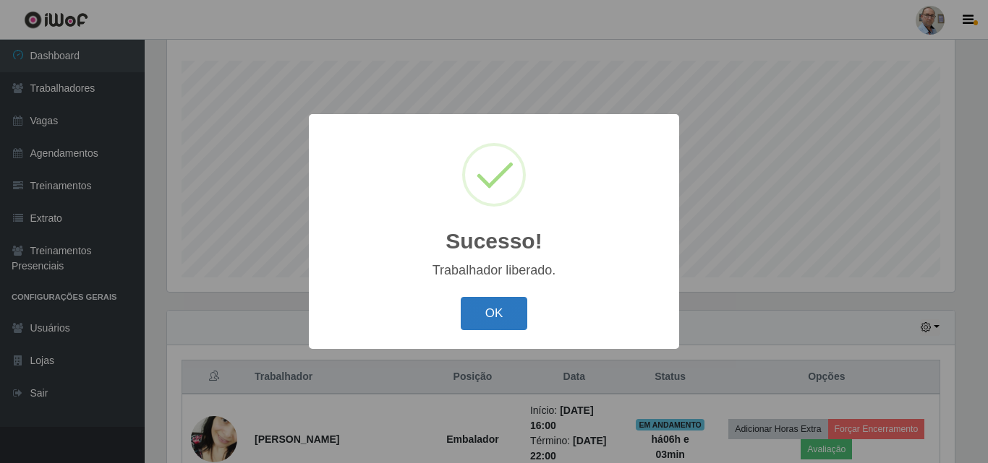
click at [502, 307] on button "OK" at bounding box center [494, 314] width 67 height 34
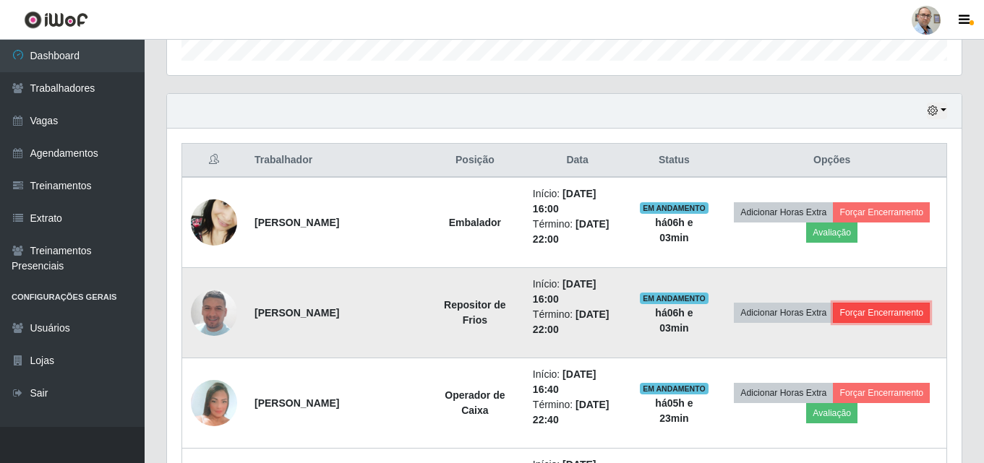
click at [888, 312] on button "Forçar Encerramento" at bounding box center [881, 313] width 97 height 20
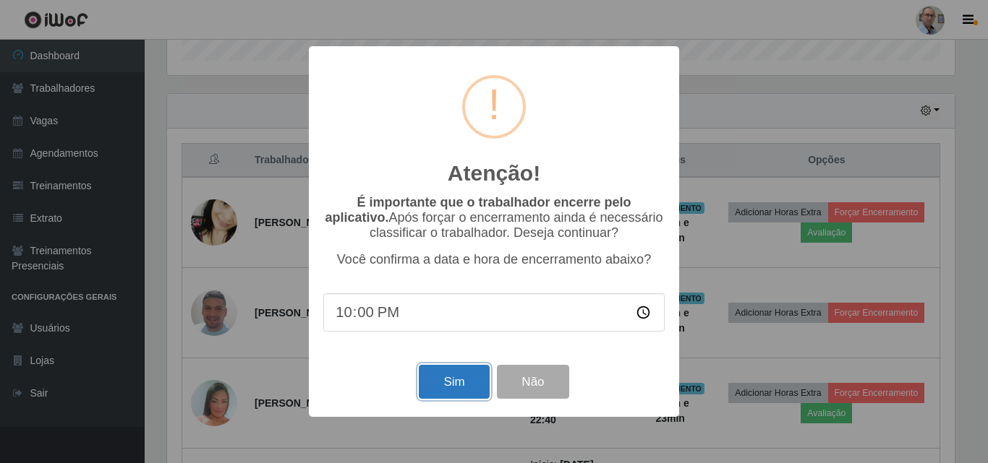
click at [453, 389] on button "Sim" at bounding box center [454, 382] width 70 height 34
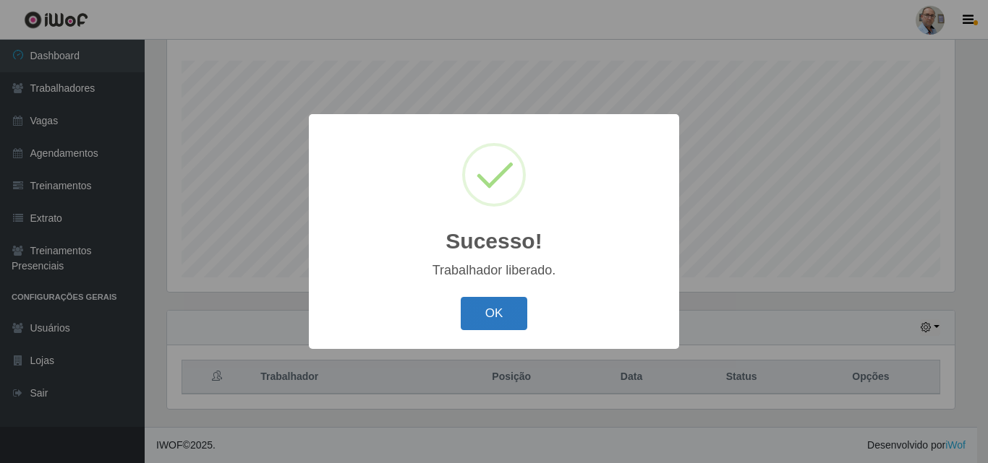
click at [500, 318] on button "OK" at bounding box center [494, 314] width 67 height 34
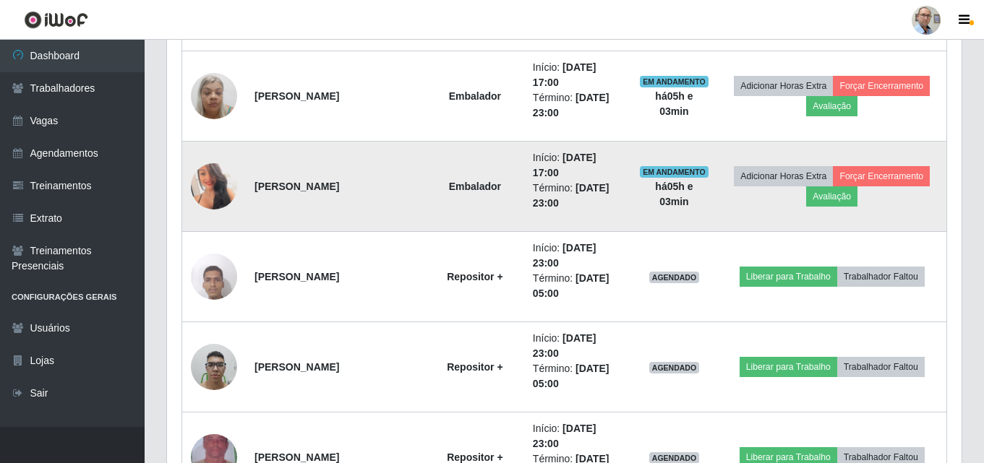
click at [223, 184] on img at bounding box center [214, 186] width 46 height 65
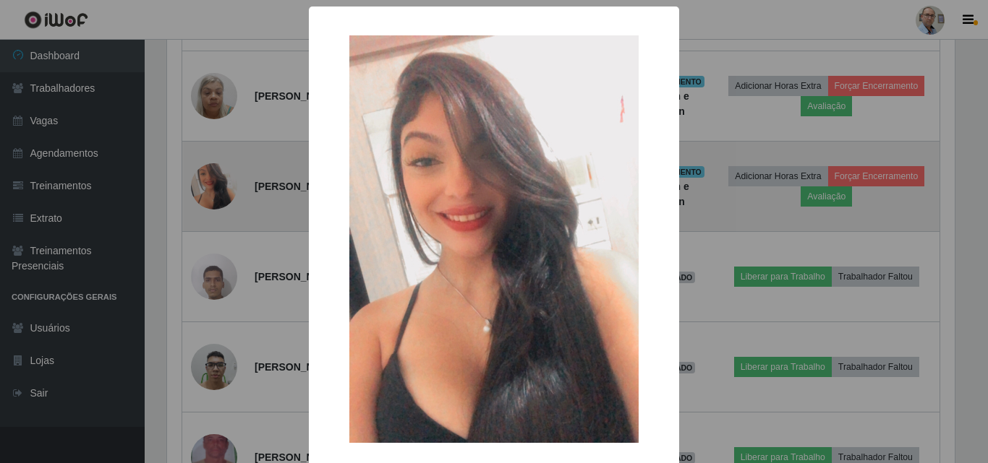
click at [223, 184] on div "× OK Cancel" at bounding box center [494, 231] width 988 height 463
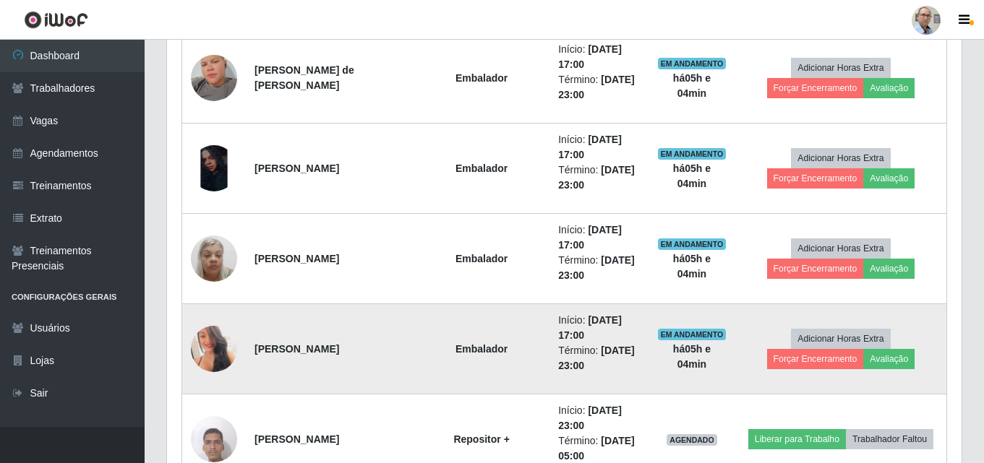
click at [214, 331] on img at bounding box center [214, 349] width 46 height 65
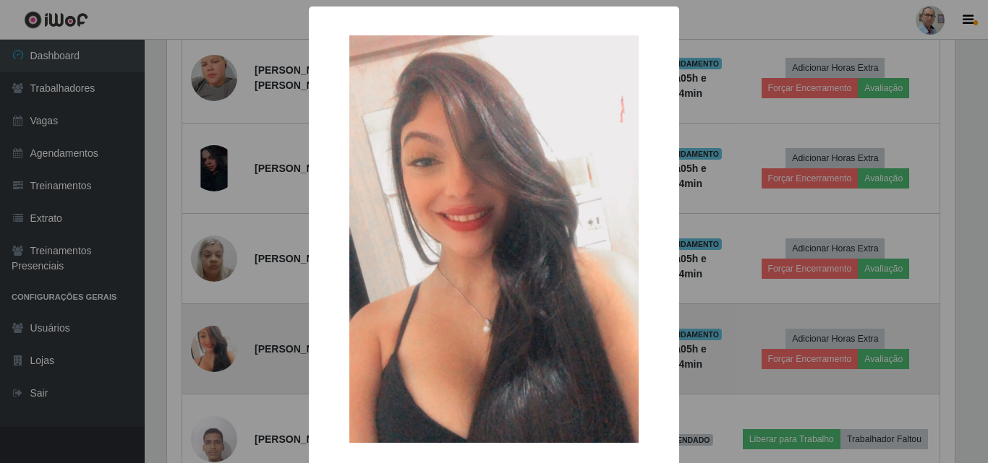
click at [214, 331] on div "× OK Cancel" at bounding box center [494, 231] width 988 height 463
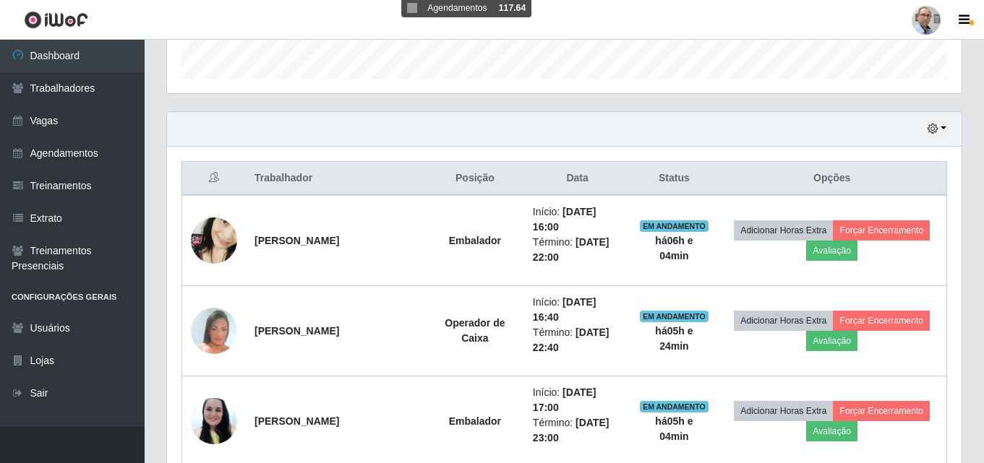
click at [437, 134] on div "Hoje 1 dia 3 dias 1 Semana Não encerrados" at bounding box center [564, 129] width 795 height 35
